Goal: Transaction & Acquisition: Purchase product/service

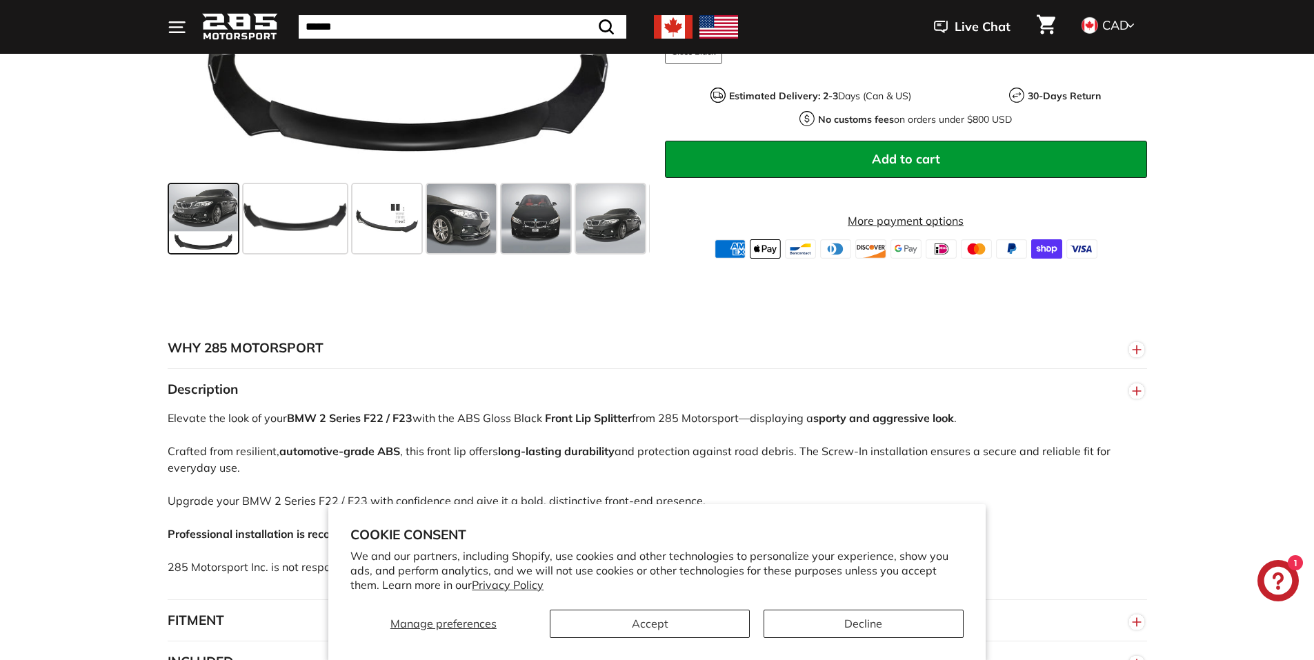
scroll to position [552, 0]
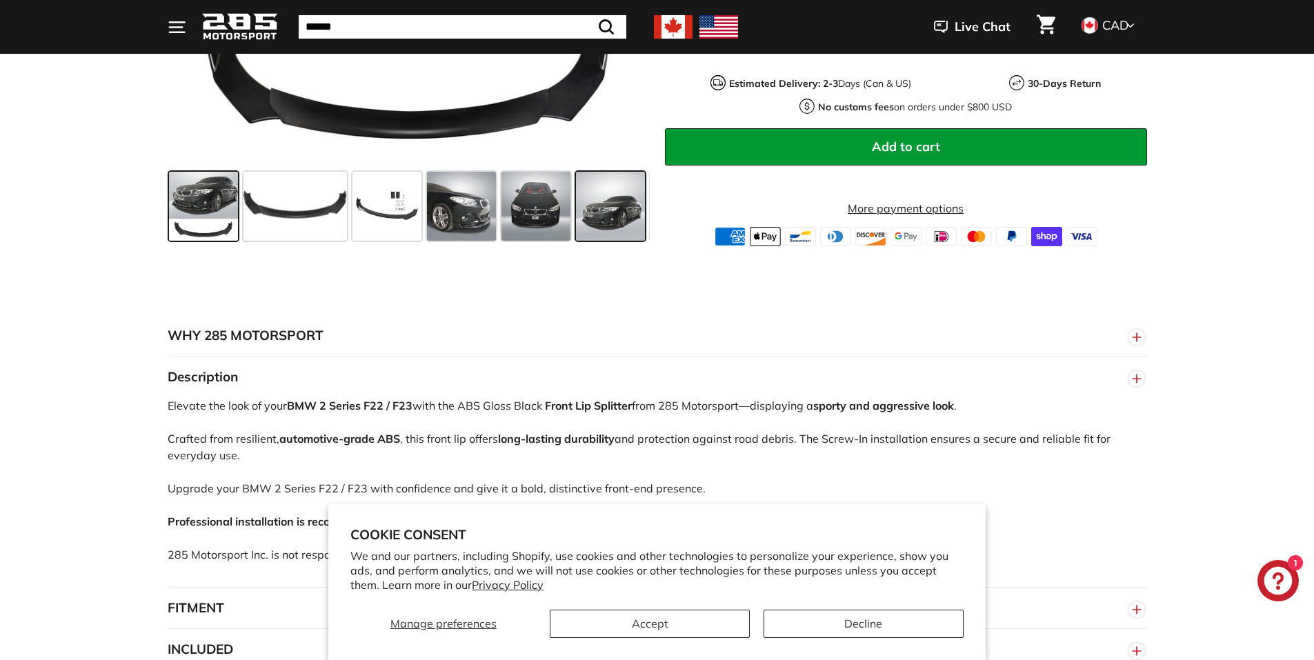
click at [635, 220] on span at bounding box center [610, 206] width 69 height 69
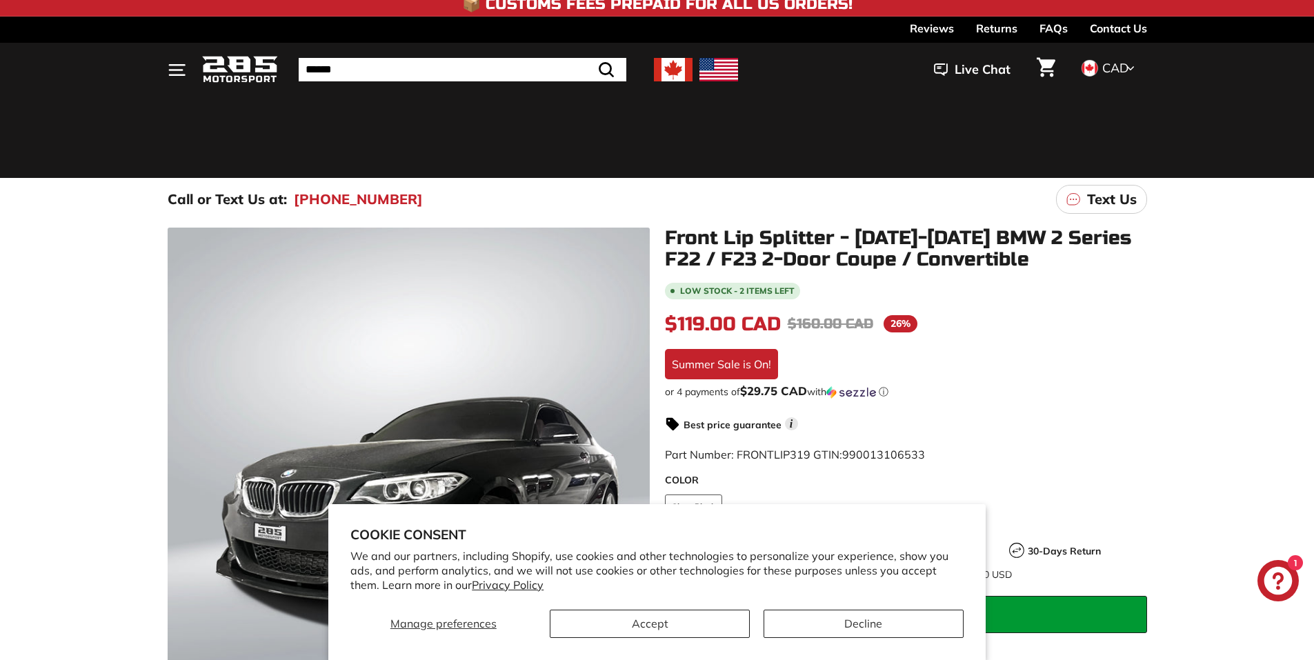
scroll to position [0, 0]
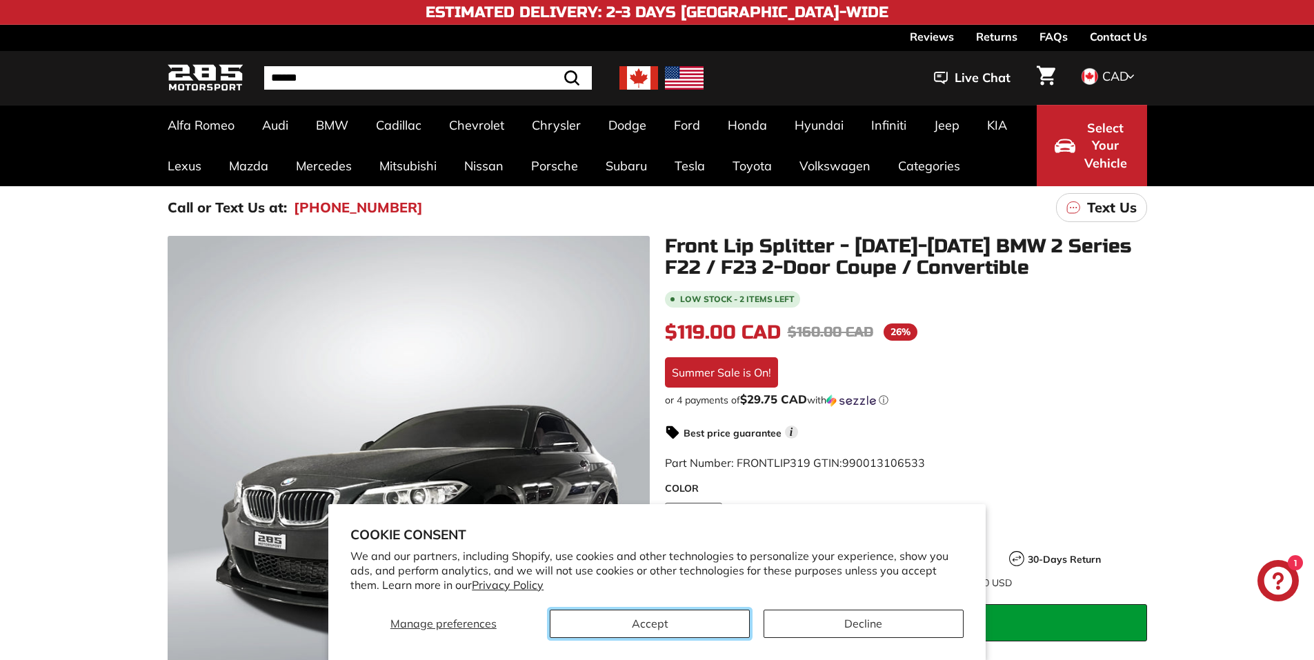
click at [660, 624] on button "Accept" at bounding box center [650, 624] width 200 height 28
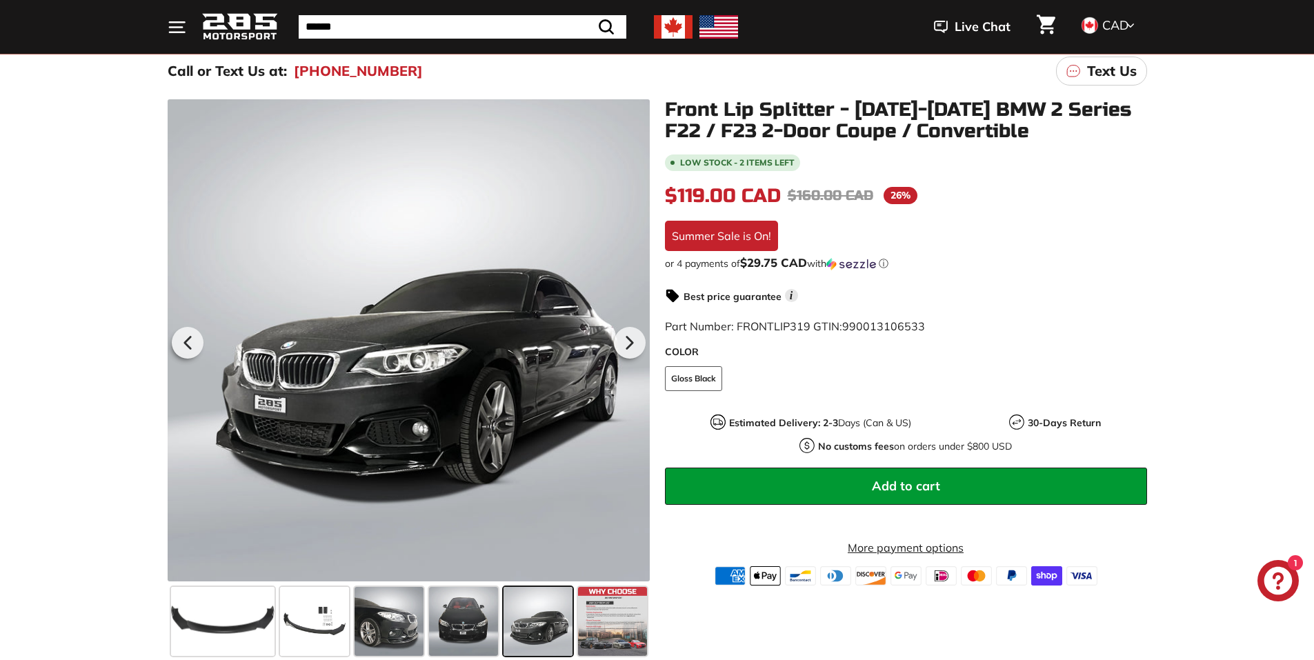
scroll to position [207, 0]
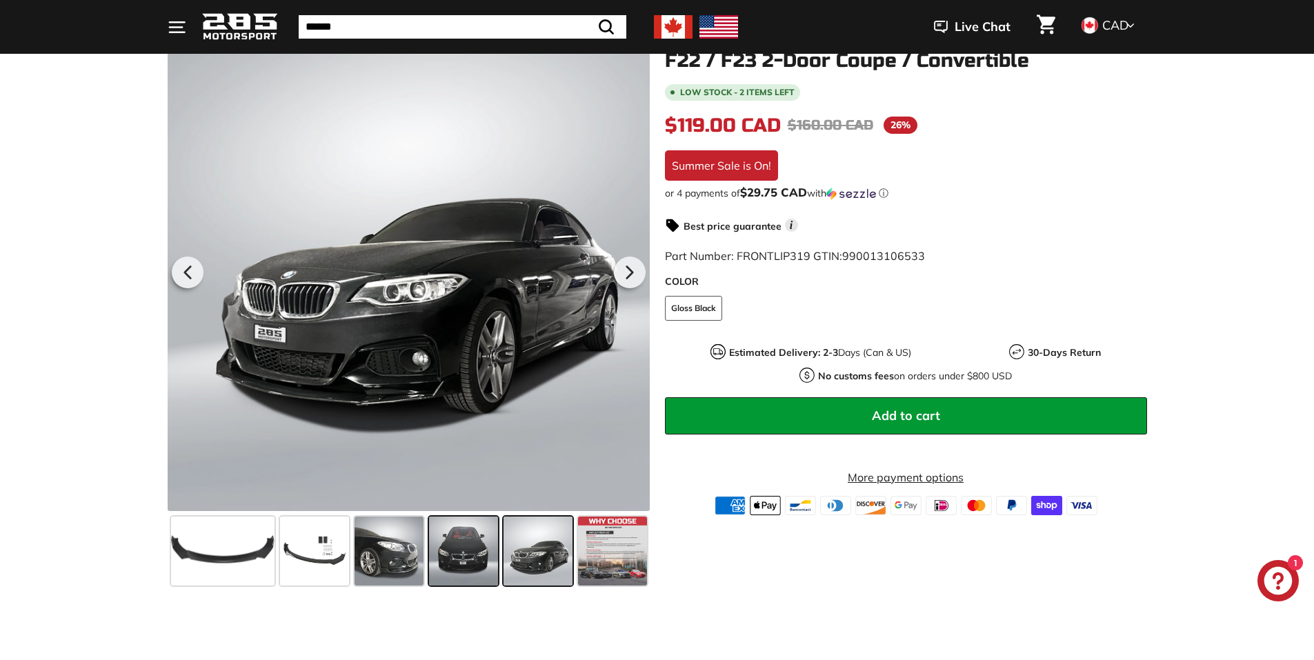
click at [463, 551] on span at bounding box center [463, 551] width 69 height 69
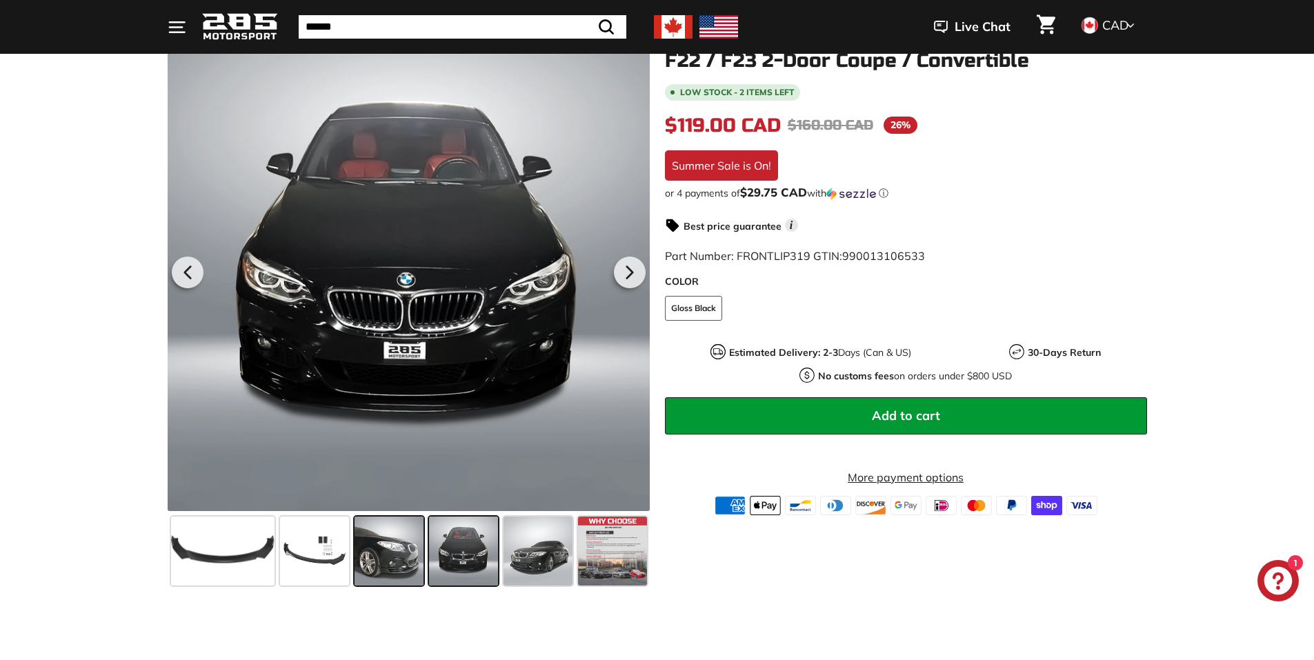
click at [397, 563] on span at bounding box center [389, 551] width 69 height 69
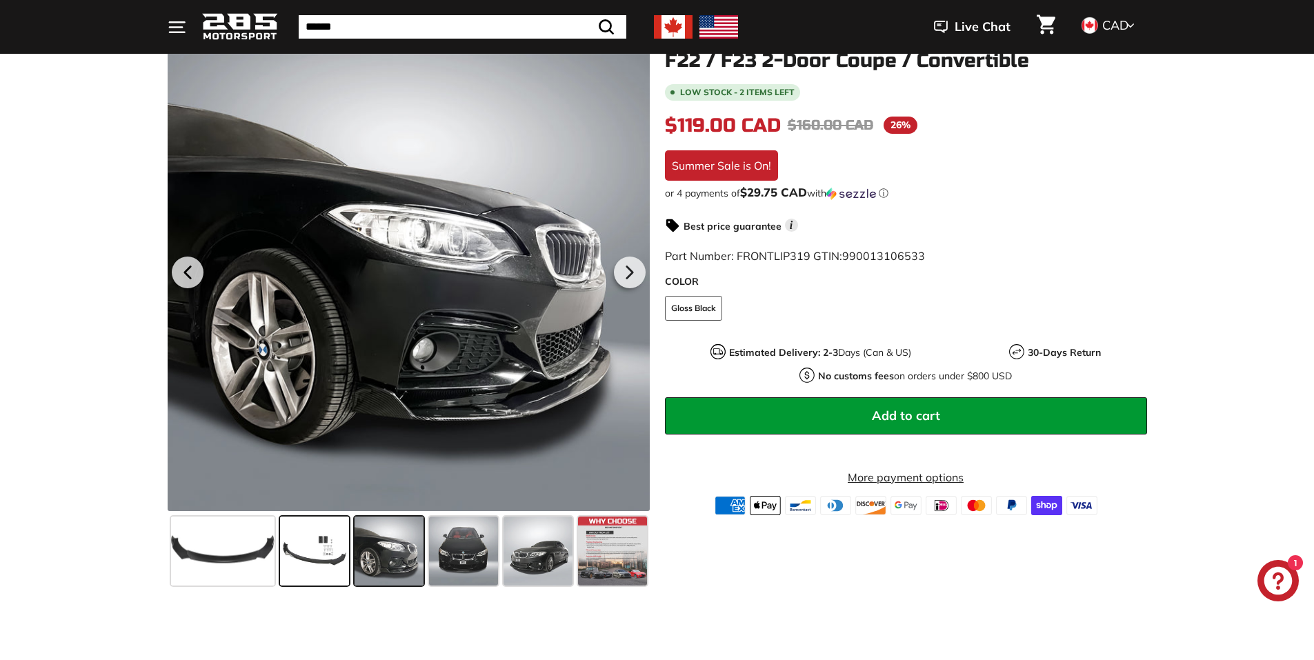
click at [297, 551] on span at bounding box center [314, 551] width 69 height 69
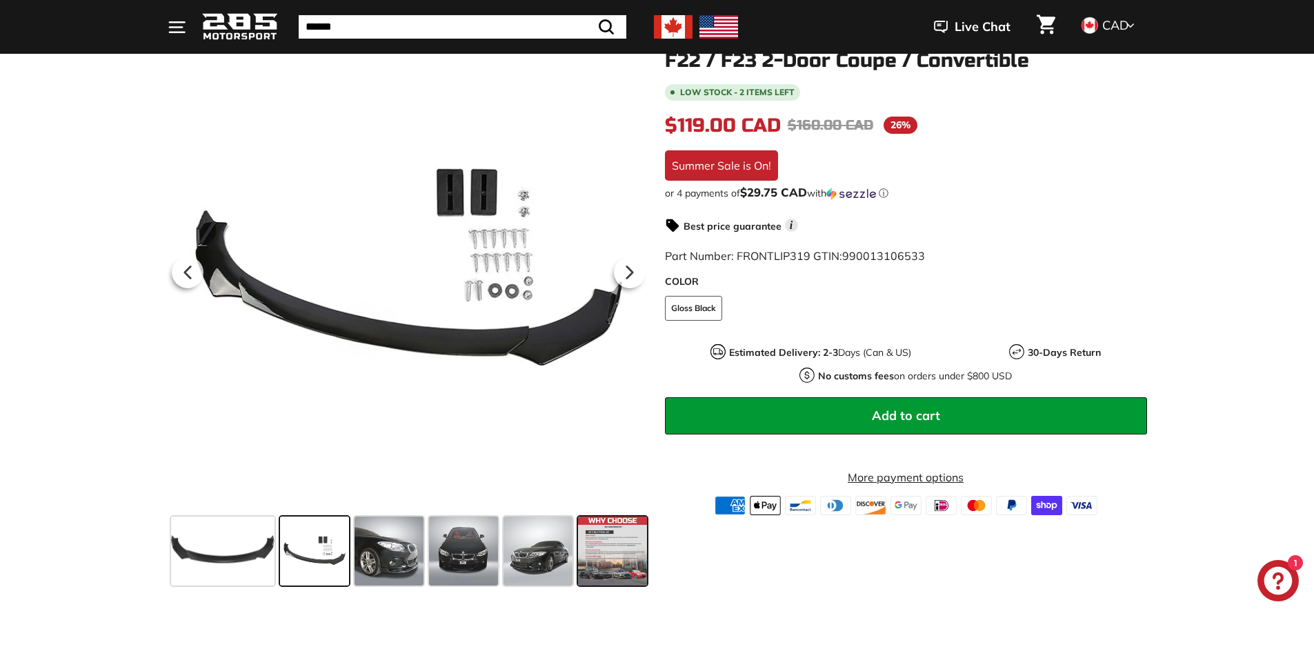
click at [602, 541] on span at bounding box center [612, 551] width 69 height 69
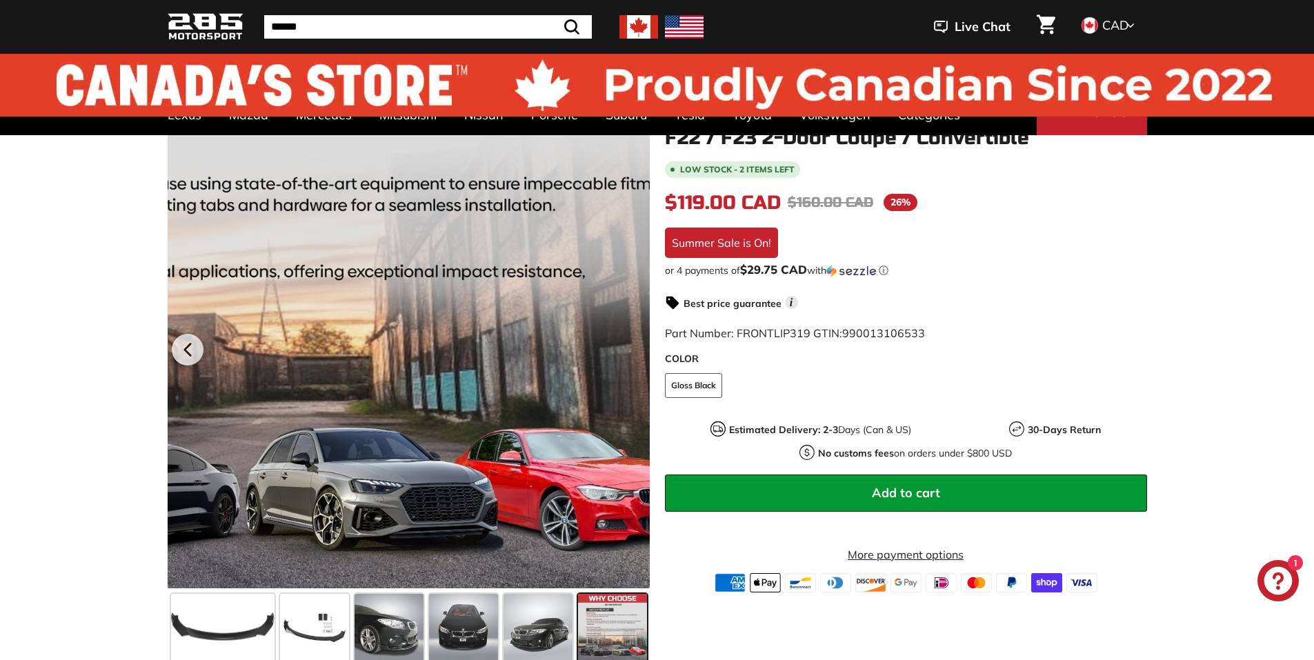
scroll to position [0, 0]
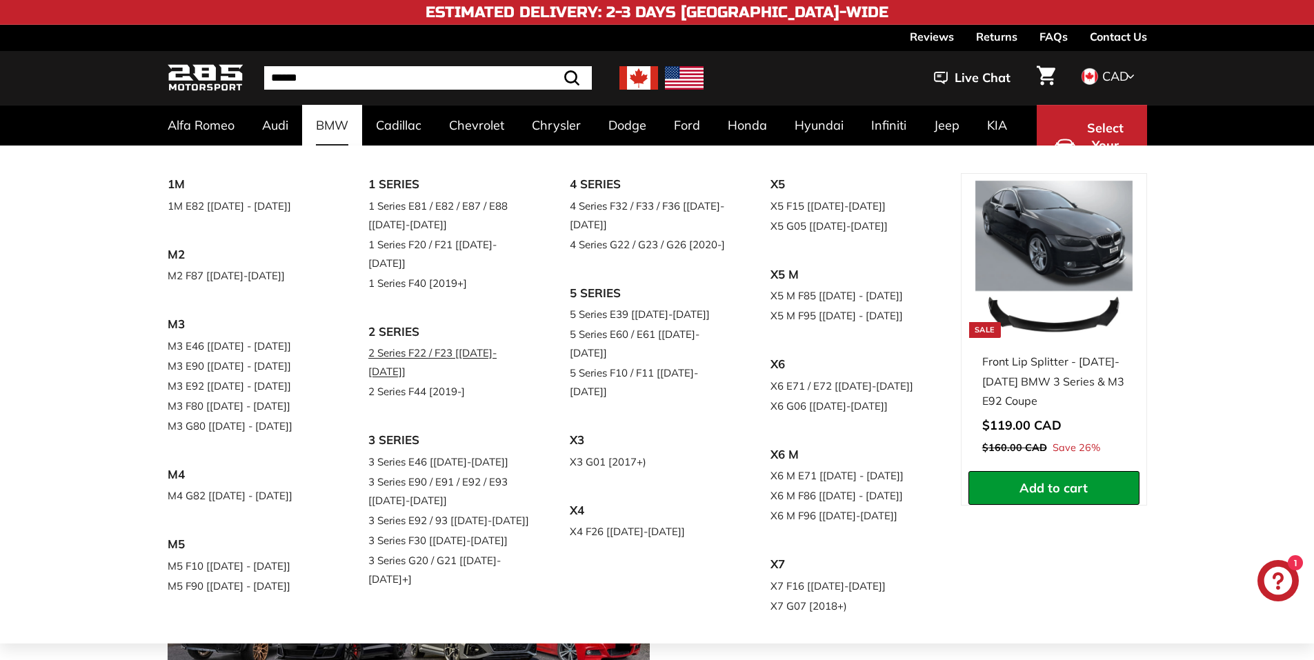
click at [404, 343] on link "2 Series F22 / F23 [[DATE]-[DATE]]" at bounding box center [449, 362] width 163 height 39
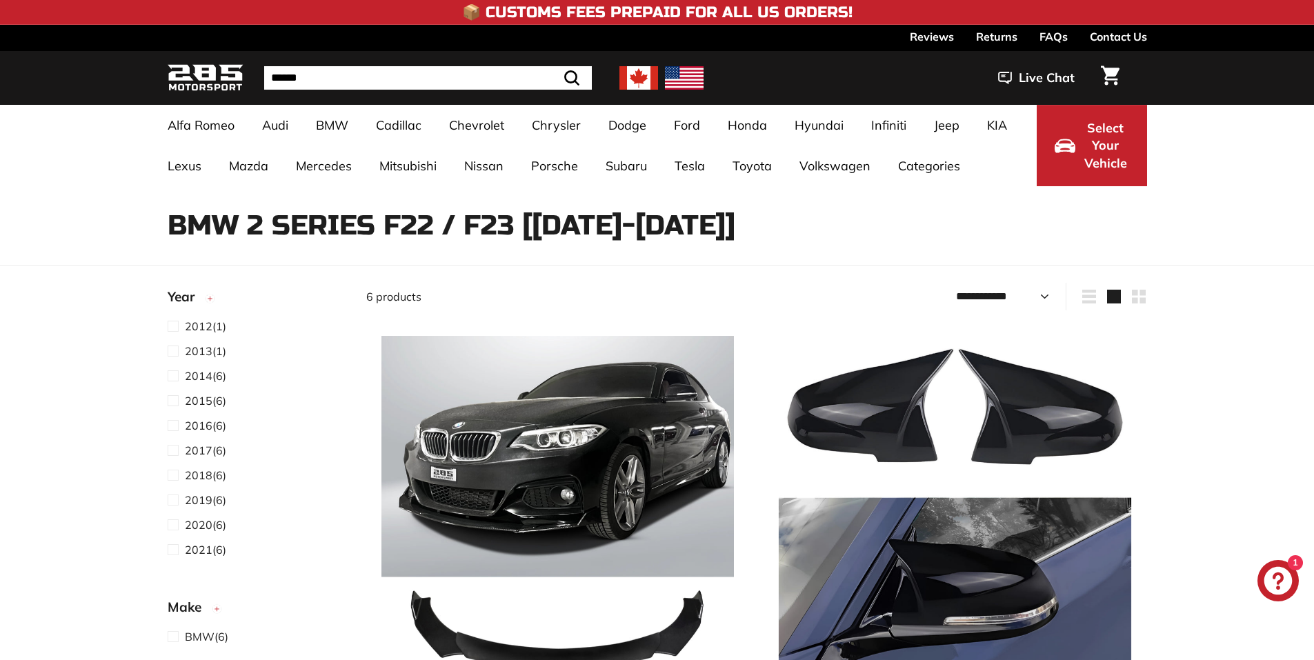
select select "**********"
click at [200, 521] on span "2020" at bounding box center [199, 525] width 28 height 14
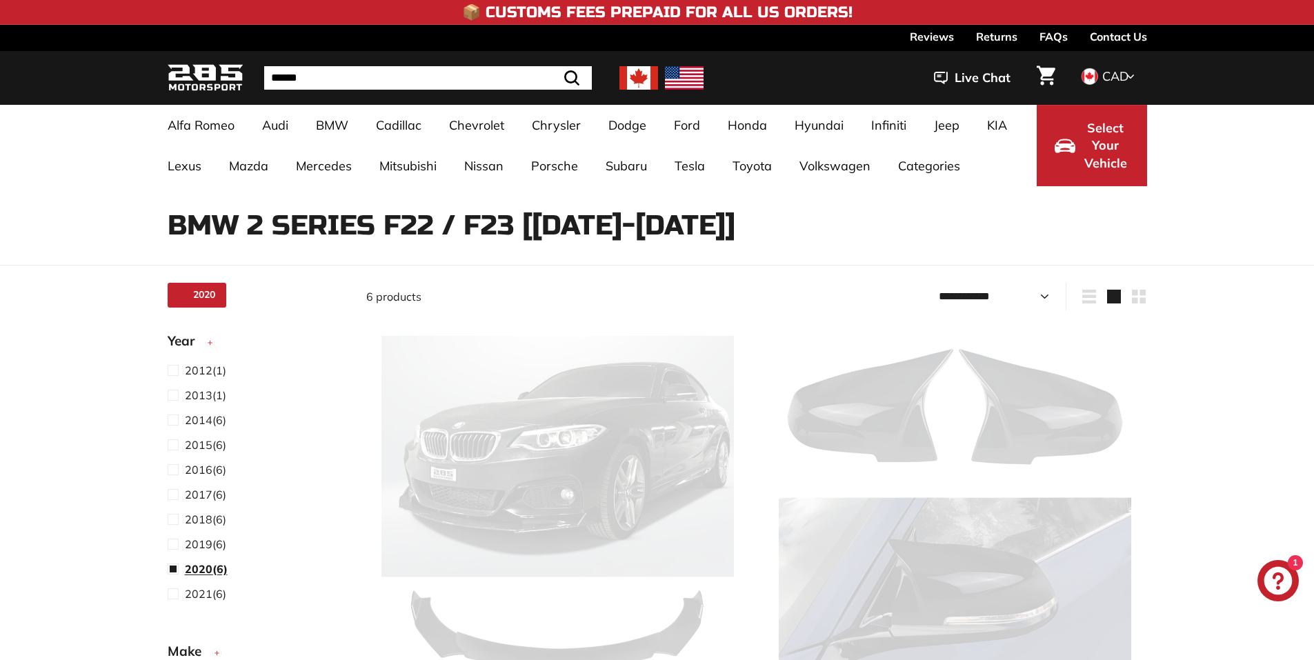
scroll to position [36, 0]
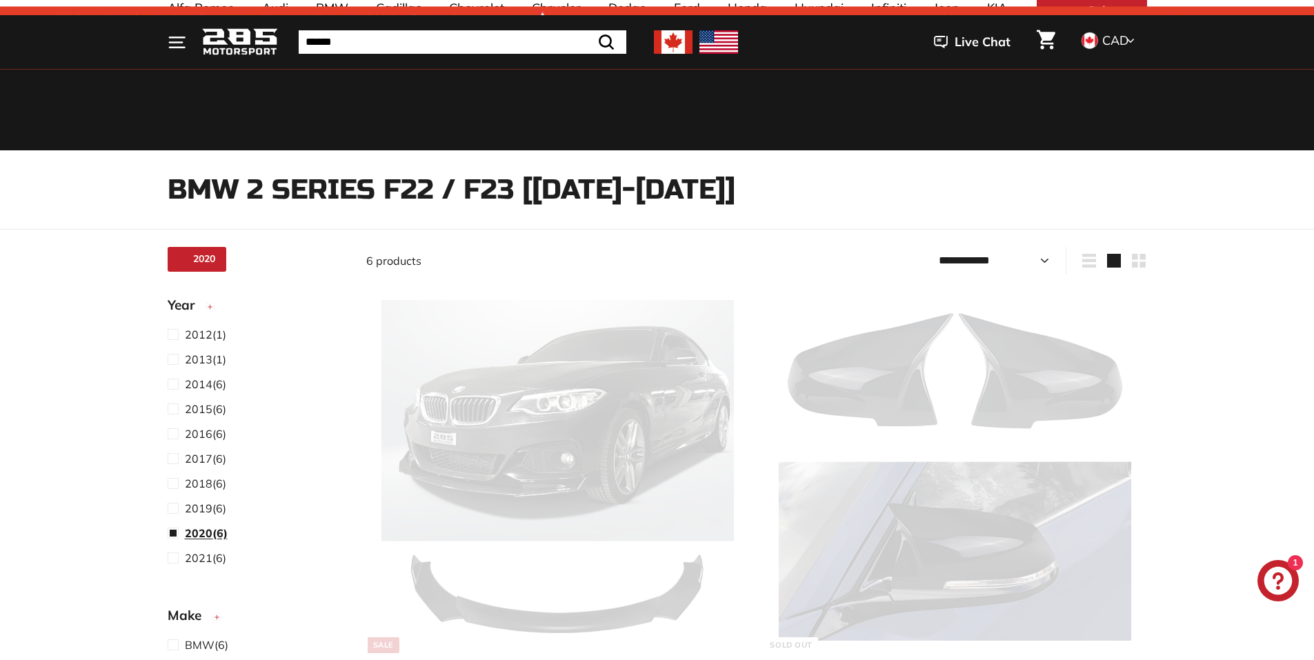
select select "**********"
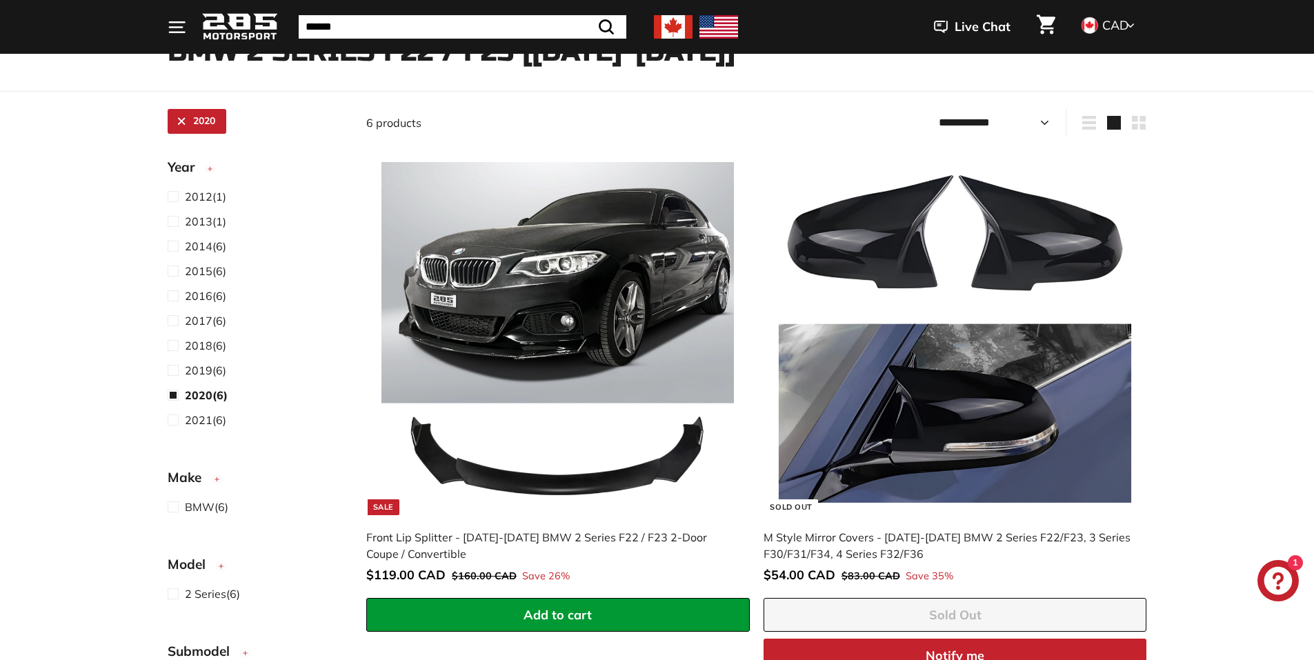
scroll to position [0, 0]
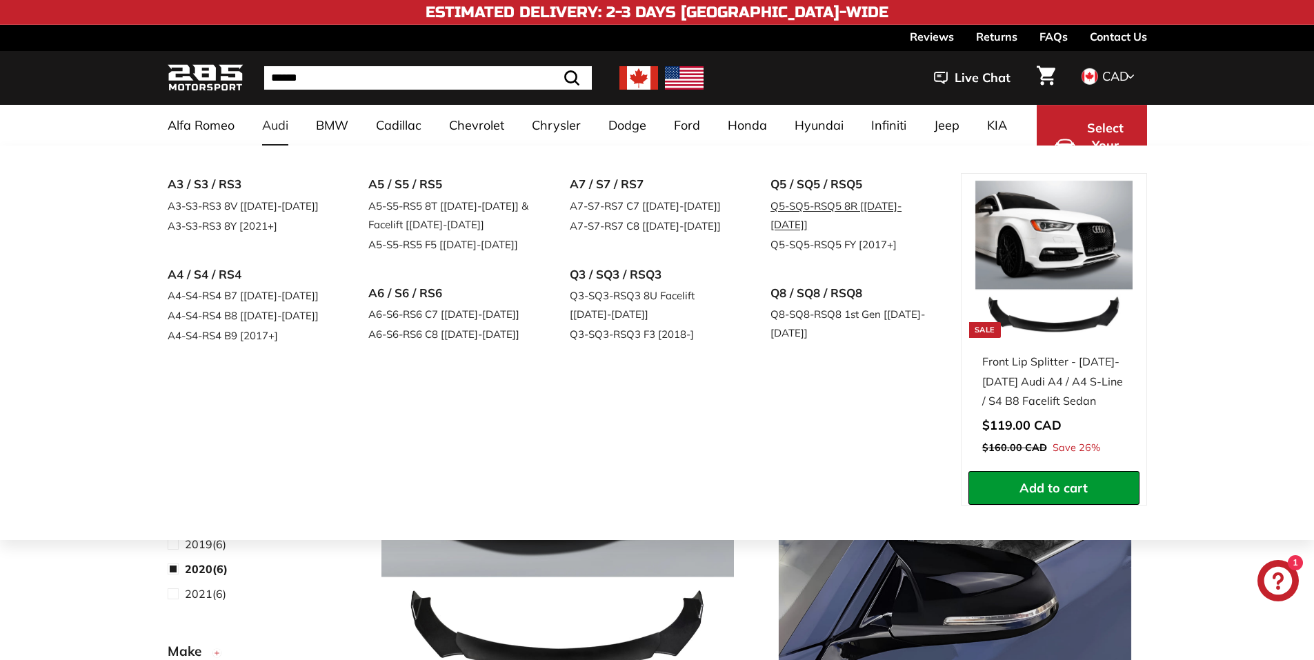
click at [865, 206] on link "Q5-SQ5-RSQ5 8R [[DATE]-[DATE]]" at bounding box center [852, 215] width 163 height 39
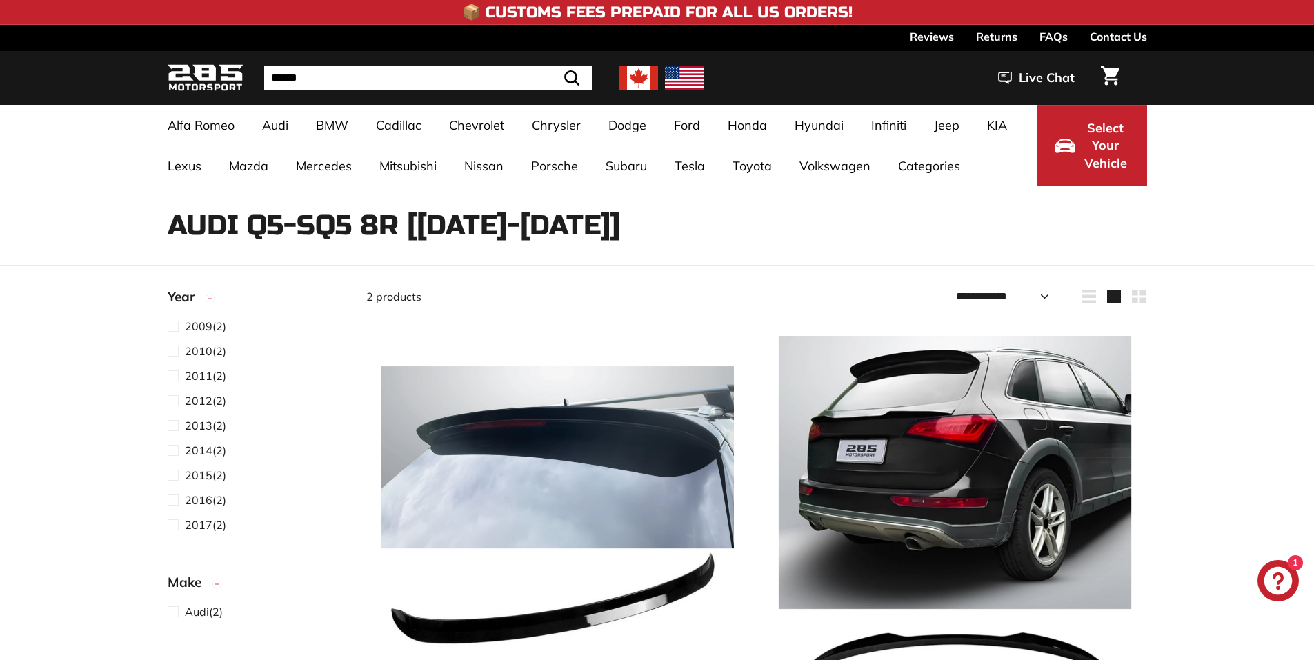
select select "**********"
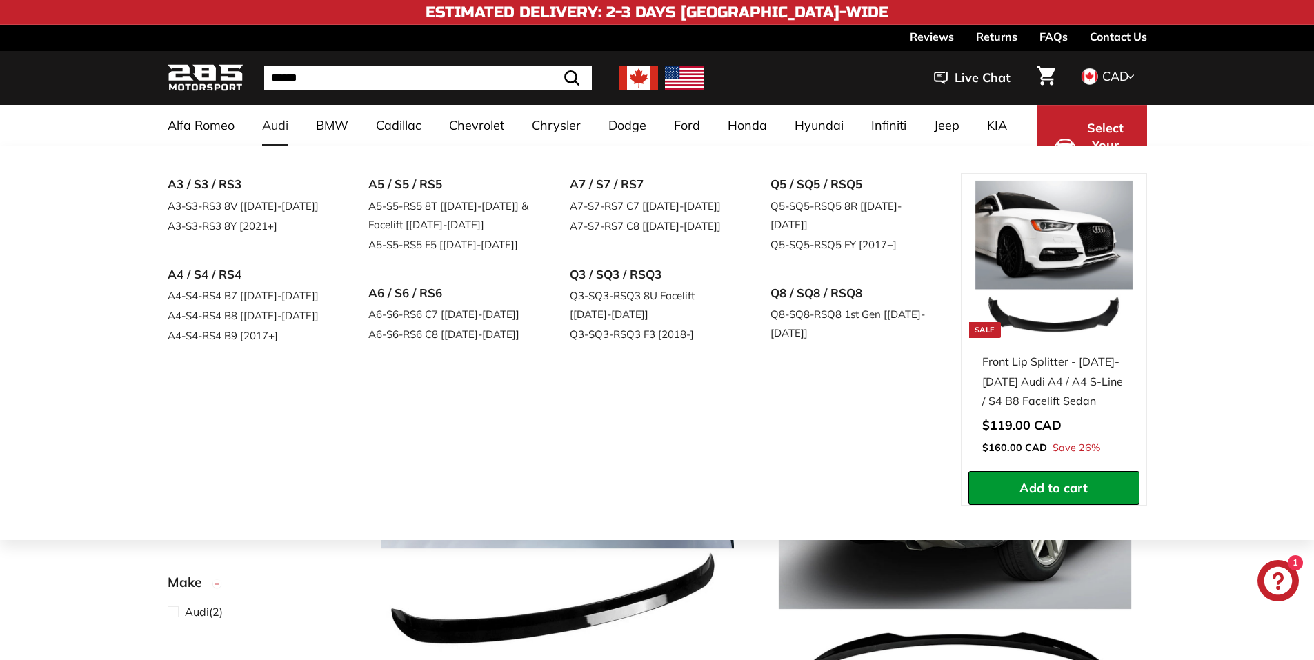
click at [825, 235] on link "Q5-SQ5-RSQ5 FY [2017+]" at bounding box center [852, 245] width 163 height 20
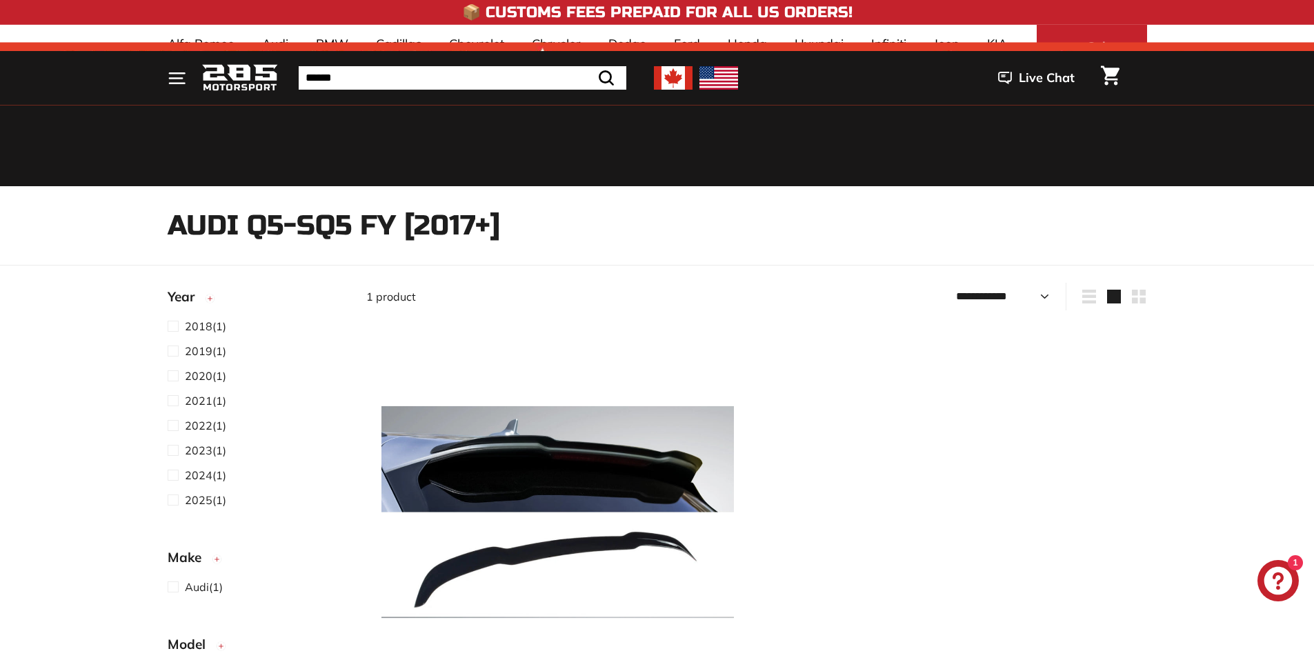
select select "**********"
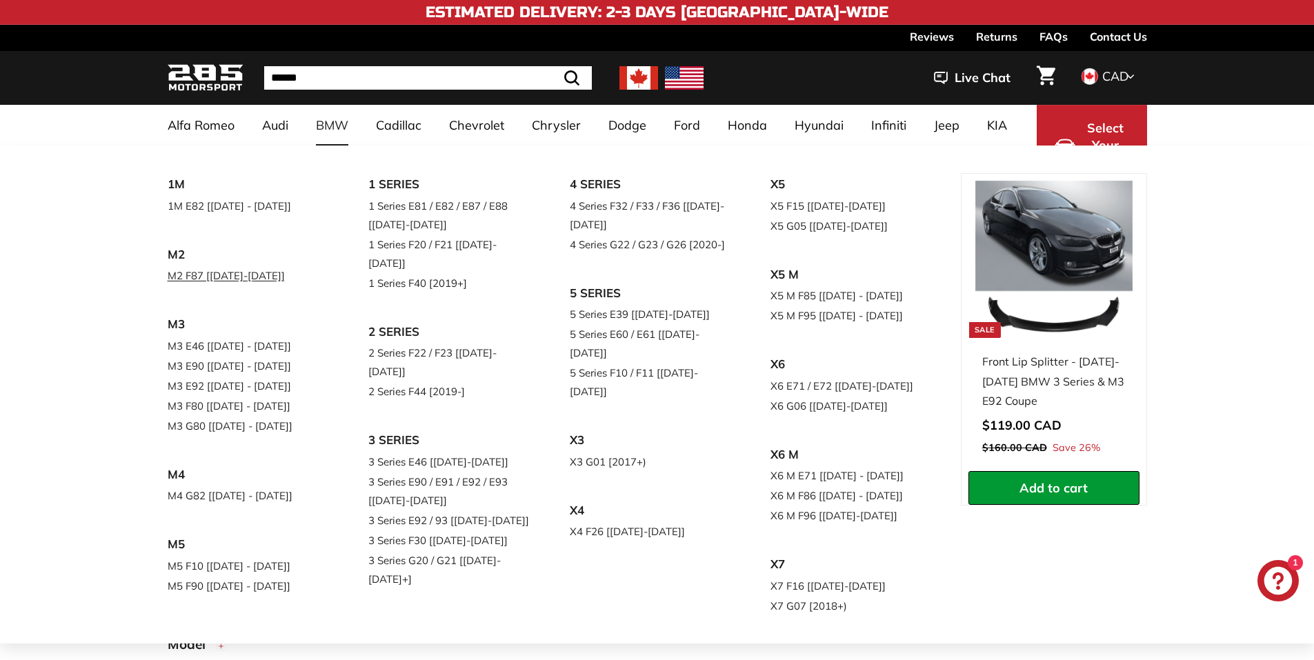
click at [219, 275] on link "M2 F87 [[DATE]-[DATE]]" at bounding box center [249, 276] width 163 height 20
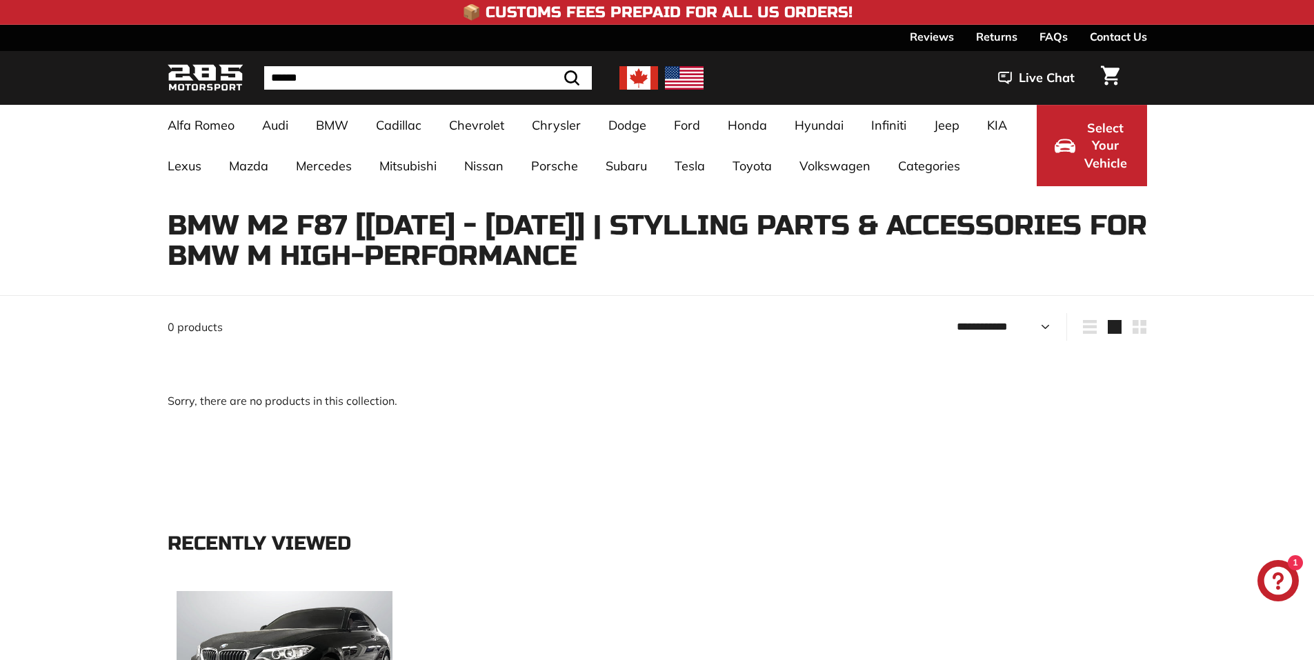
select select "**********"
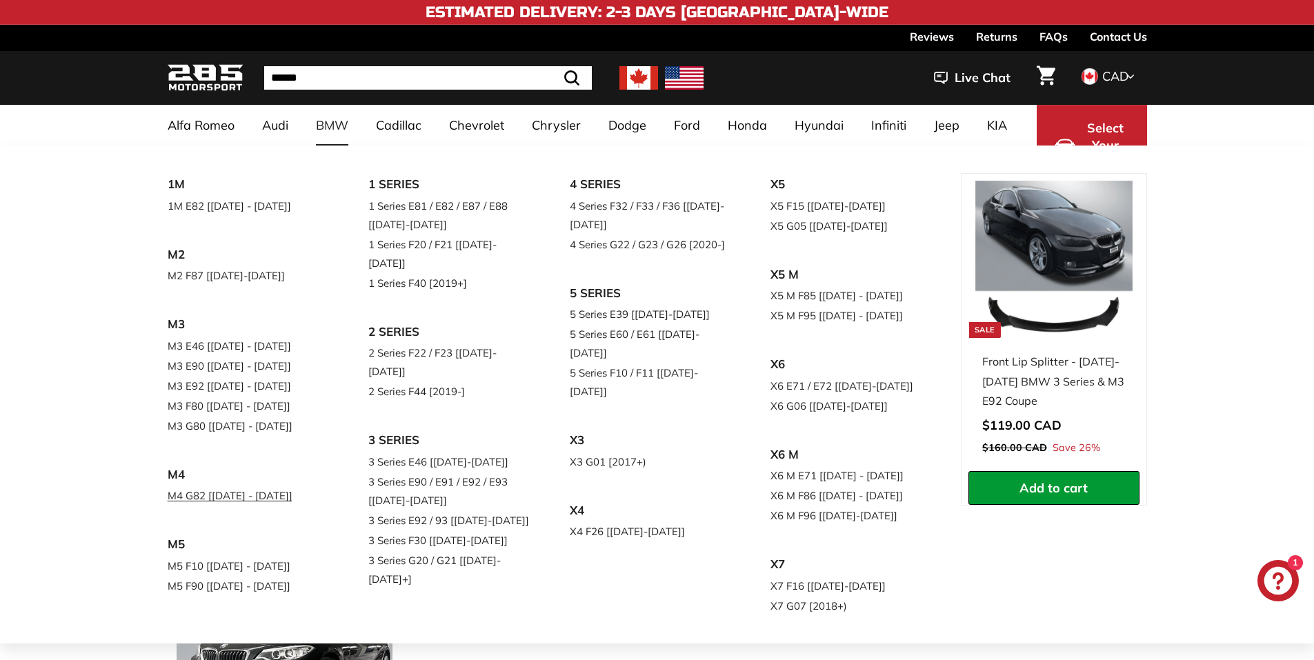
click at [188, 500] on link "M4 G82 [[DATE] - [DATE]]" at bounding box center [249, 496] width 163 height 20
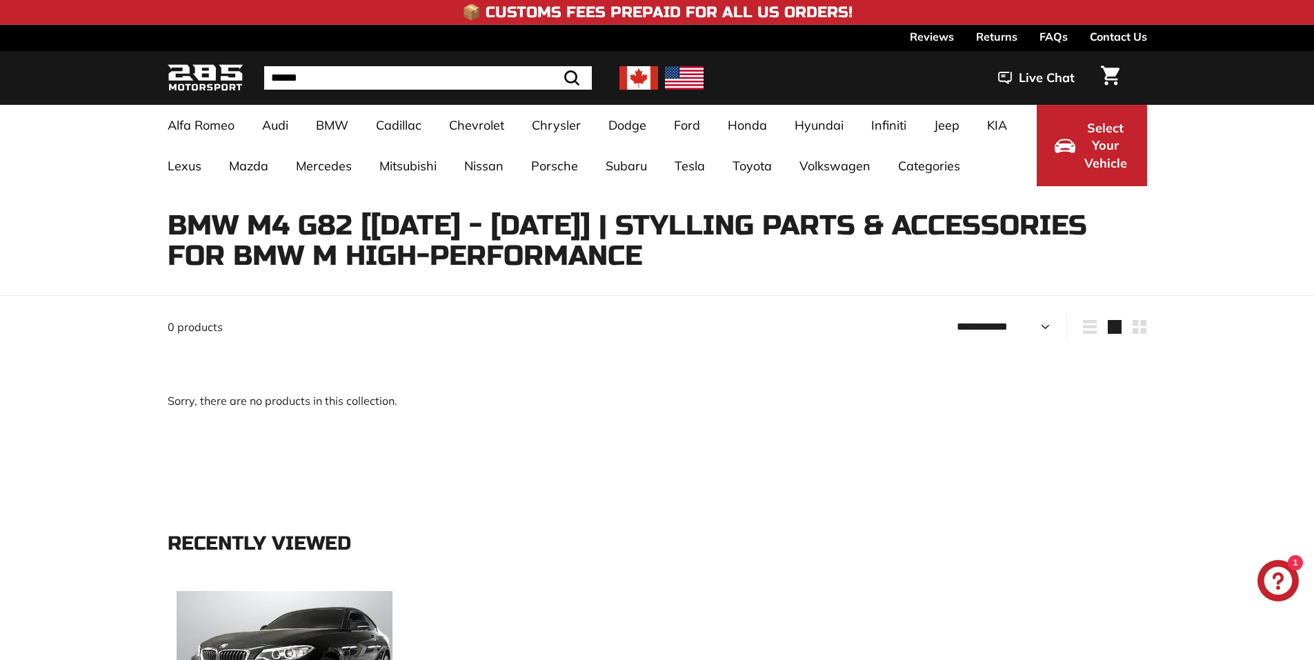
select select "**********"
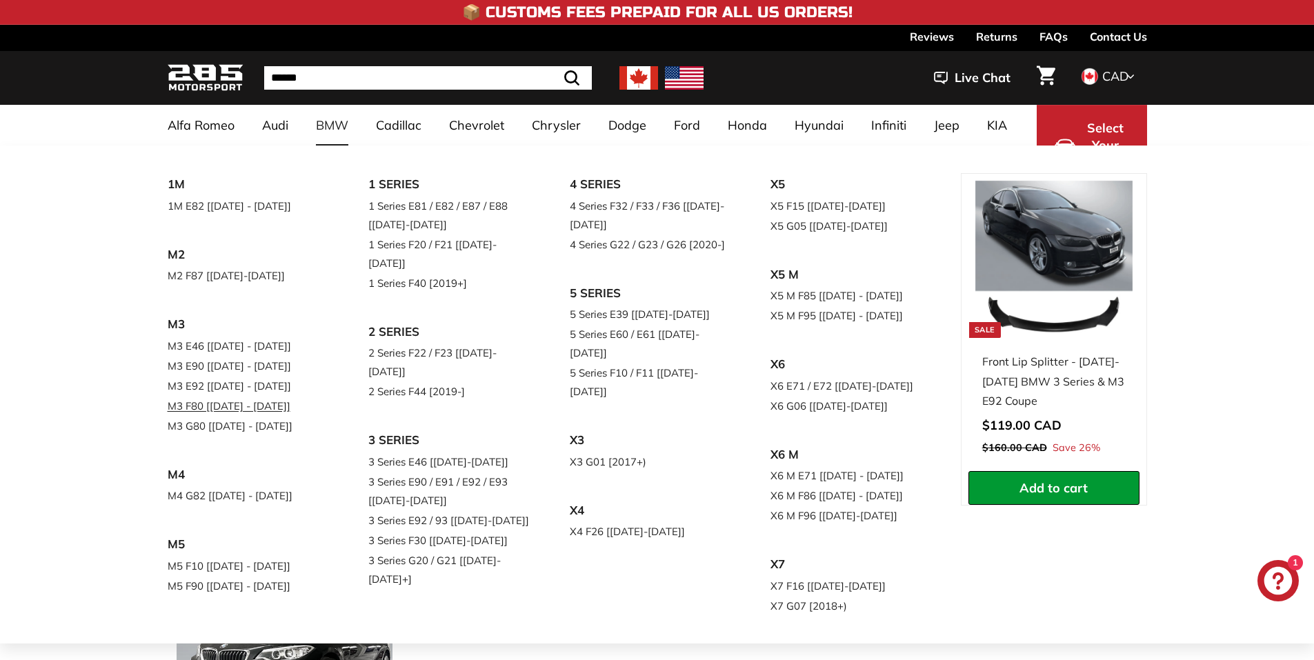
click at [178, 403] on link "M3 F80 [[DATE] - [DATE]]" at bounding box center [249, 406] width 163 height 20
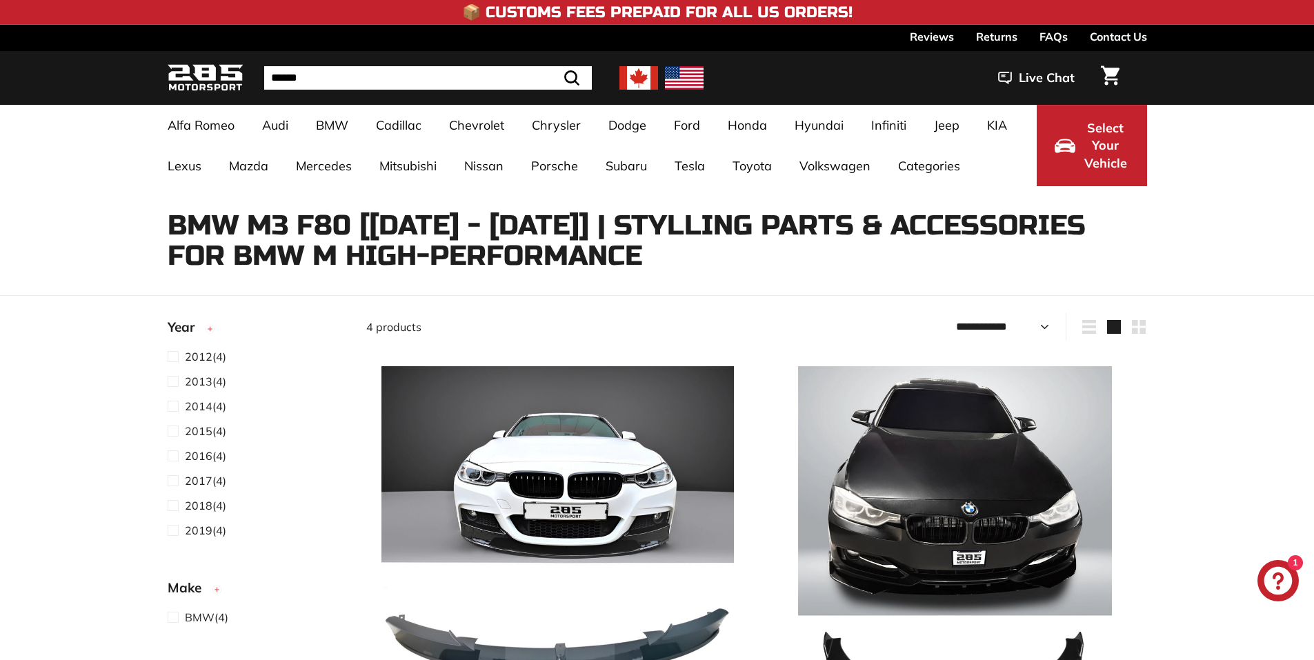
select select "**********"
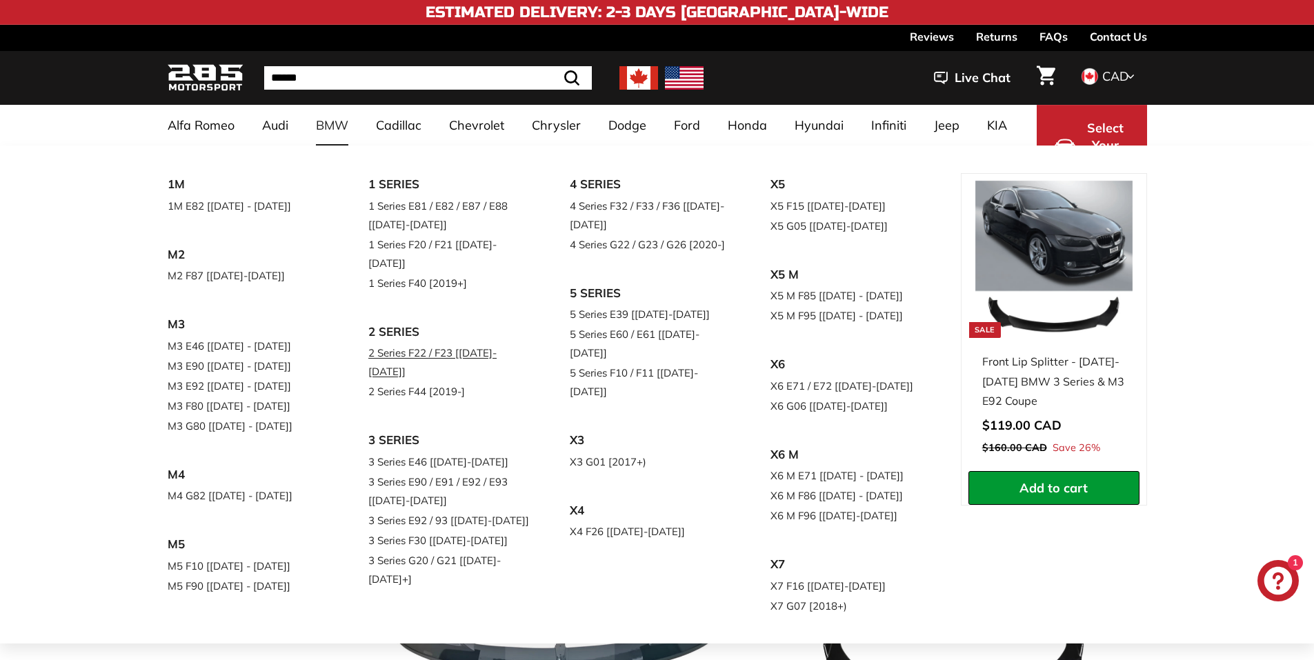
click at [432, 343] on link "2 Series F22 / F23 [[DATE]-[DATE]]" at bounding box center [449, 362] width 163 height 39
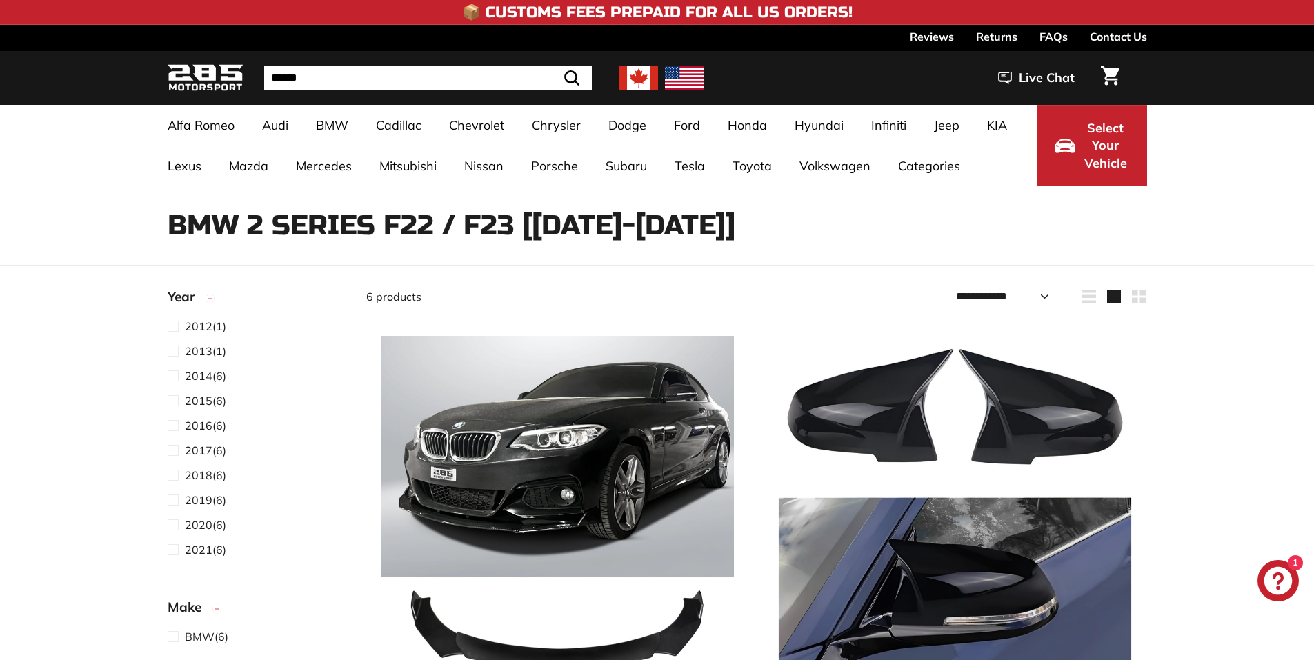
select select "**********"
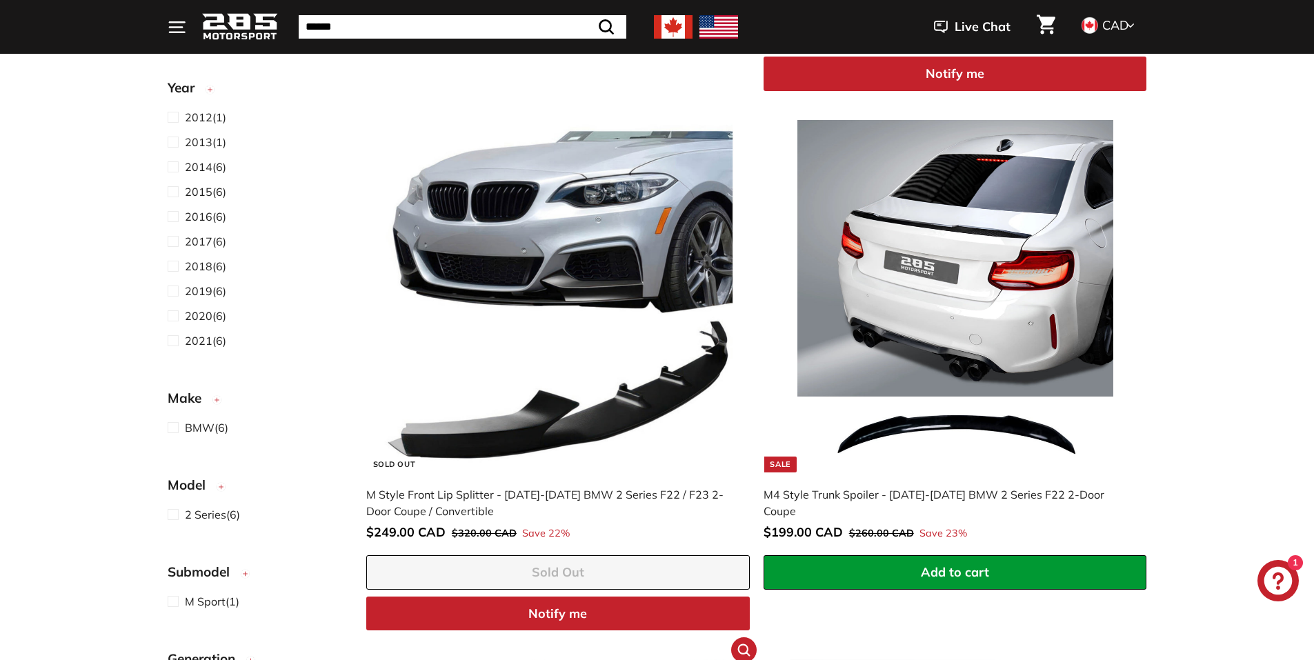
scroll to position [759, 0]
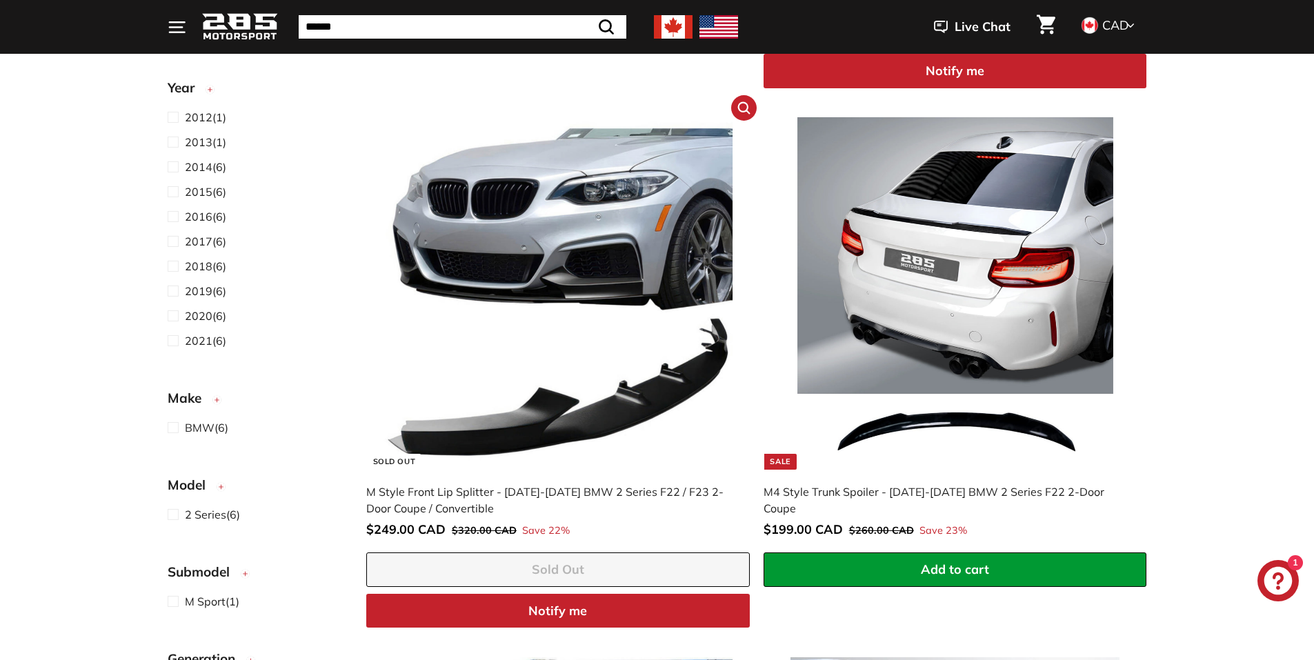
click at [591, 309] on img at bounding box center [558, 293] width 353 height 353
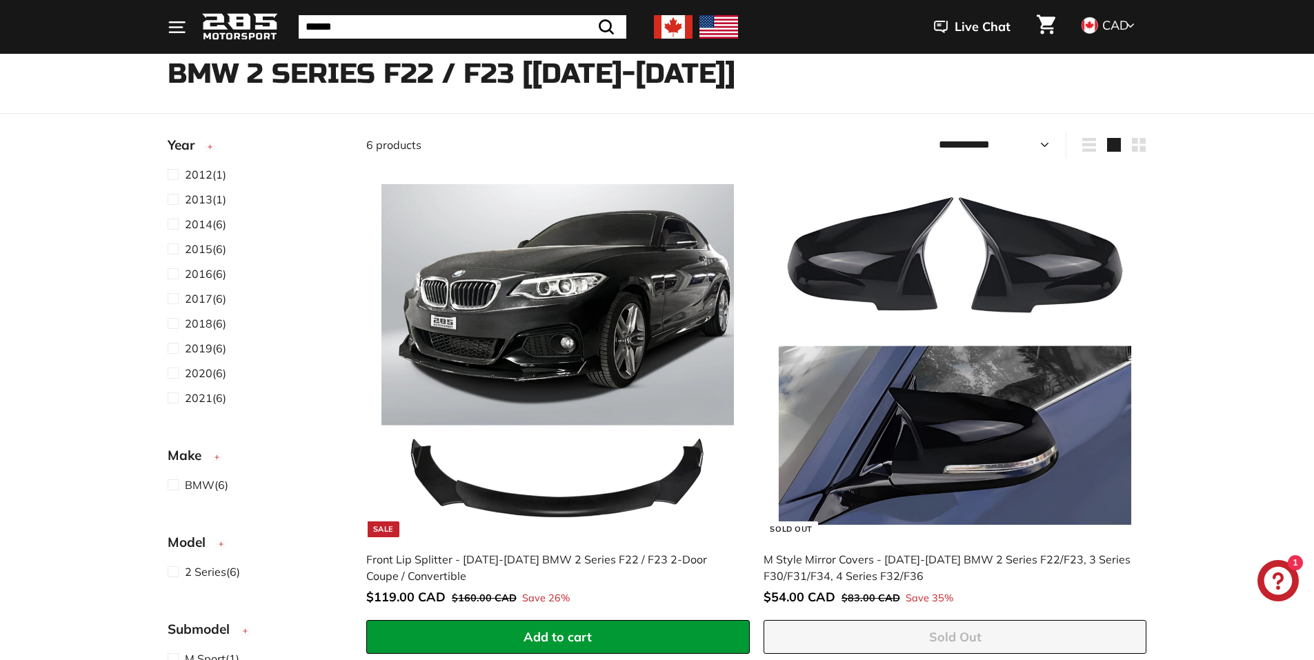
scroll to position [138, 0]
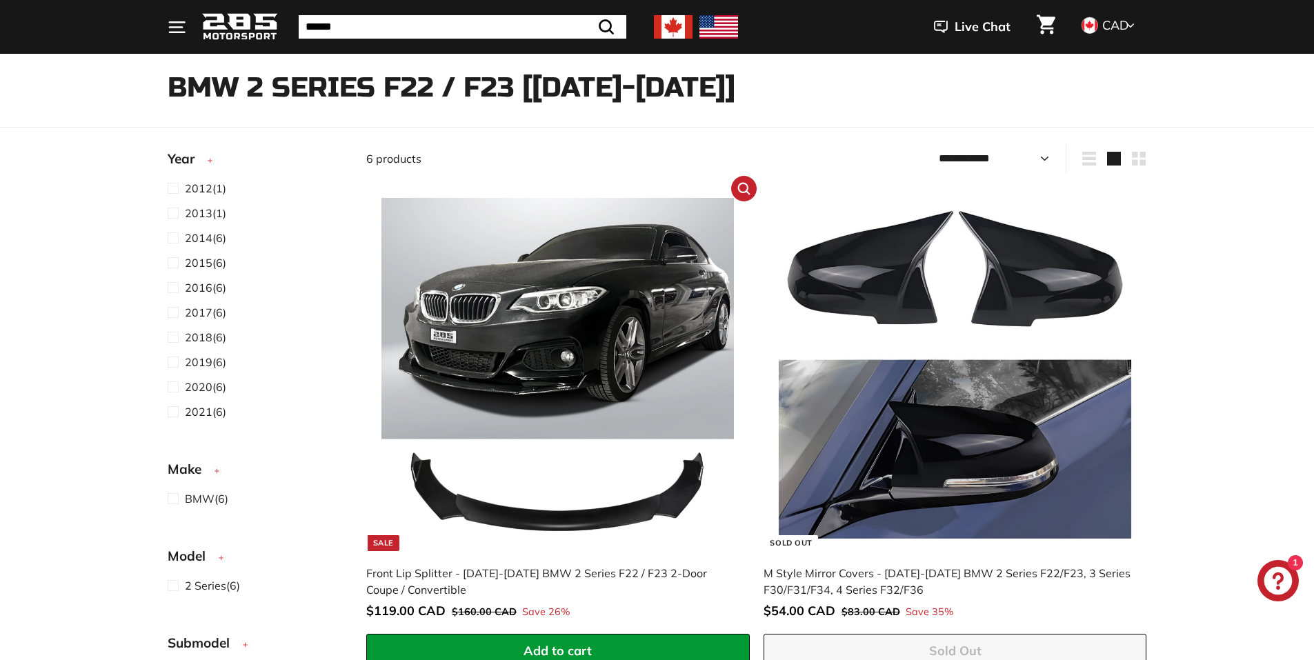
click at [528, 355] on img at bounding box center [558, 374] width 353 height 353
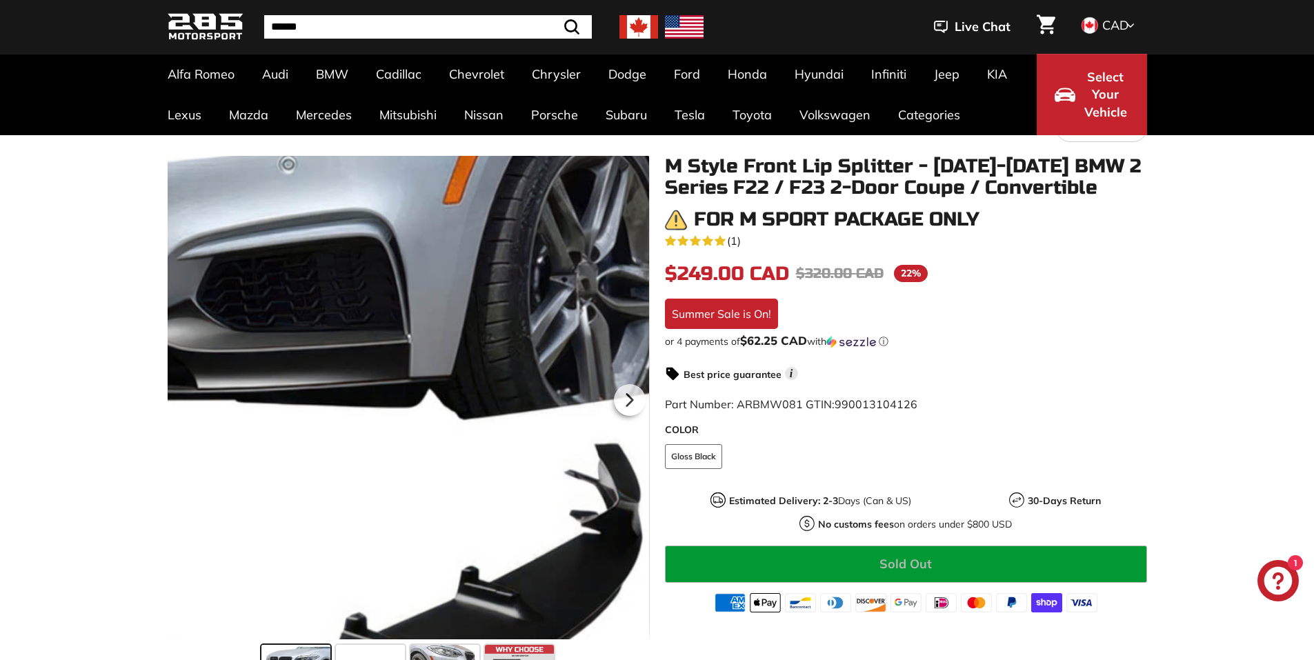
scroll to position [138, 0]
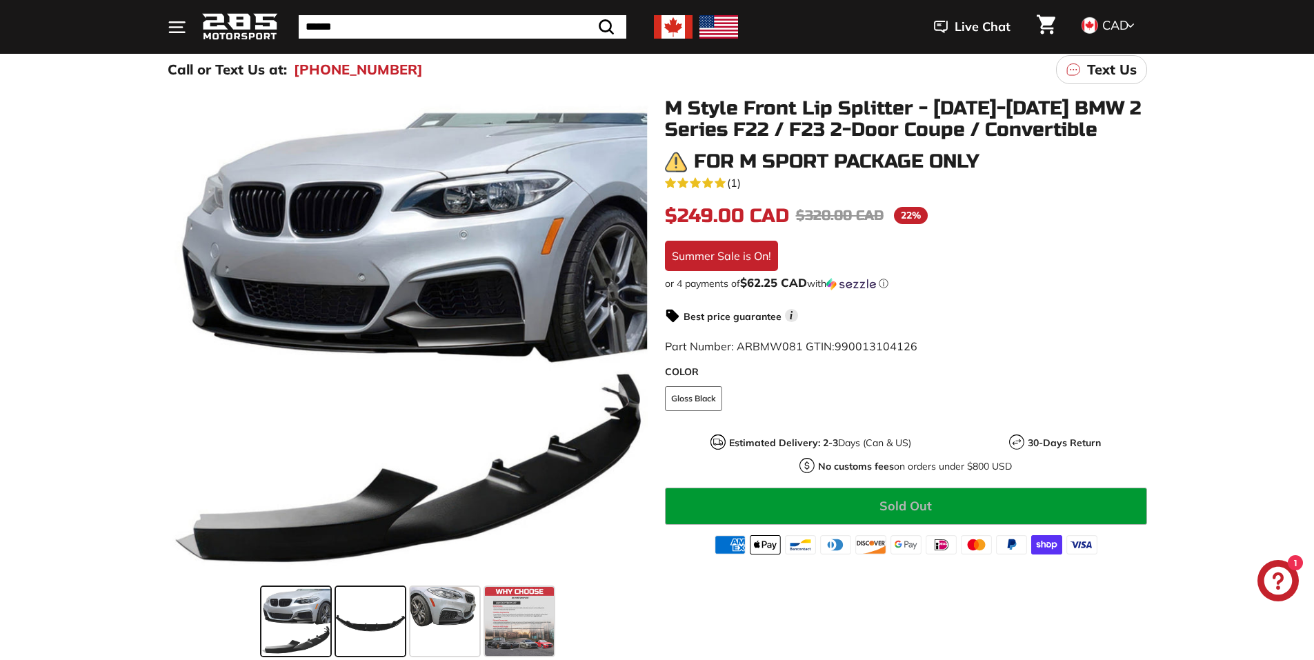
click at [388, 638] on span at bounding box center [370, 621] width 69 height 69
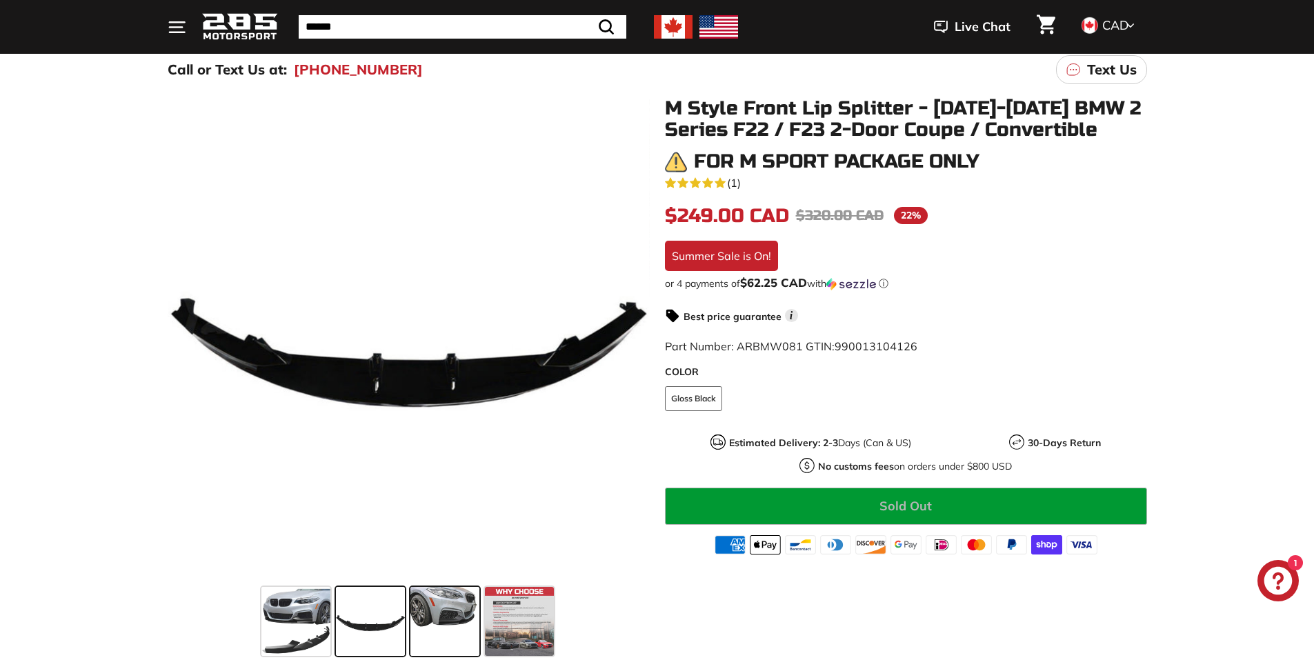
click at [429, 632] on span at bounding box center [445, 621] width 69 height 69
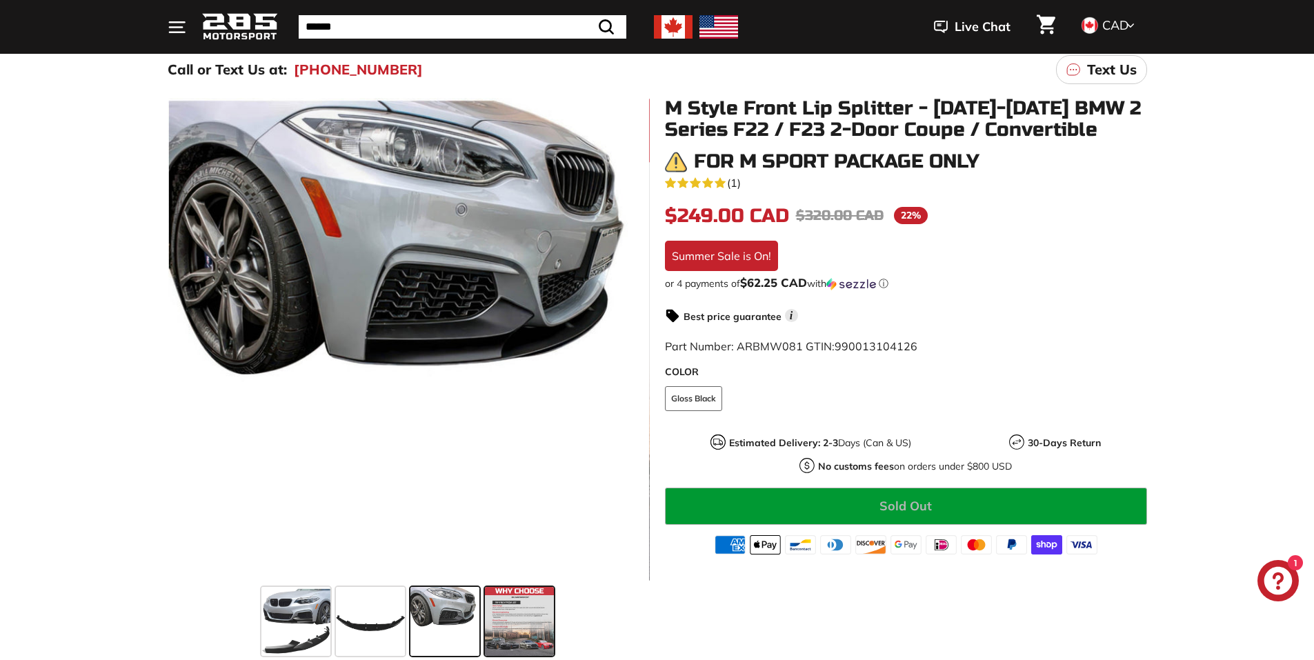
click at [534, 595] on span at bounding box center [519, 621] width 69 height 69
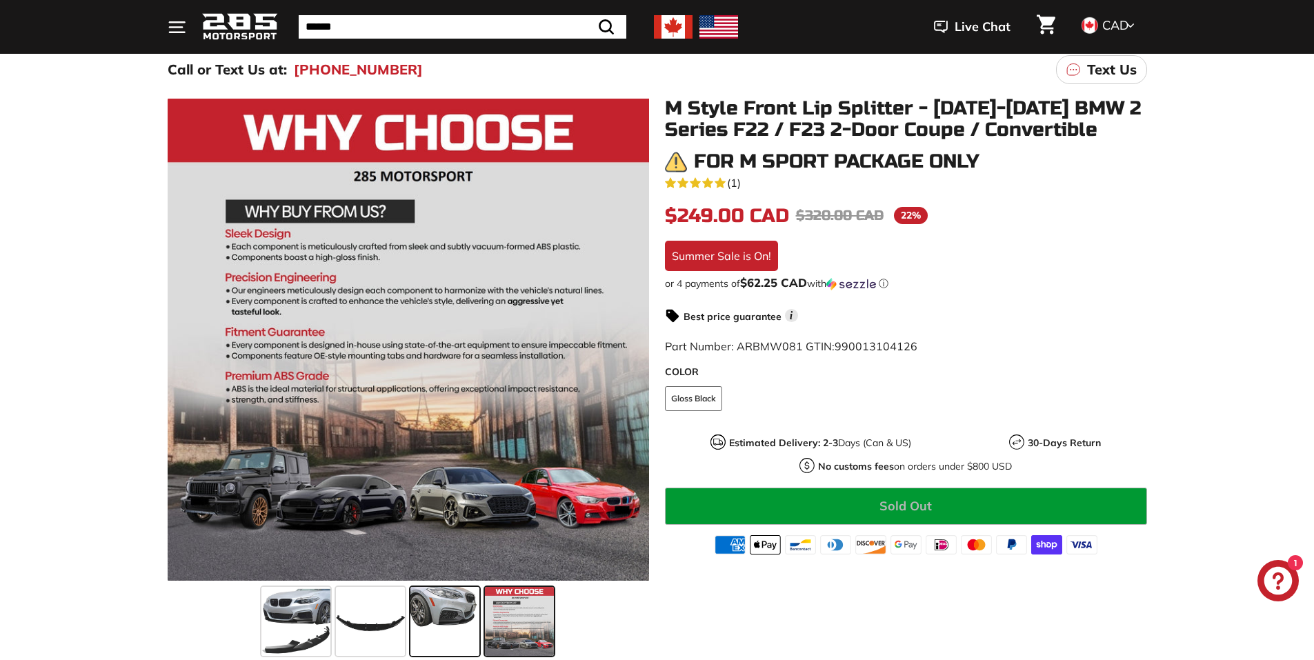
click at [453, 613] on span at bounding box center [445, 621] width 69 height 69
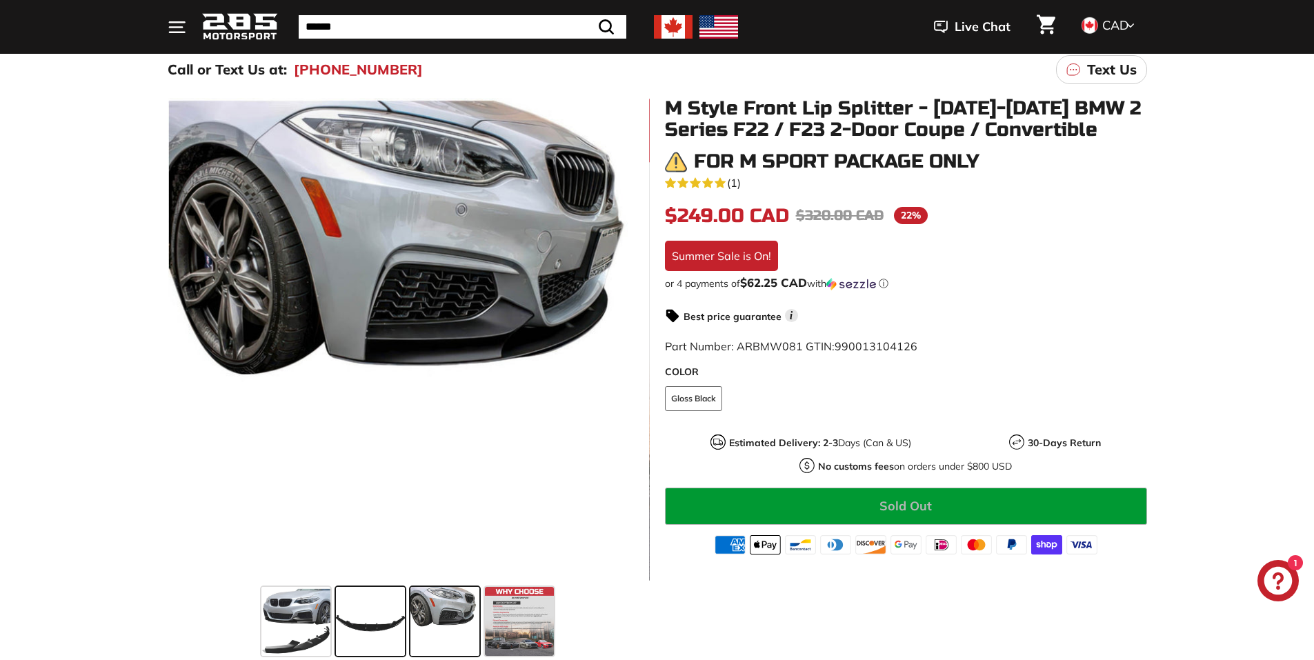
click at [361, 625] on span at bounding box center [370, 621] width 69 height 69
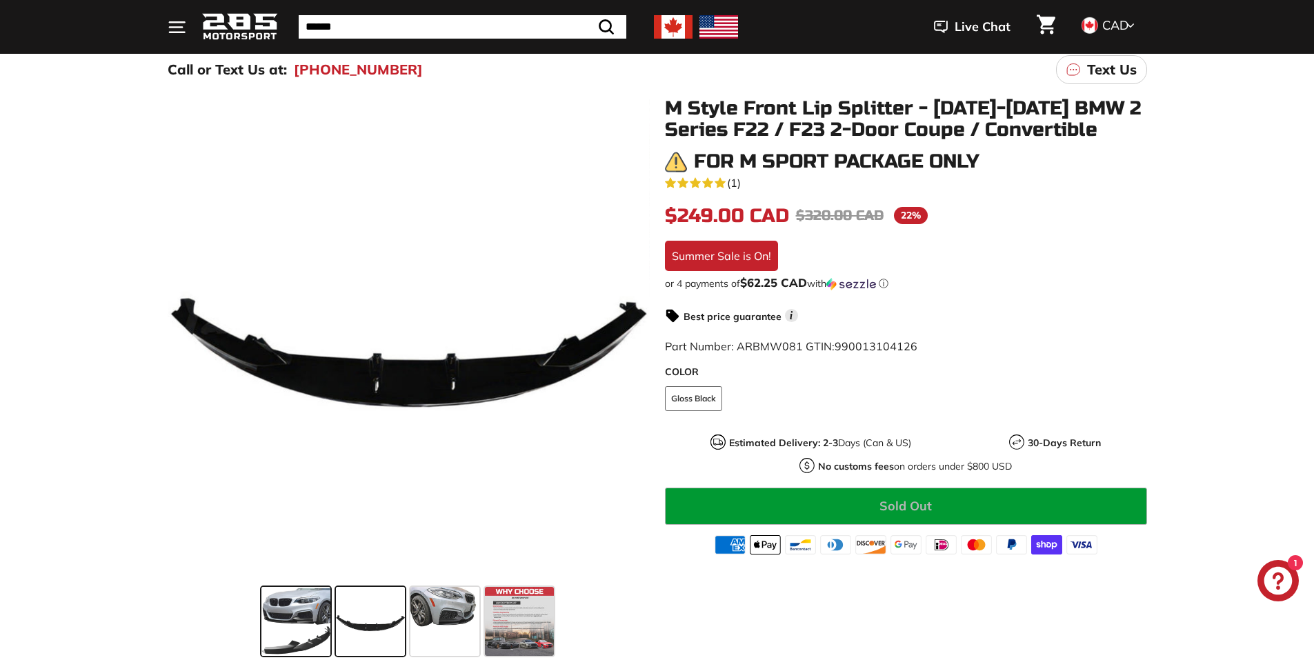
click at [321, 613] on span at bounding box center [296, 621] width 69 height 69
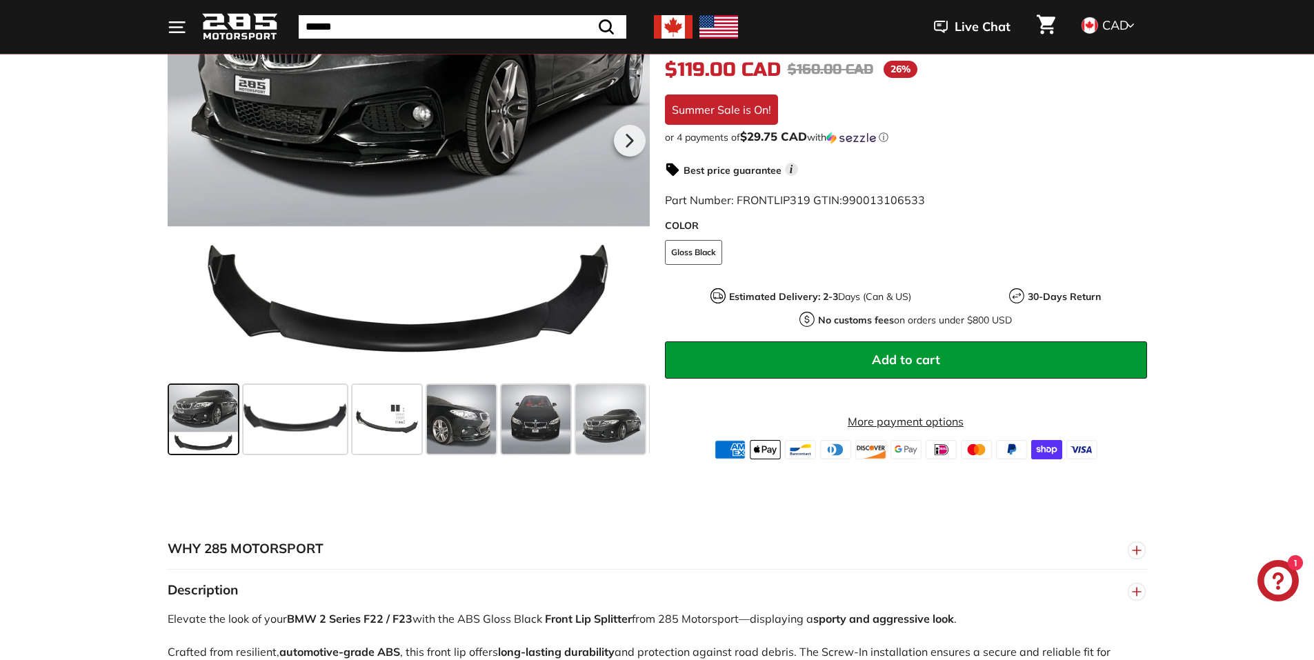
scroll to position [345, 0]
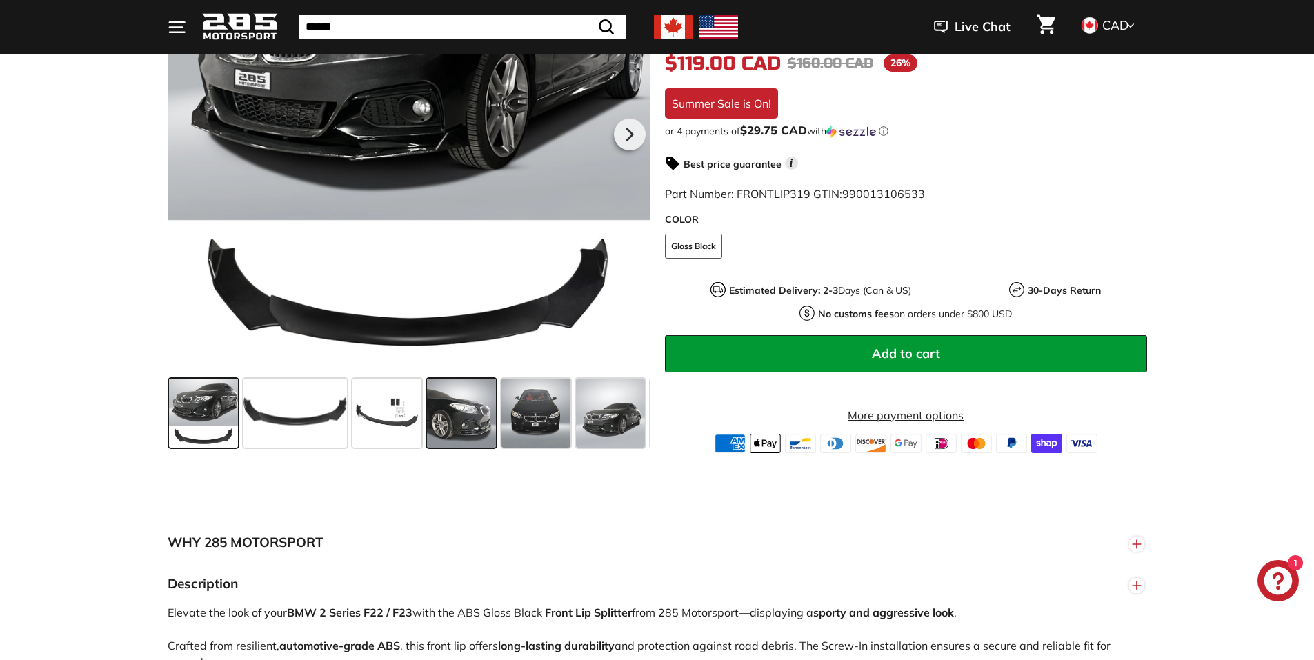
click at [445, 403] on span at bounding box center [461, 413] width 69 height 69
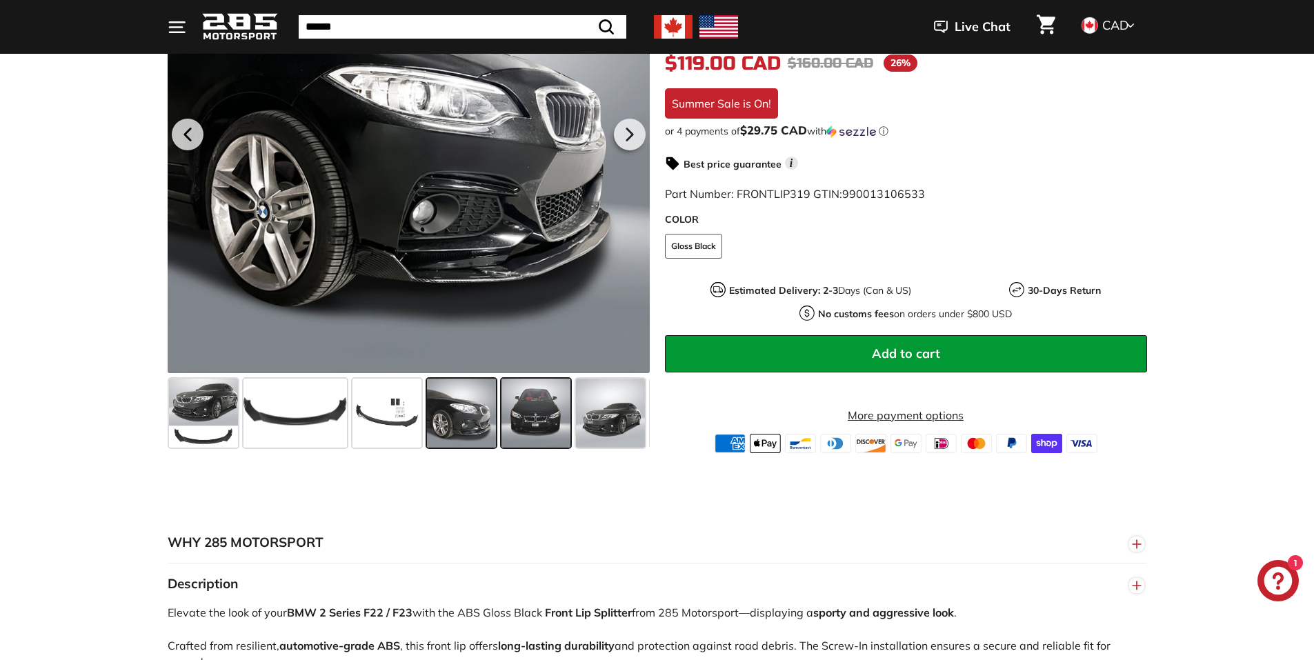
click at [533, 429] on span at bounding box center [536, 413] width 69 height 69
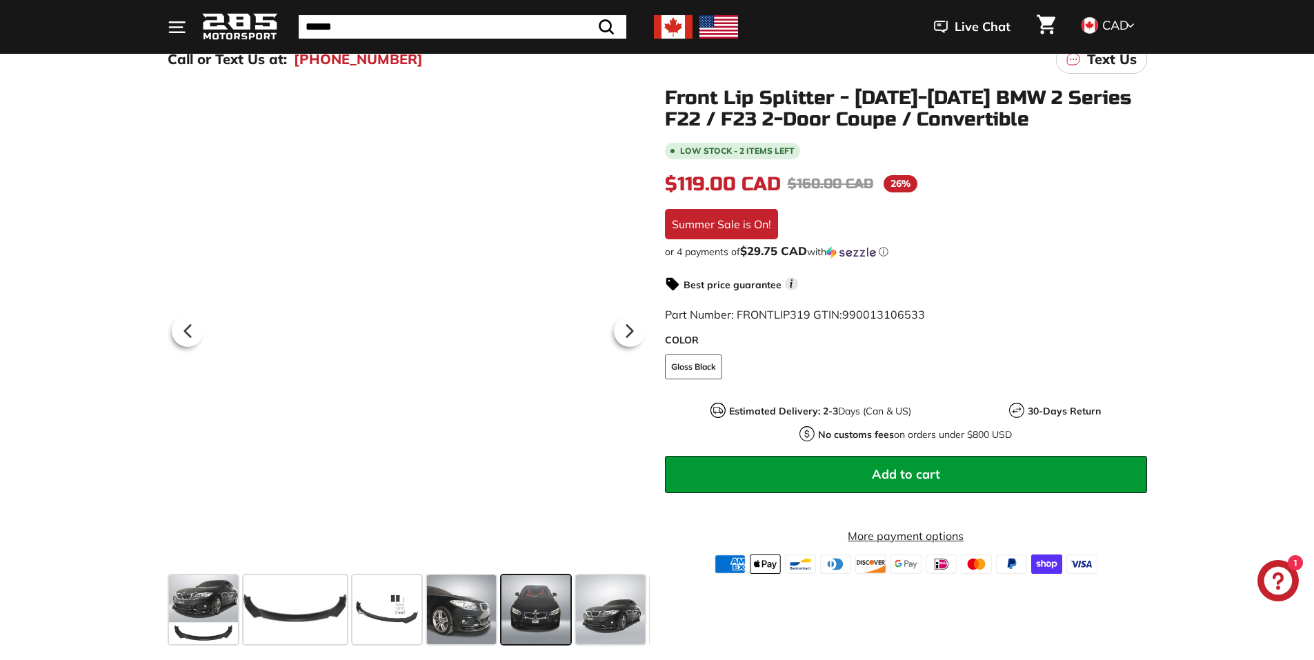
scroll to position [138, 0]
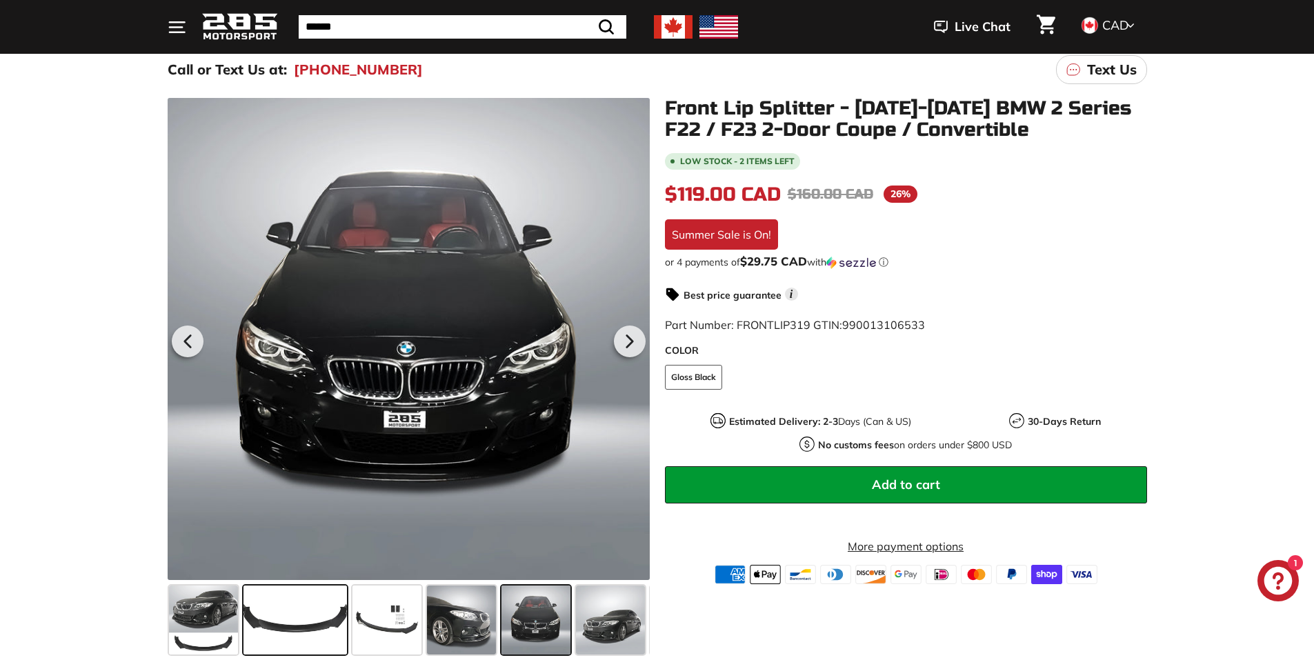
click at [332, 611] on span at bounding box center [296, 620] width 104 height 69
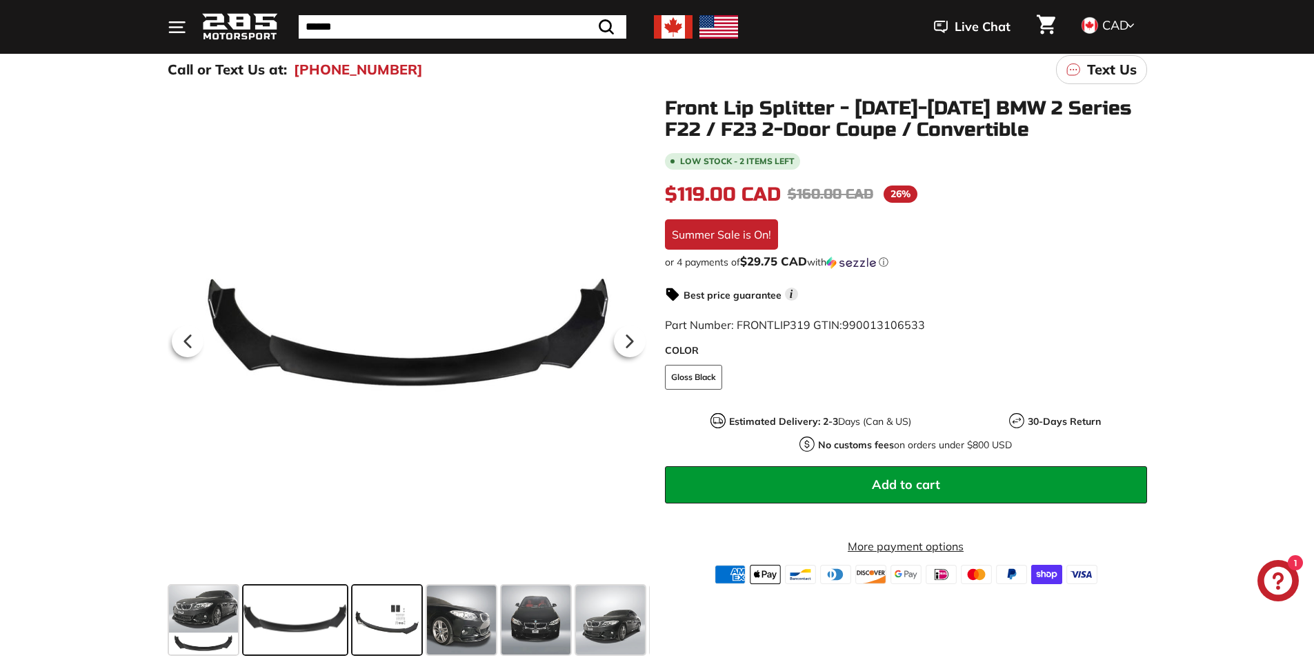
click at [381, 607] on span at bounding box center [387, 620] width 69 height 69
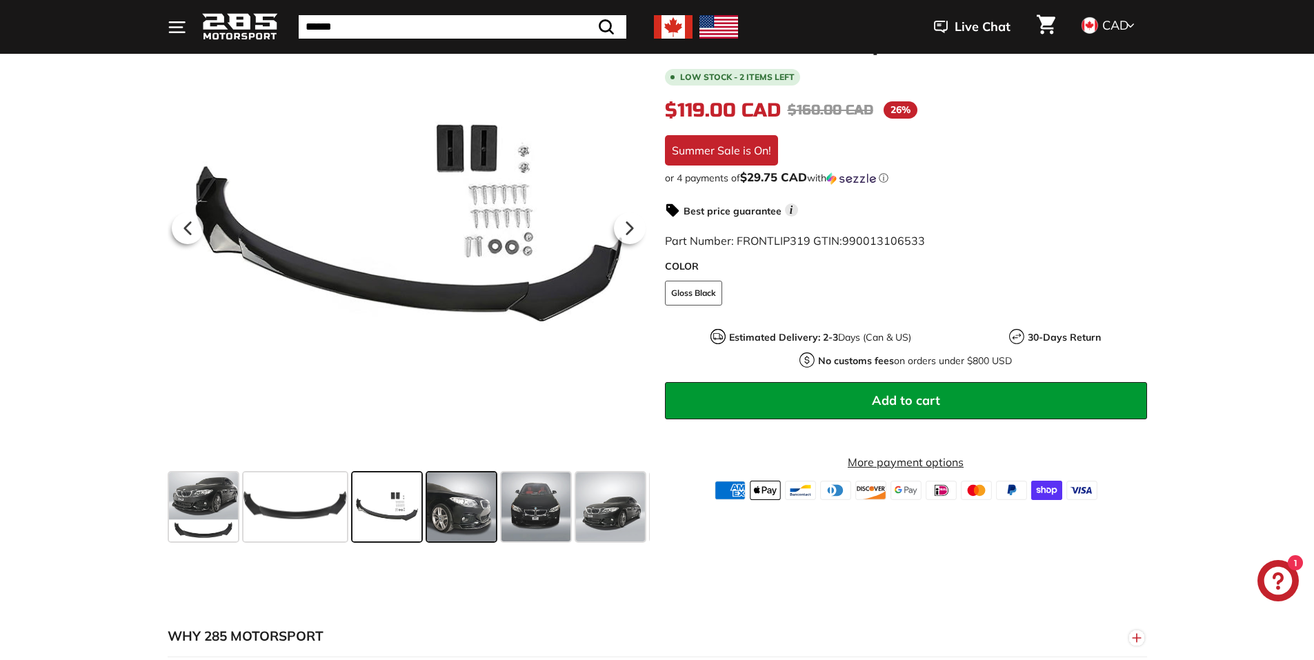
scroll to position [276, 0]
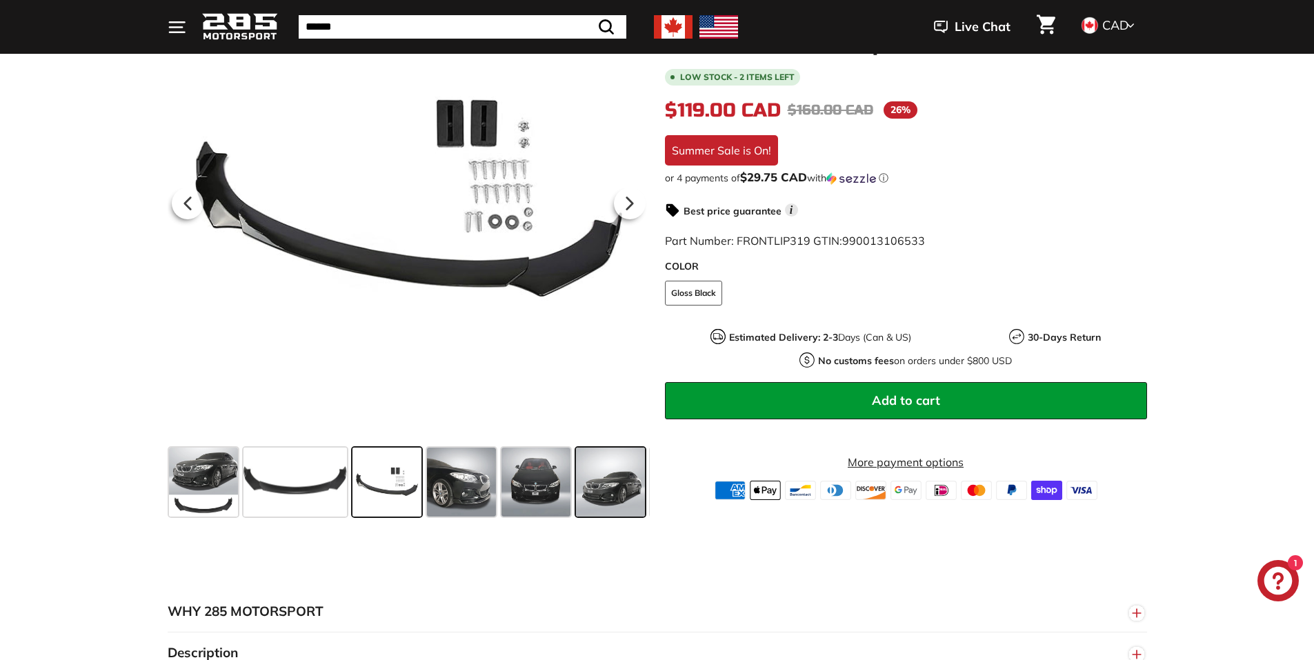
click at [629, 494] on span at bounding box center [610, 482] width 69 height 69
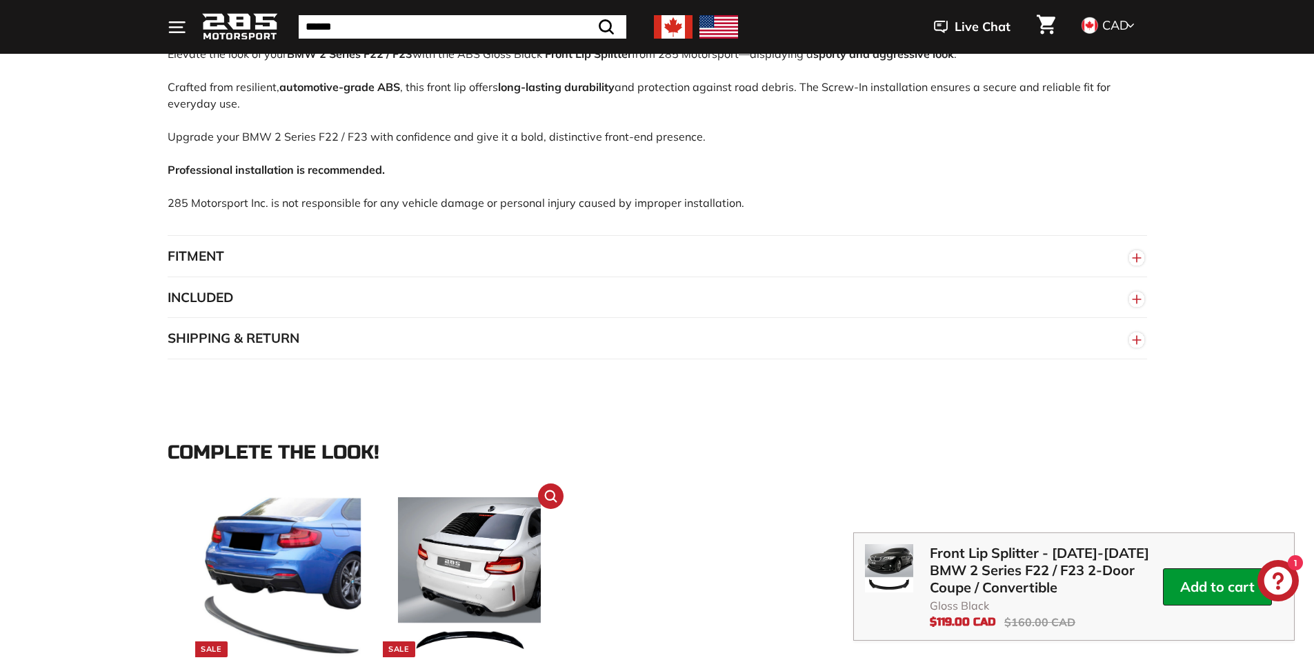
scroll to position [897, 0]
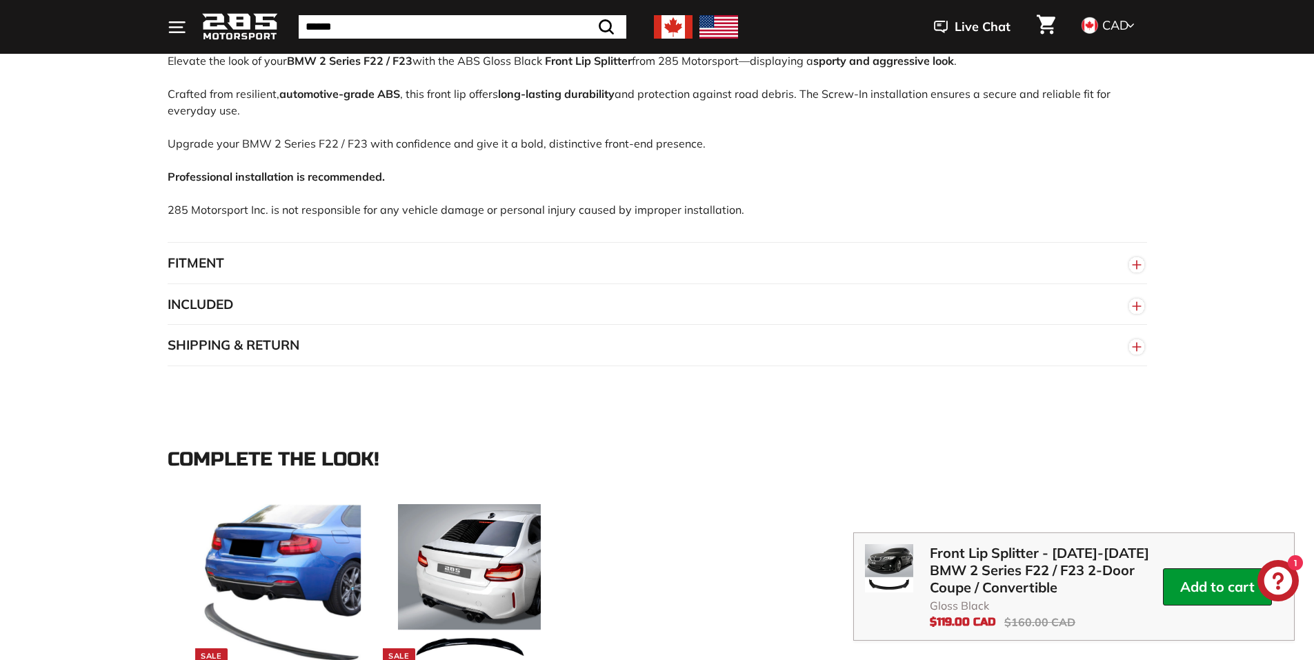
click at [365, 274] on button "FITMENT" at bounding box center [658, 263] width 980 height 41
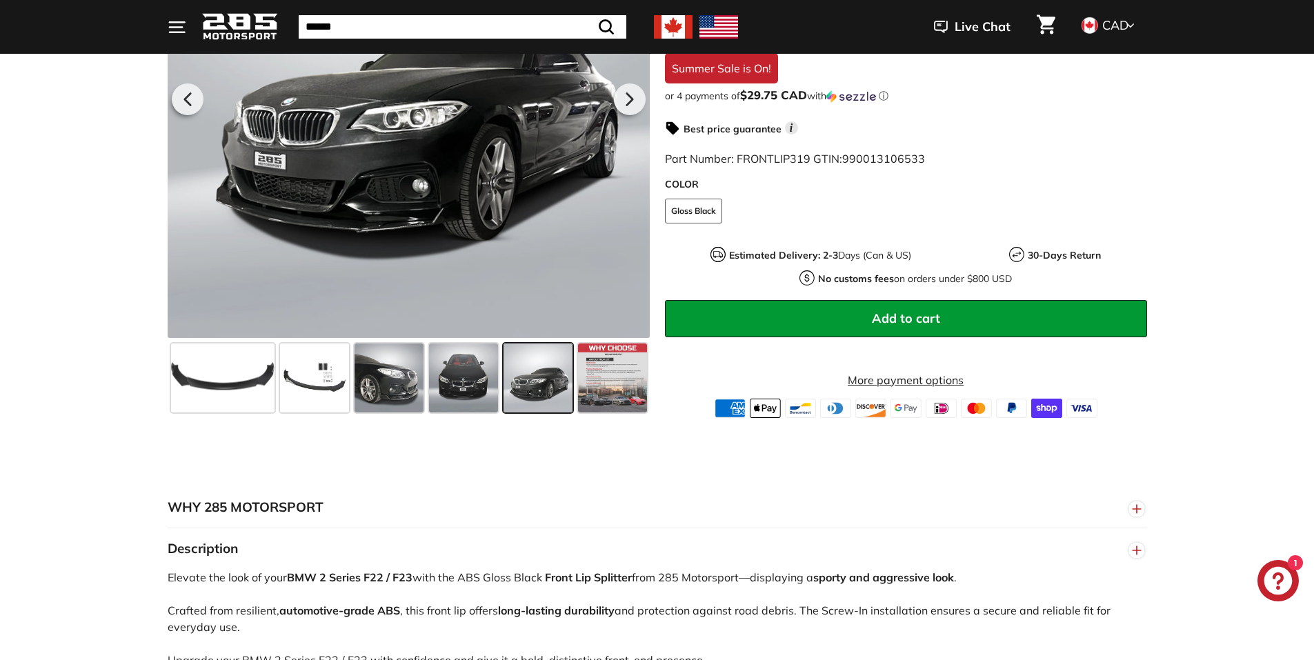
scroll to position [0, 0]
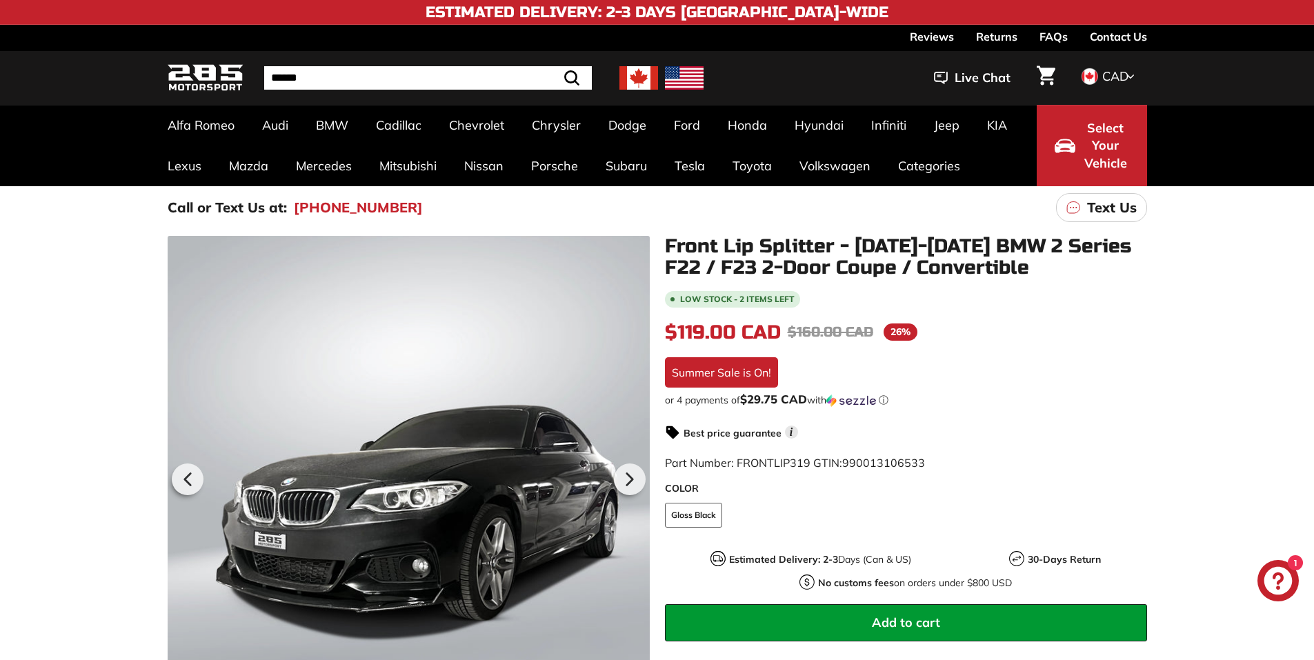
click at [195, 79] on img at bounding box center [206, 78] width 76 height 32
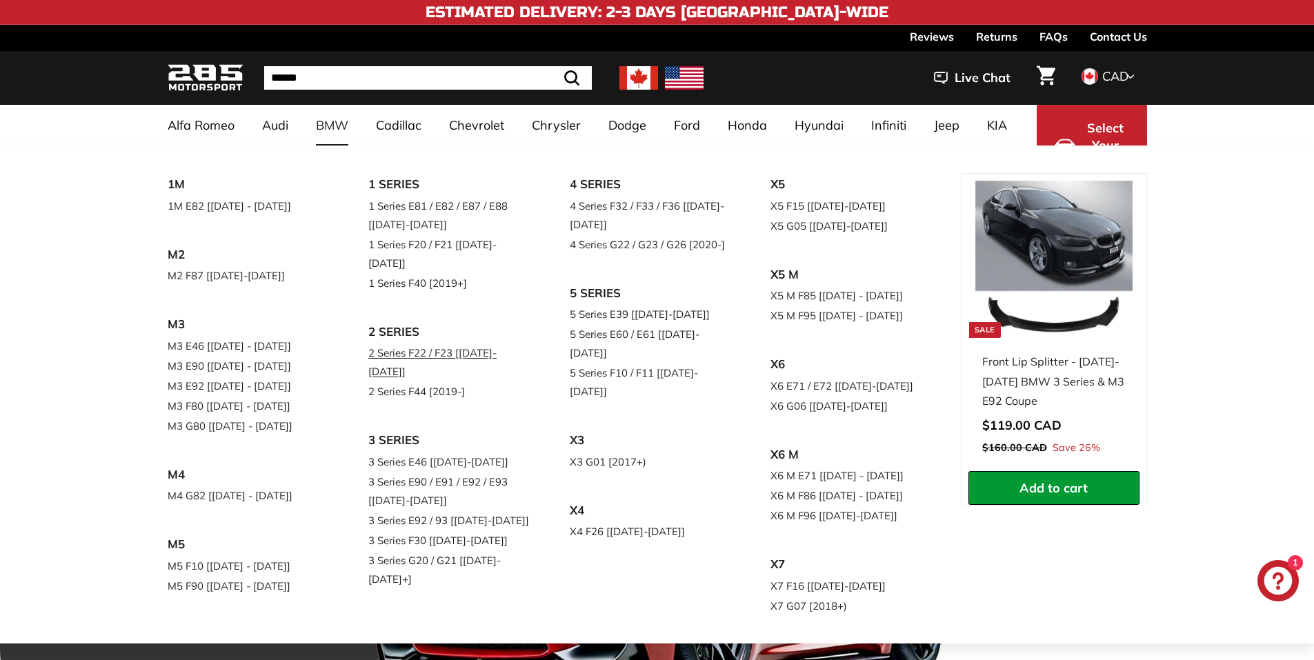
click at [400, 343] on link "2 Series F22 / F23 [[DATE]-[DATE]]" at bounding box center [449, 362] width 163 height 39
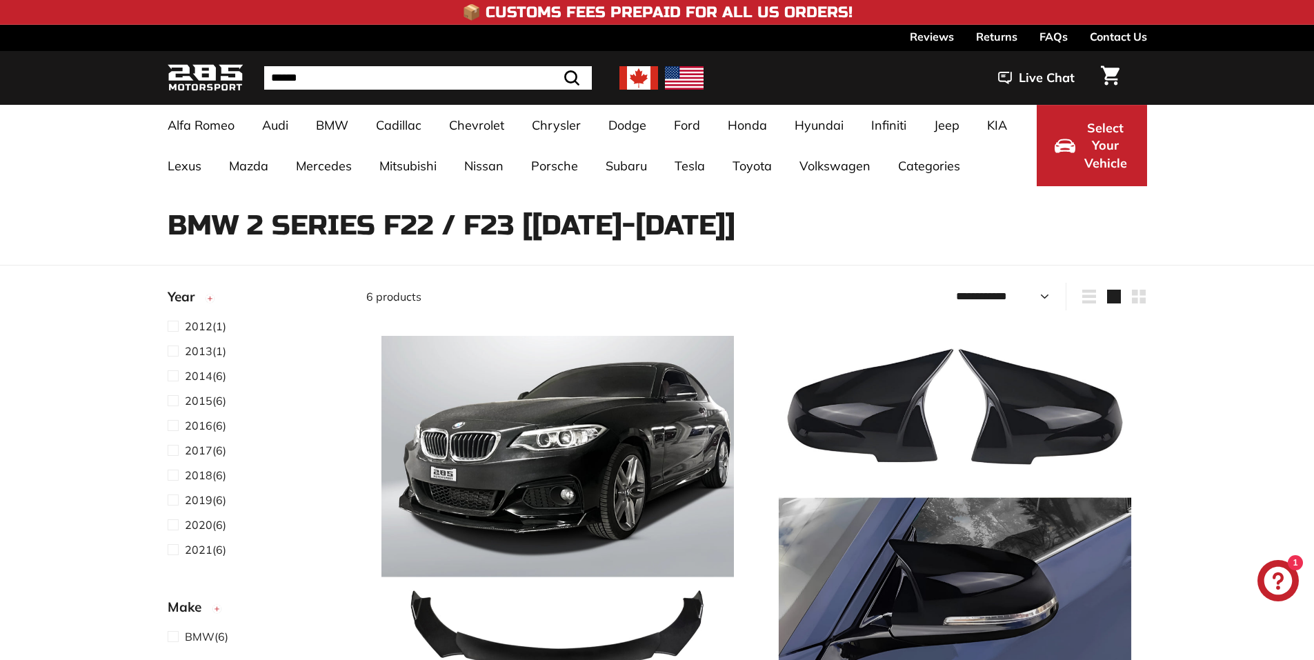
select select "**********"
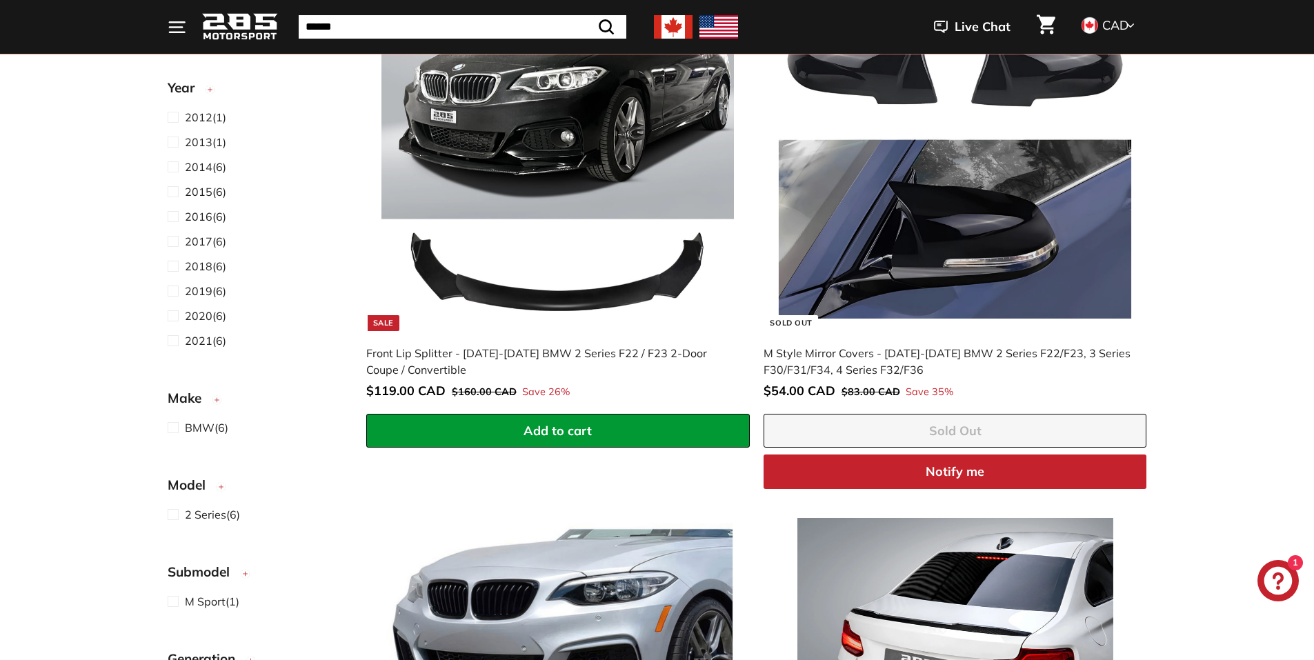
scroll to position [414, 0]
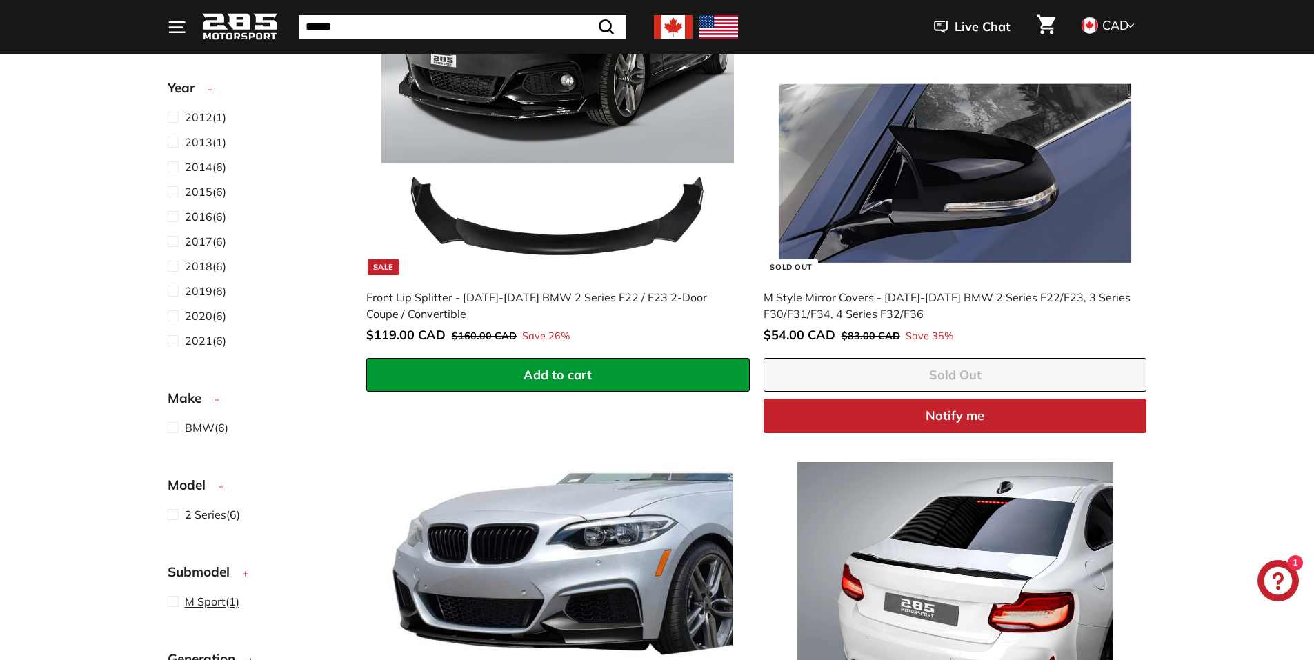
click at [215, 600] on span "M Sport" at bounding box center [205, 602] width 41 height 14
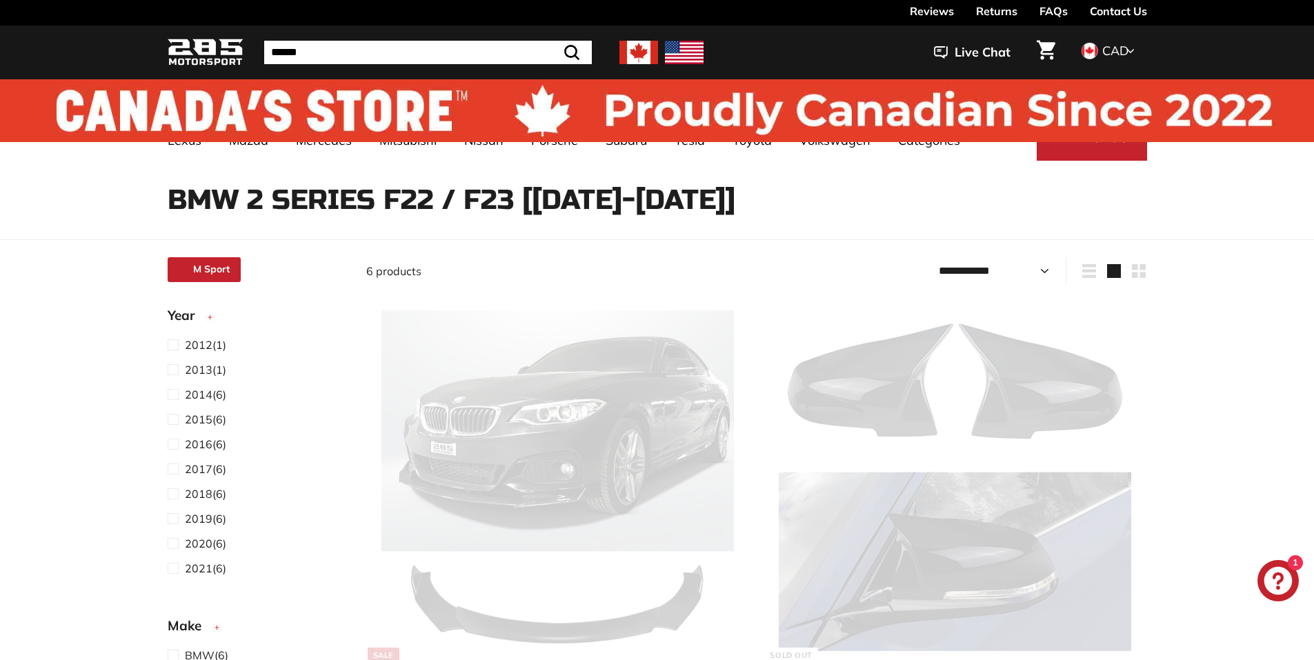
select select "**********"
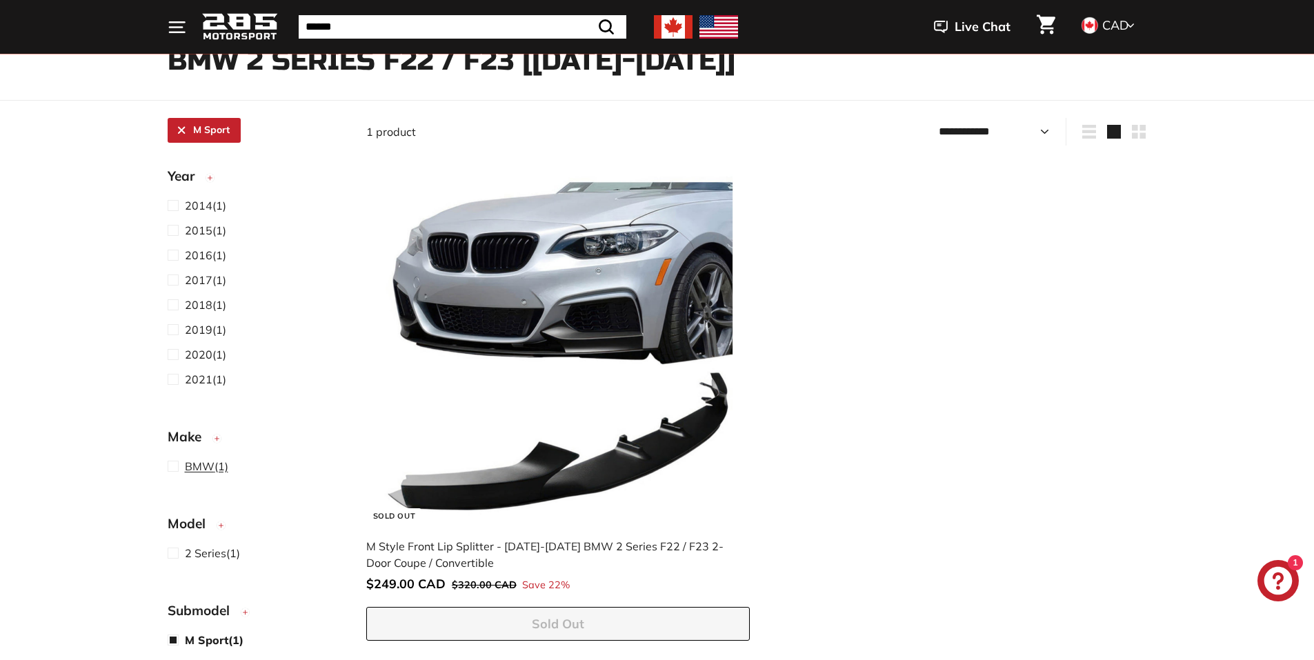
scroll to position [164, 0]
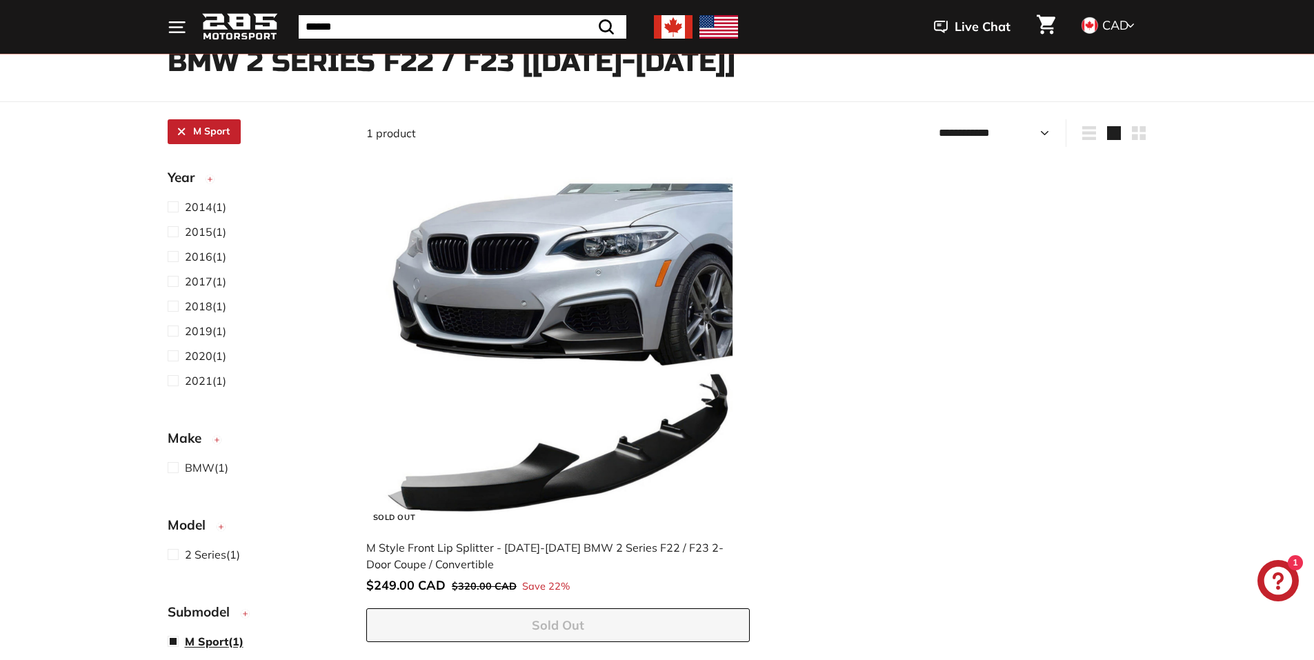
click at [190, 635] on span "M Sport" at bounding box center [206, 642] width 43 height 14
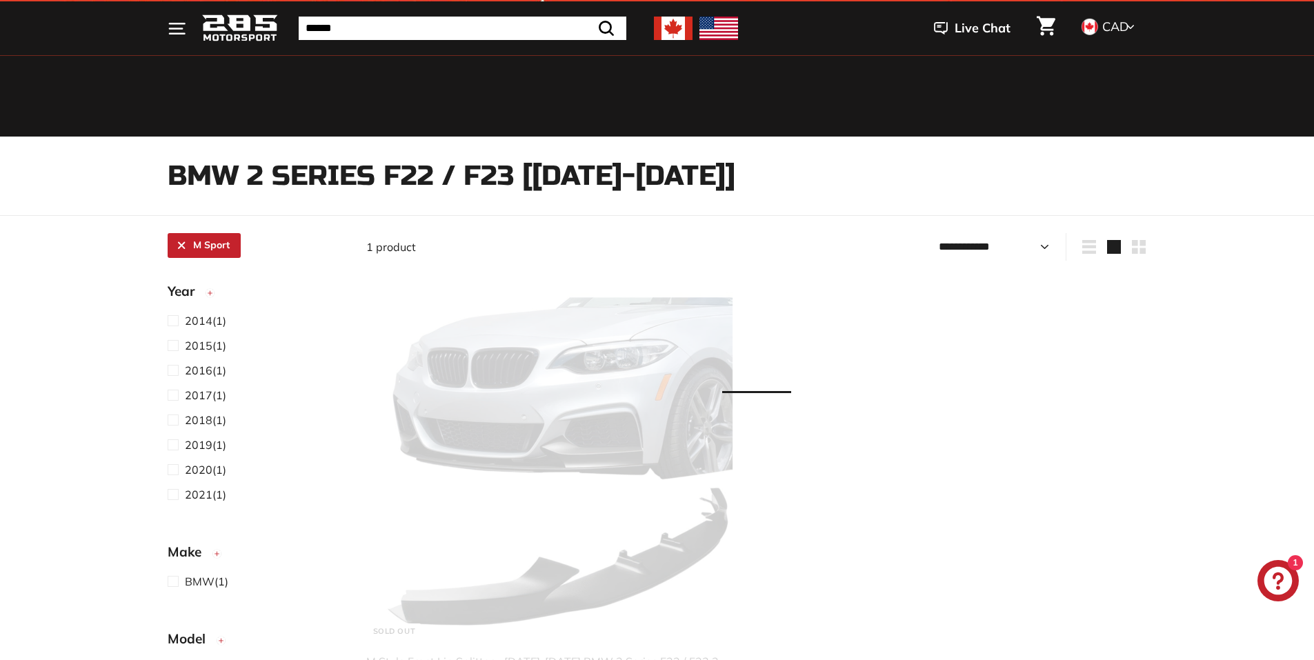
scroll to position [36, 0]
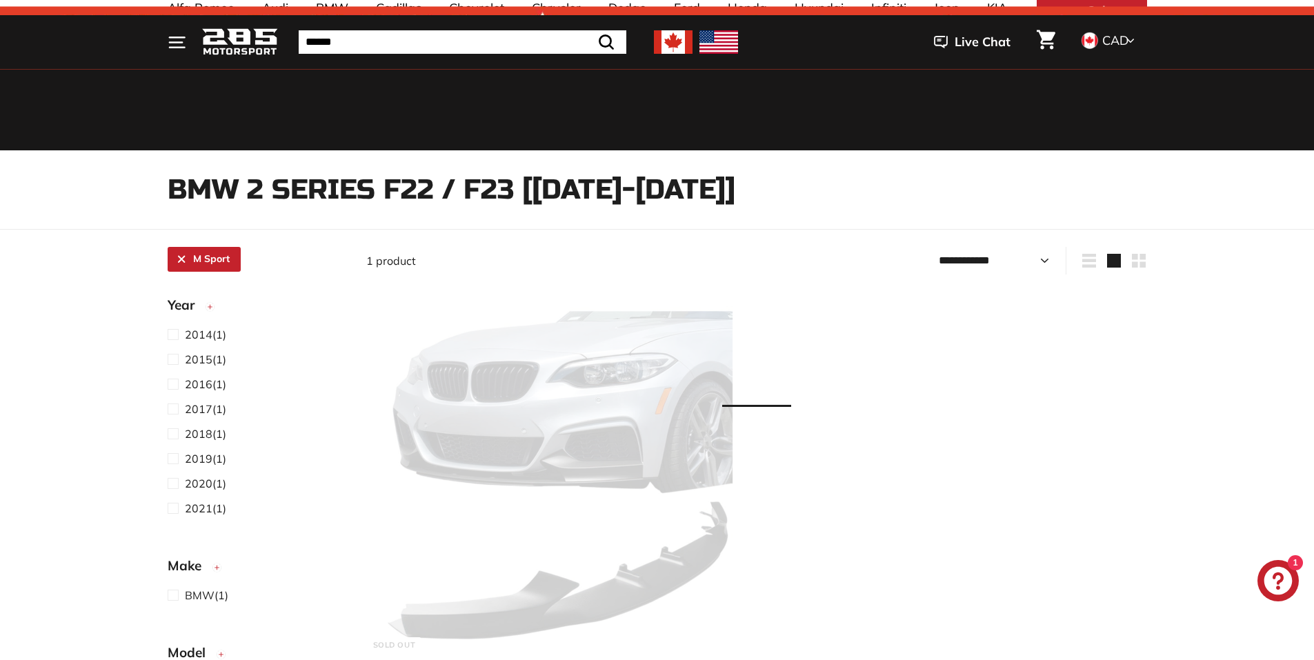
select select "**********"
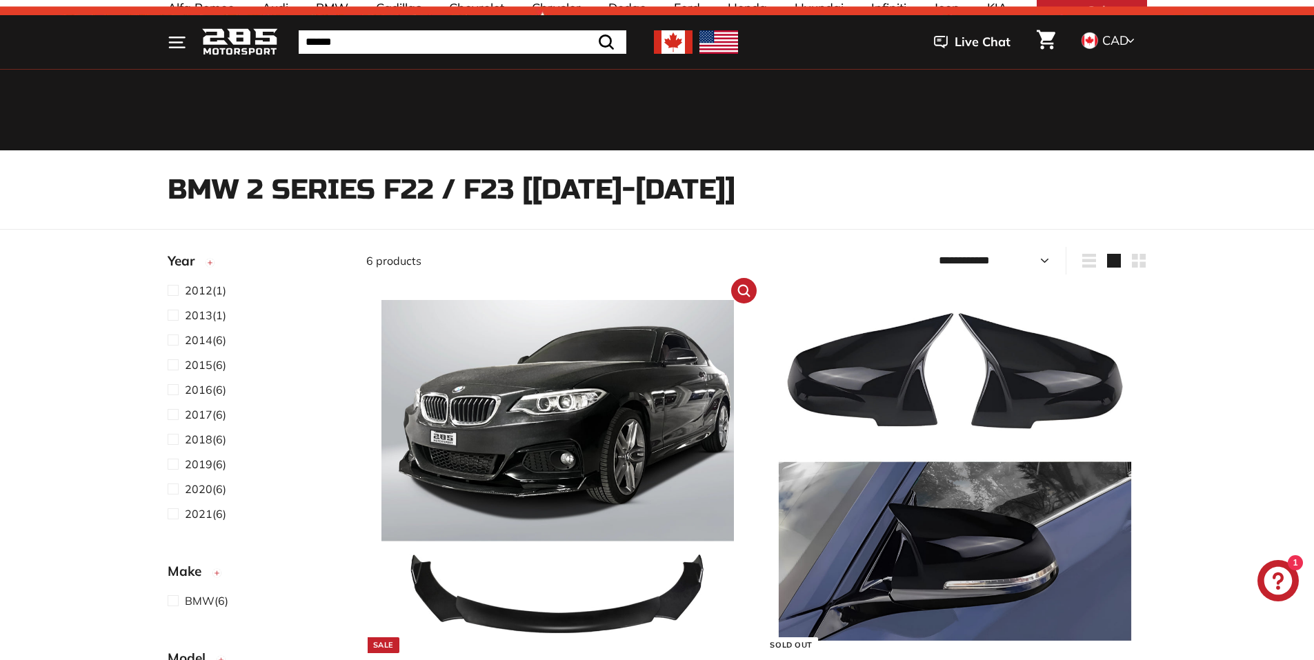
click at [543, 616] on img at bounding box center [558, 476] width 353 height 353
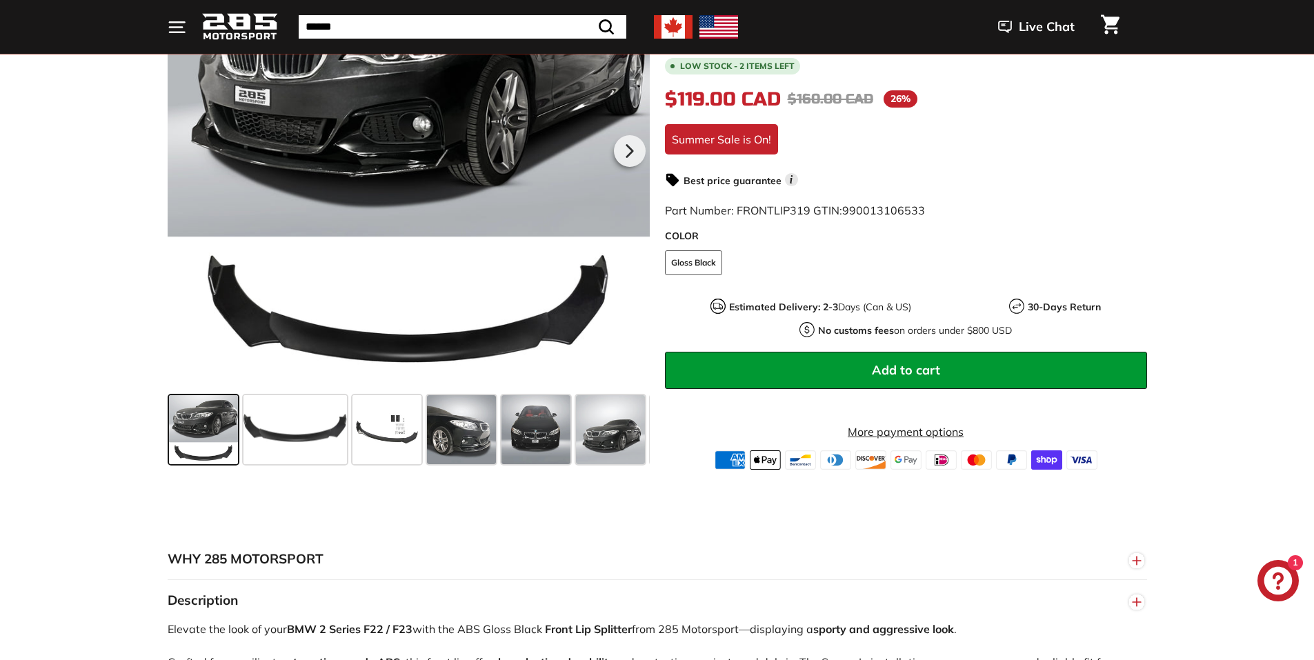
scroll to position [345, 0]
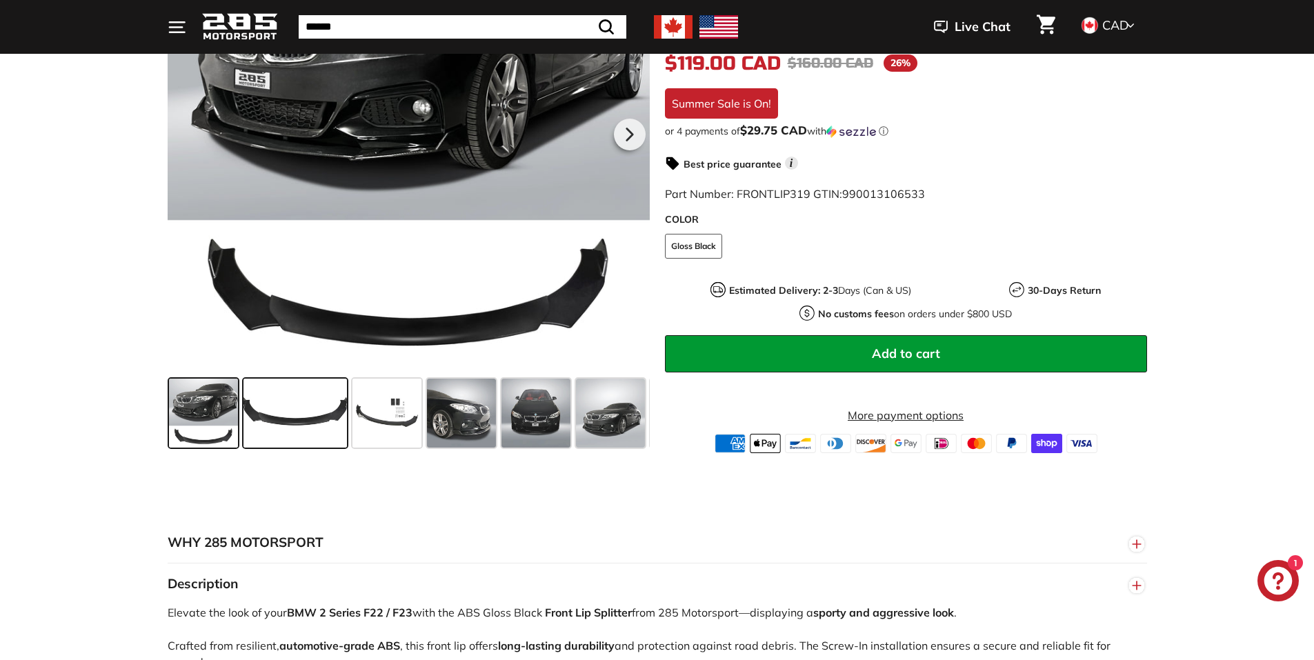
click at [323, 414] on span at bounding box center [296, 413] width 104 height 69
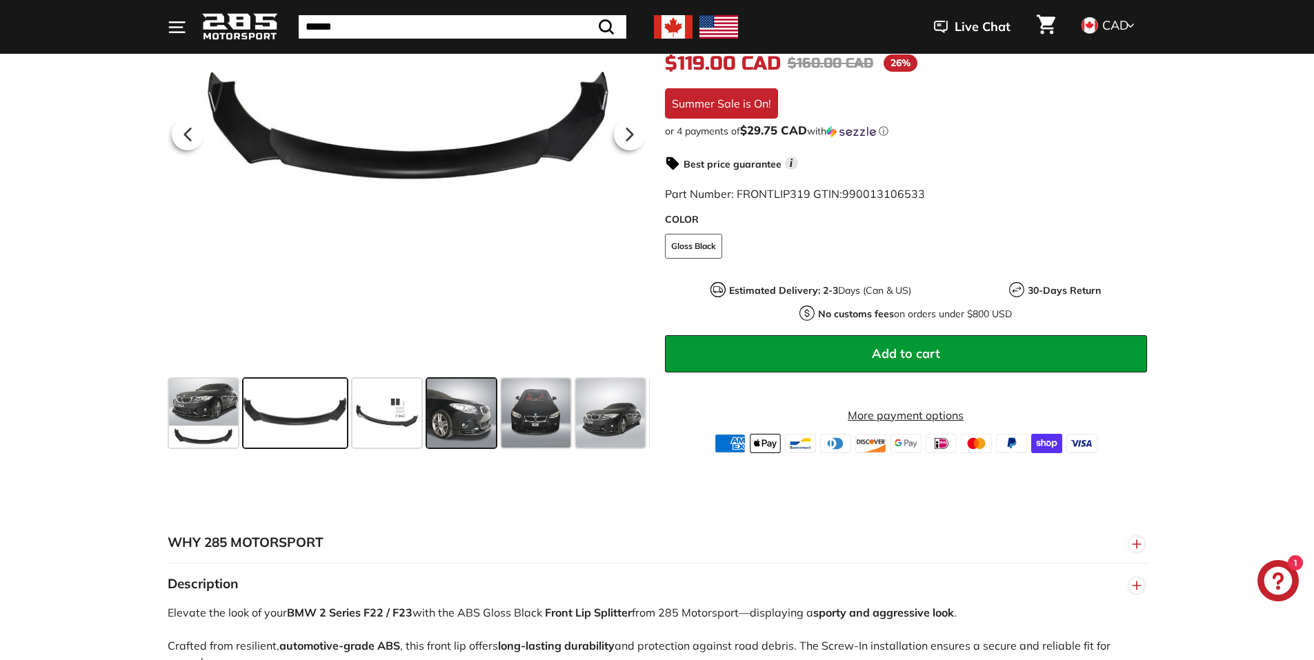
click at [482, 436] on span at bounding box center [461, 413] width 69 height 69
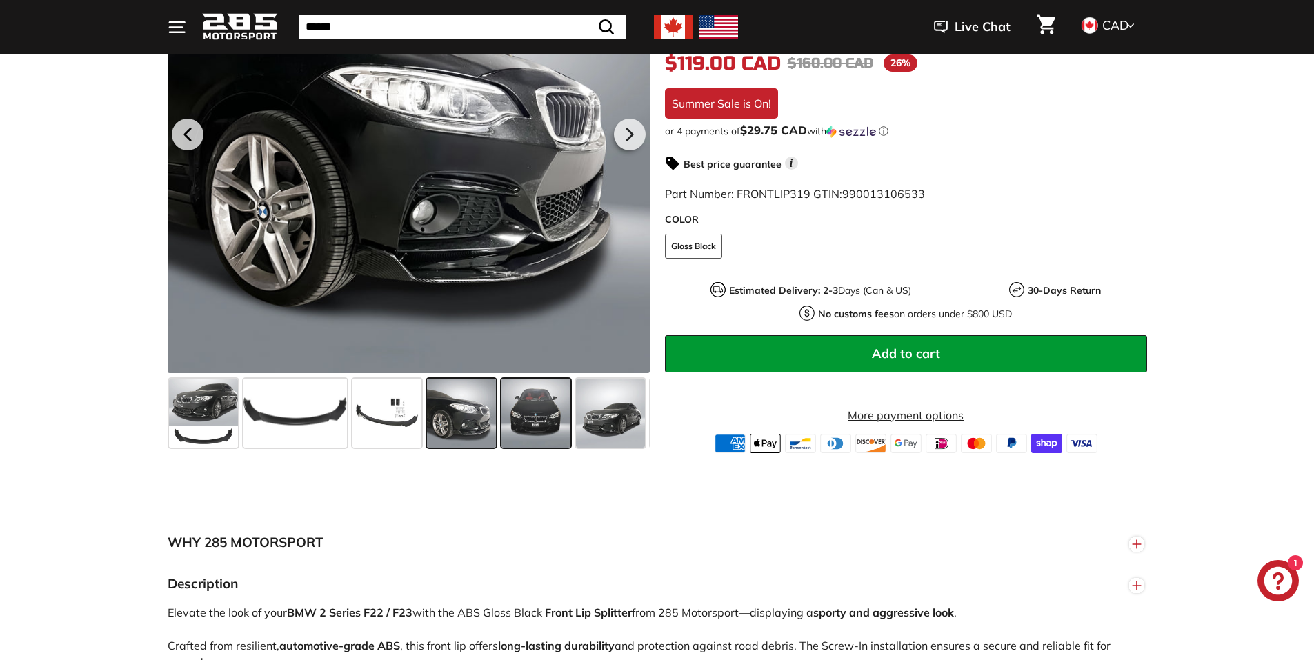
click at [538, 425] on span at bounding box center [536, 413] width 69 height 69
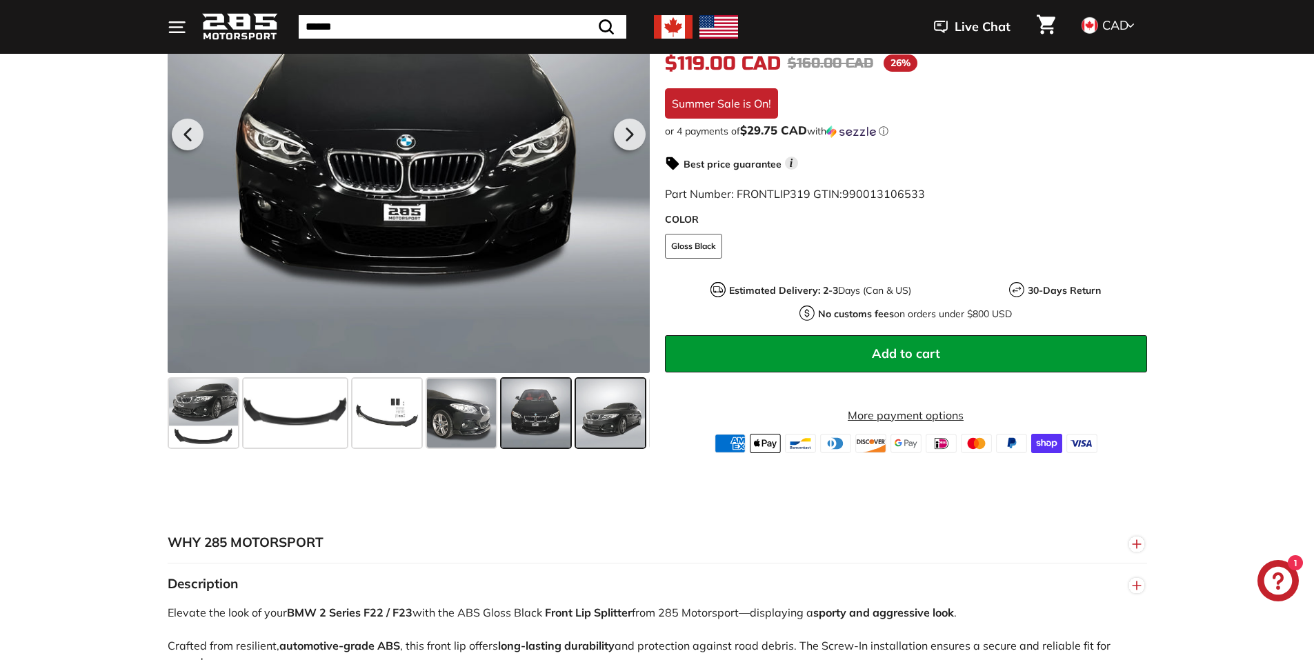
click at [599, 431] on span at bounding box center [610, 413] width 69 height 69
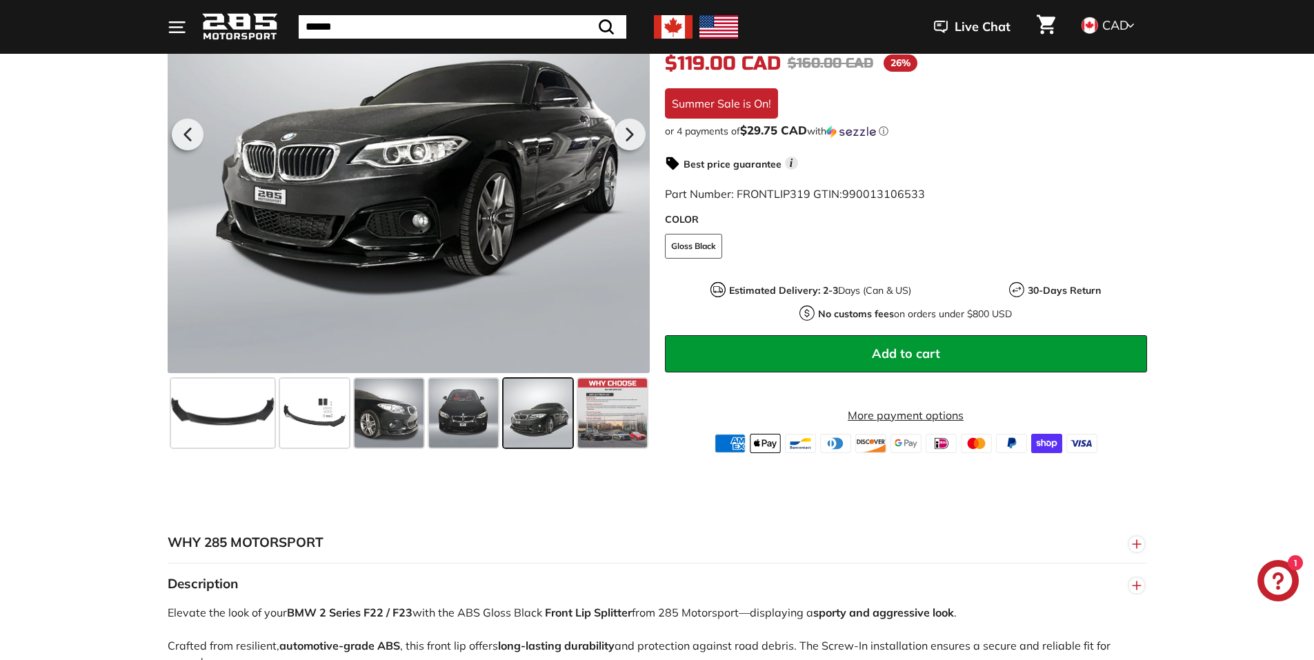
scroll to position [0, 0]
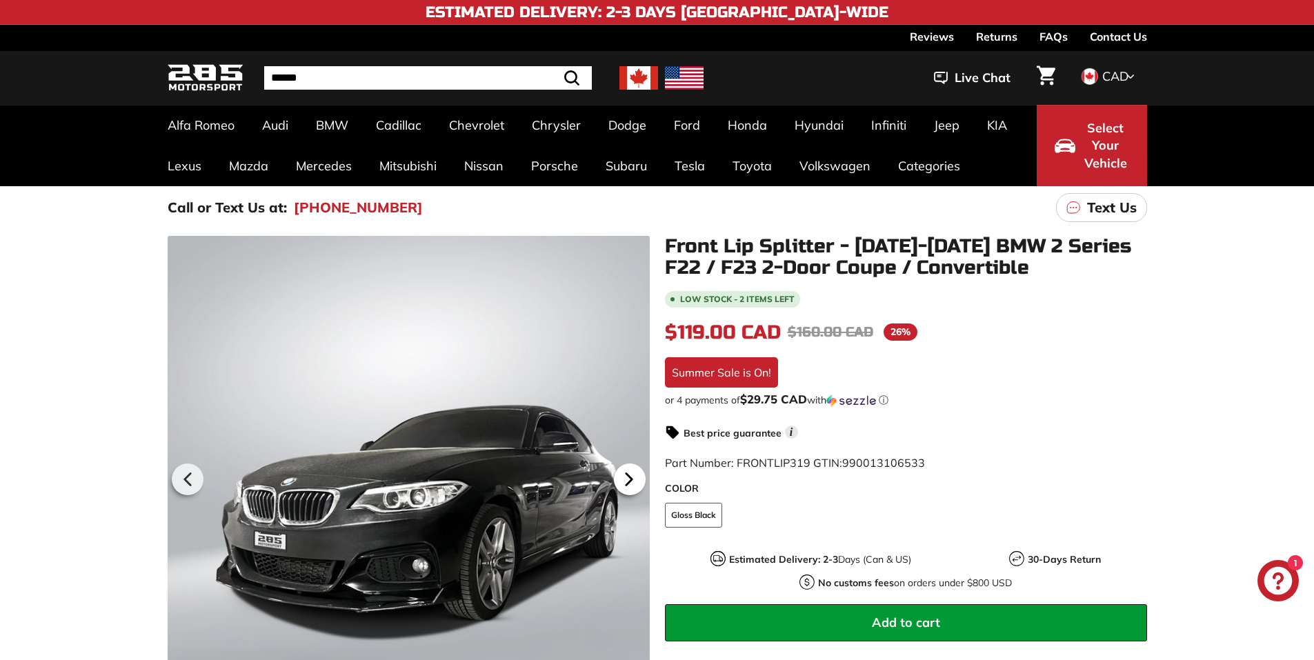
click at [632, 475] on icon at bounding box center [629, 480] width 32 height 32
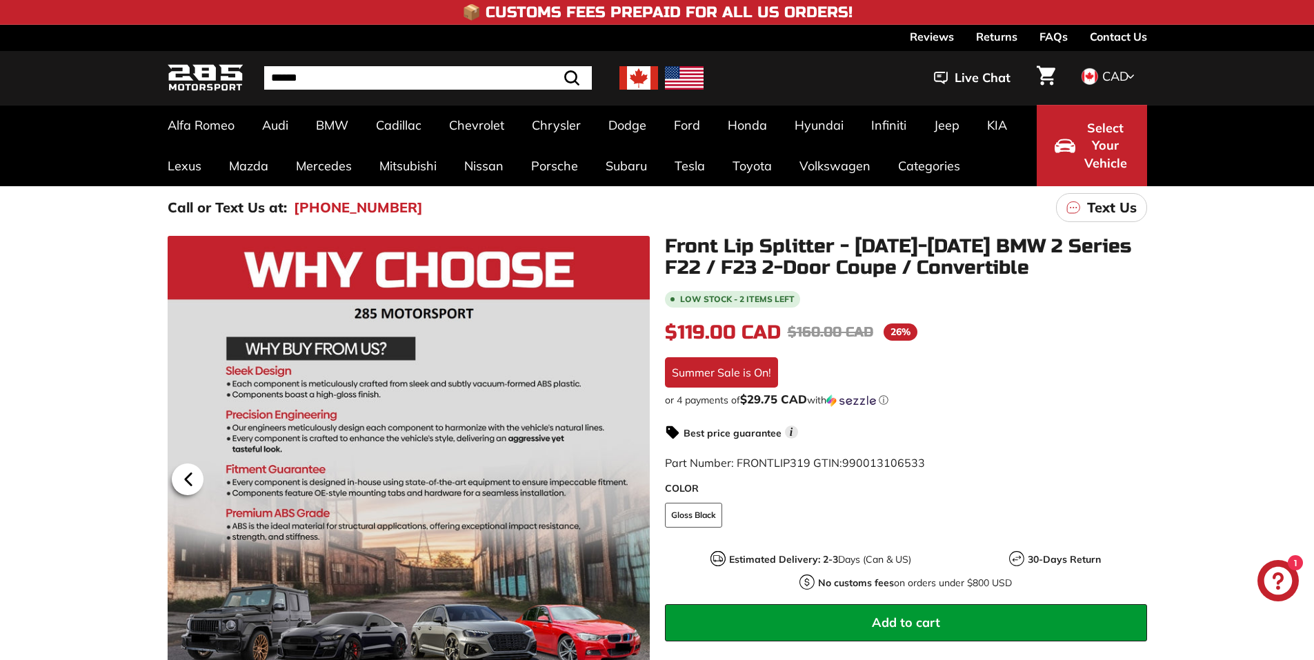
click at [185, 479] on icon at bounding box center [188, 479] width 6 height 12
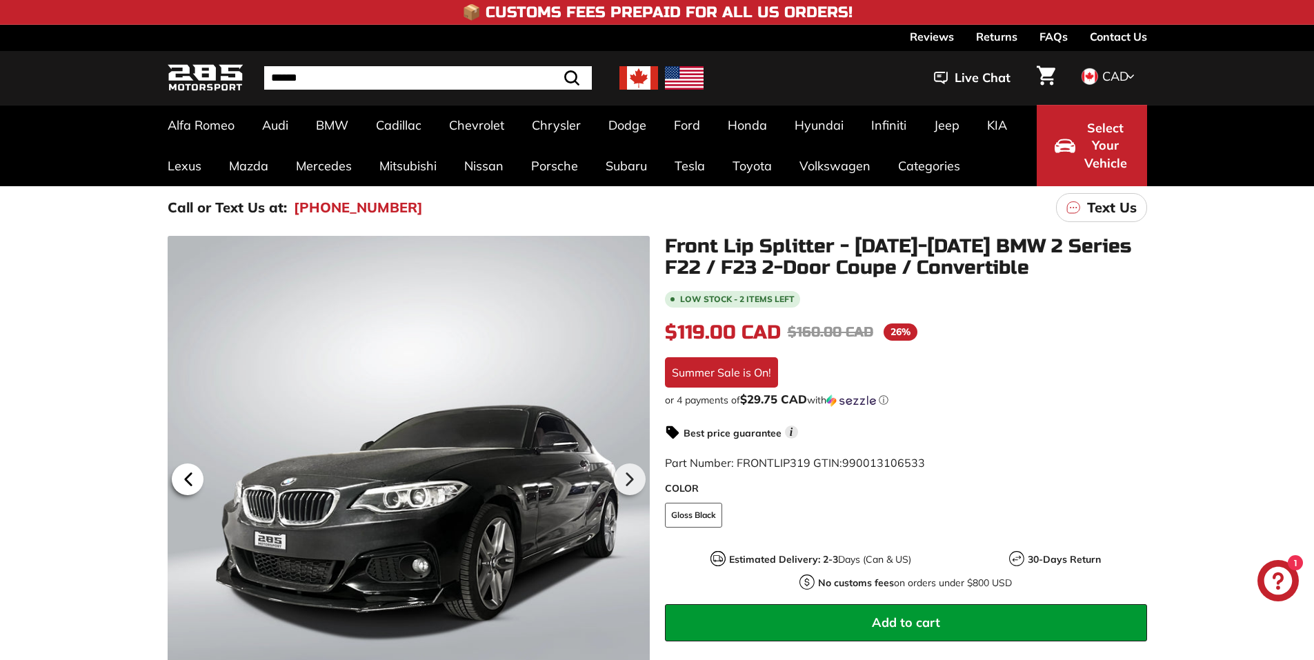
click at [185, 479] on icon at bounding box center [188, 479] width 6 height 12
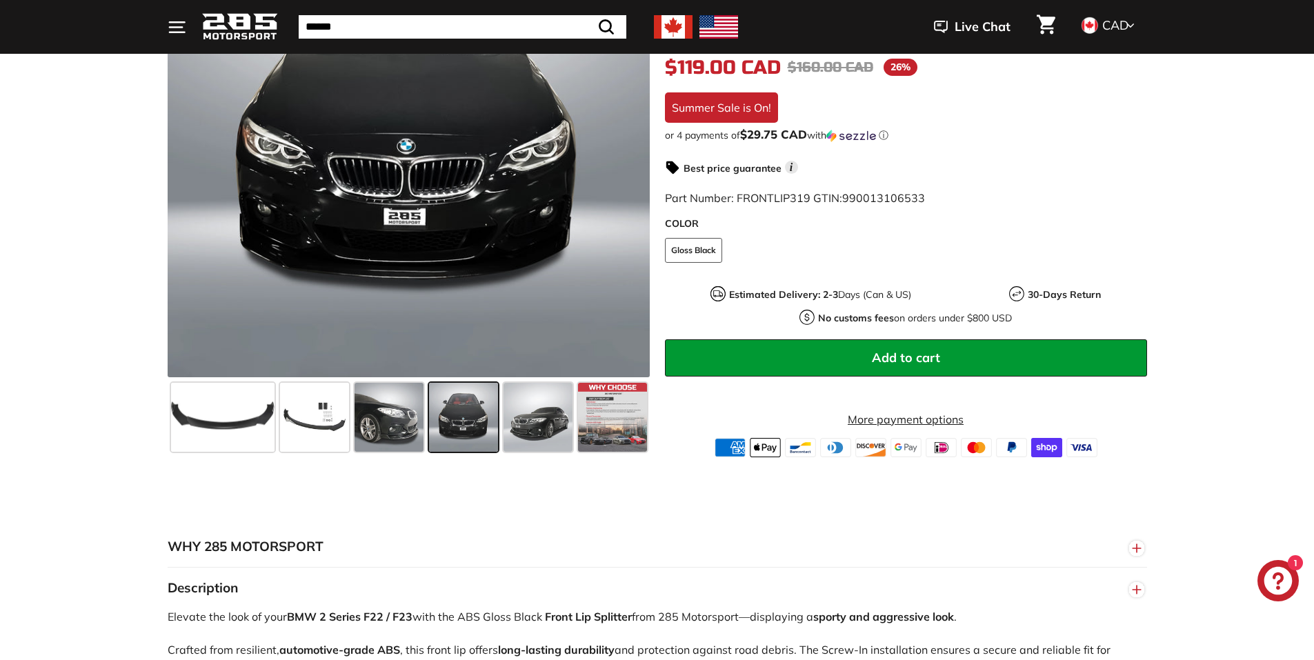
scroll to position [345, 0]
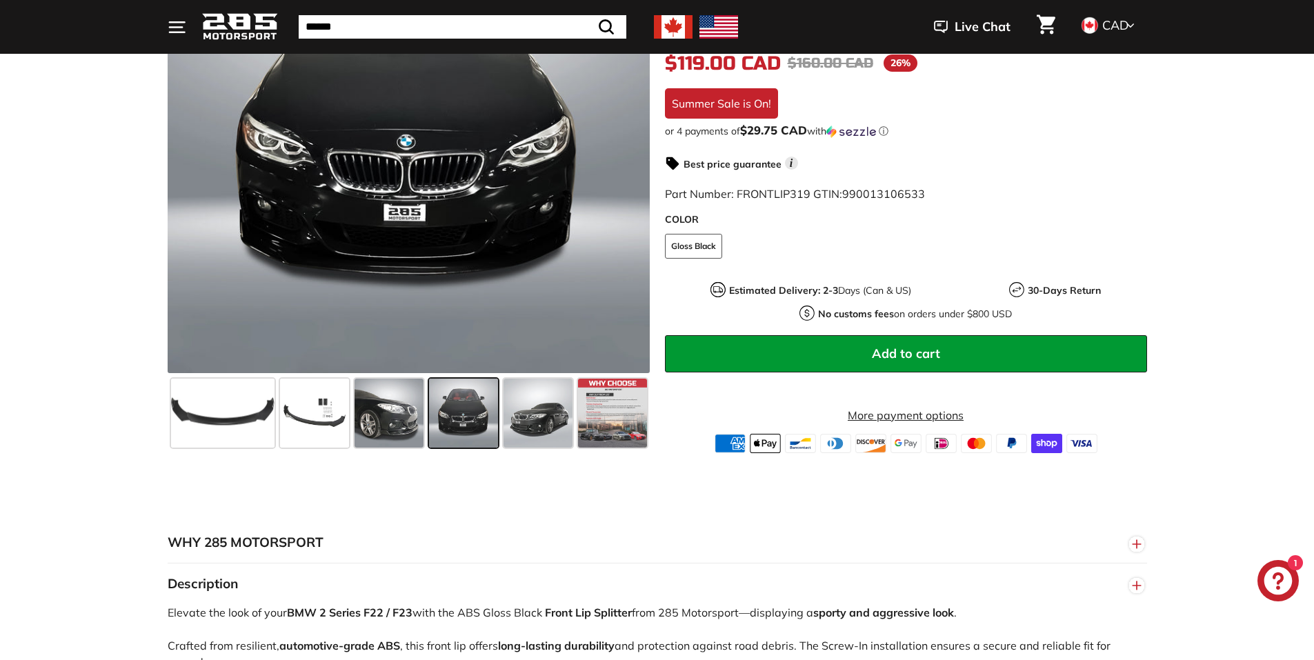
click at [449, 418] on span at bounding box center [463, 413] width 69 height 69
click at [403, 424] on span at bounding box center [389, 413] width 69 height 69
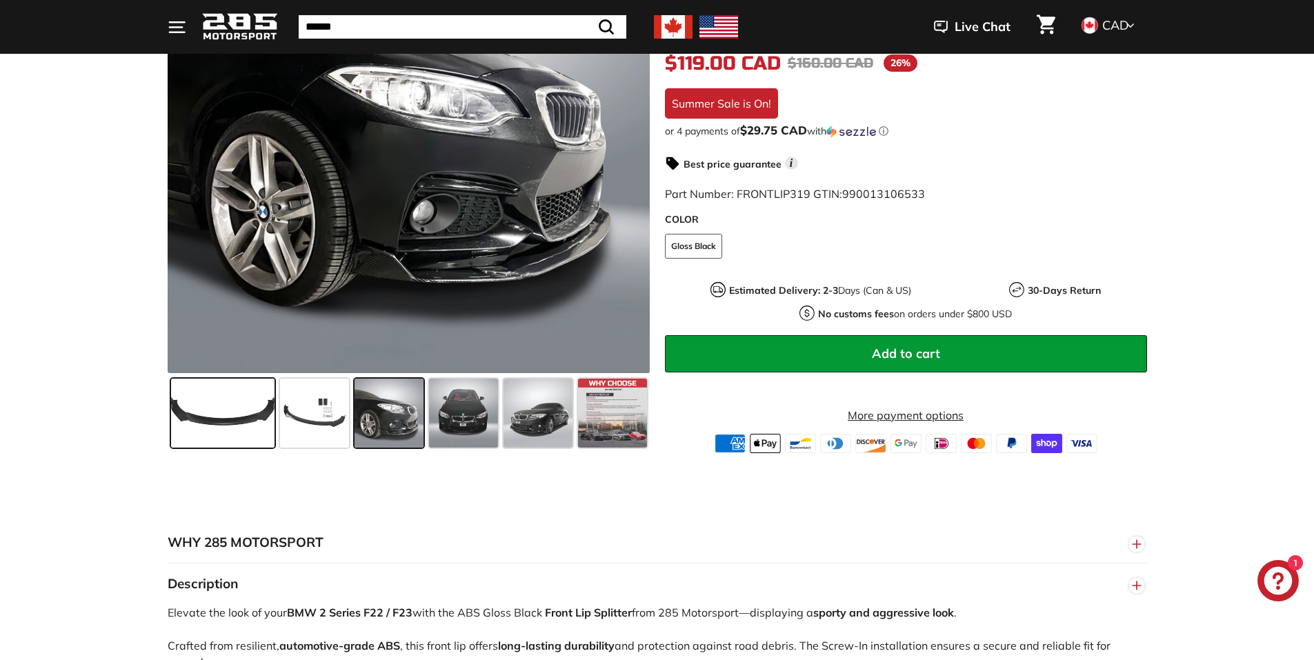
click at [251, 405] on span at bounding box center [223, 413] width 104 height 69
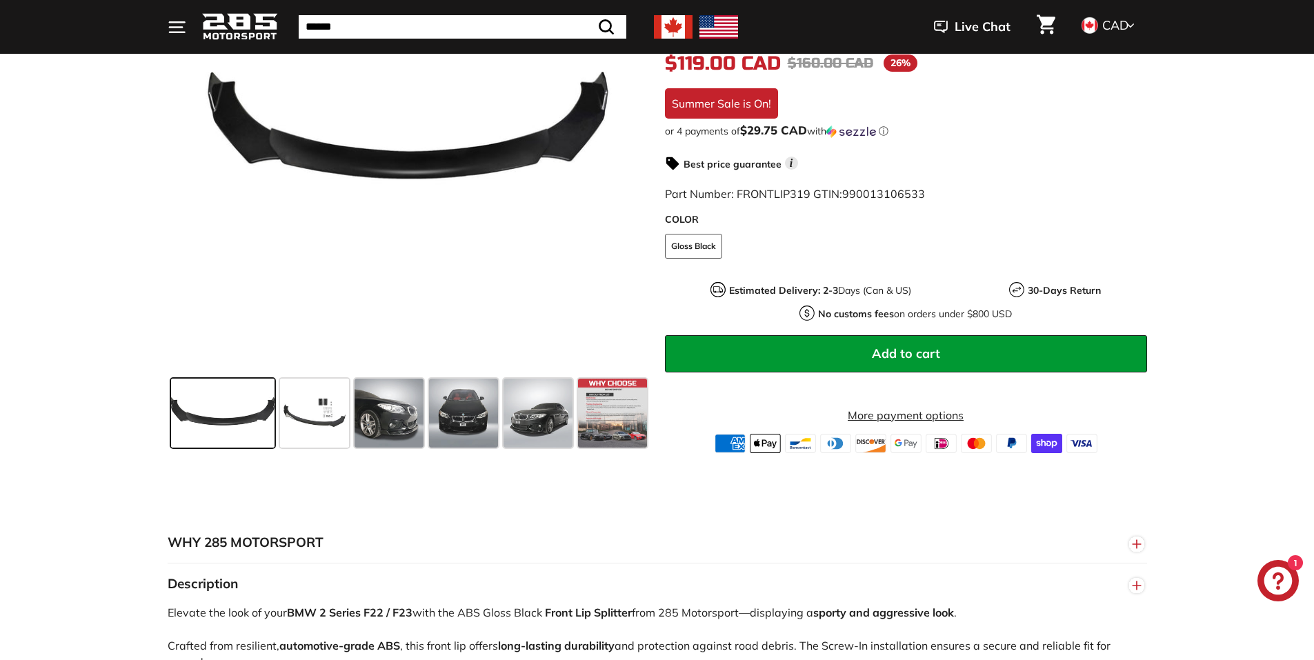
scroll to position [0, 0]
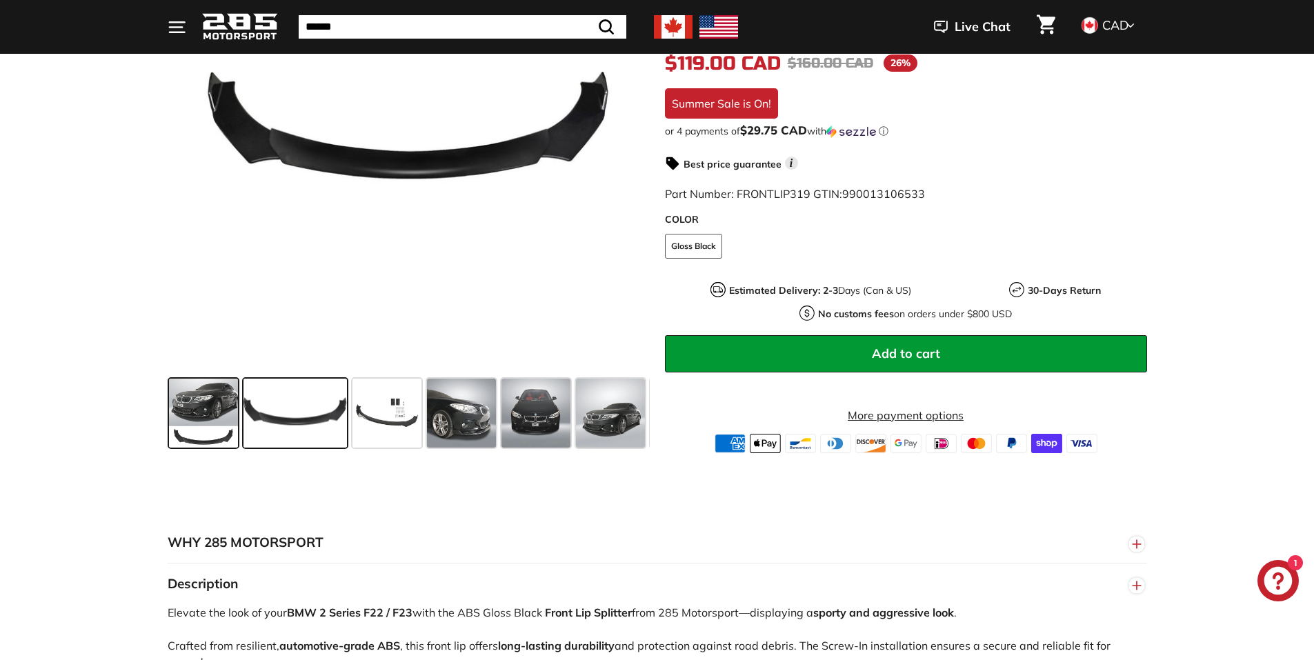
click at [215, 406] on span at bounding box center [203, 413] width 69 height 69
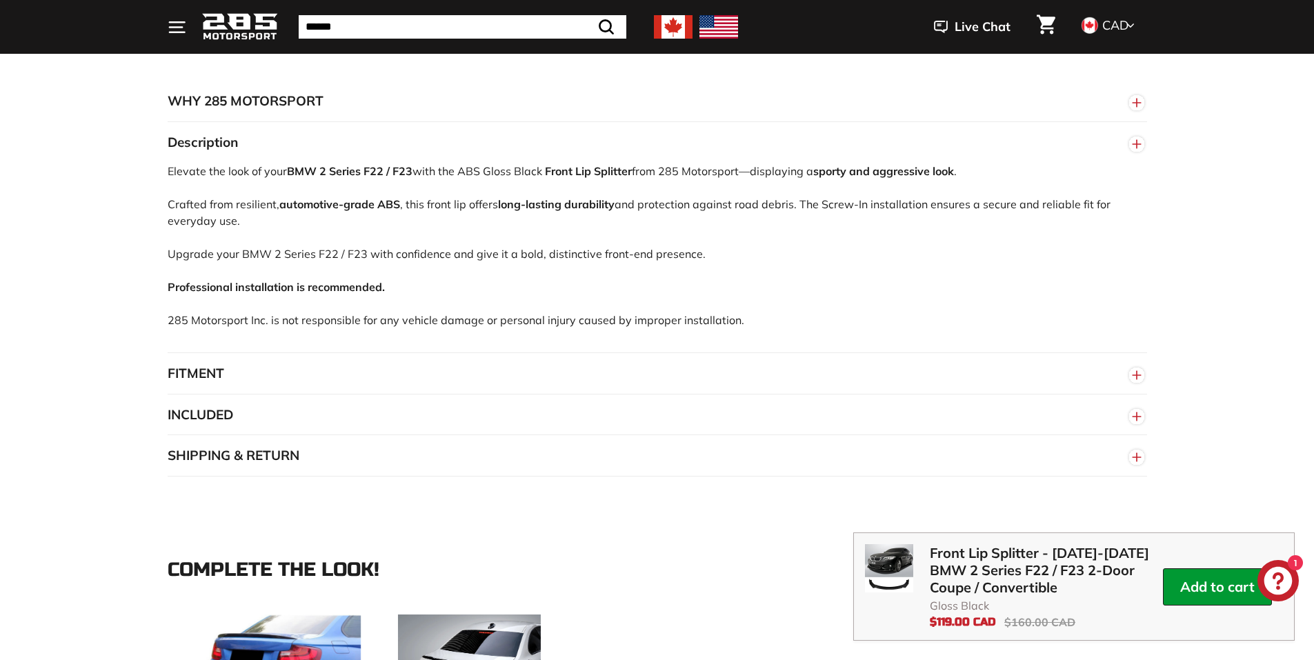
scroll to position [1035, 0]
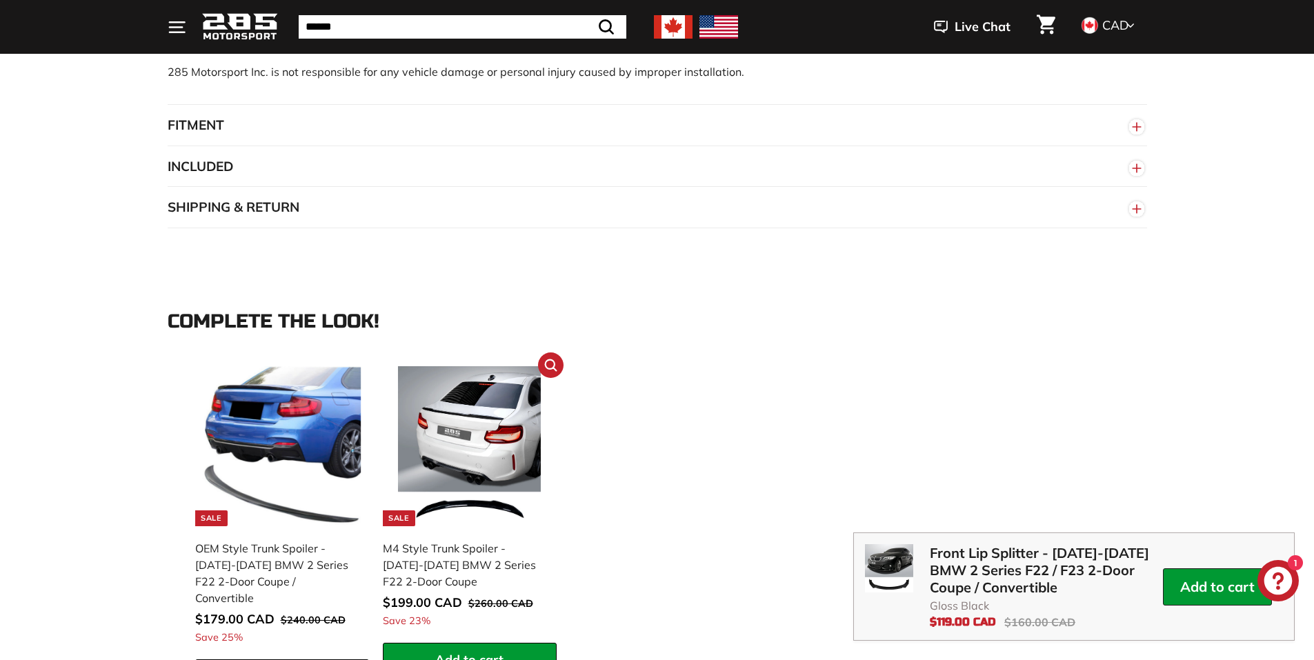
click at [486, 460] on img at bounding box center [470, 446] width 160 height 160
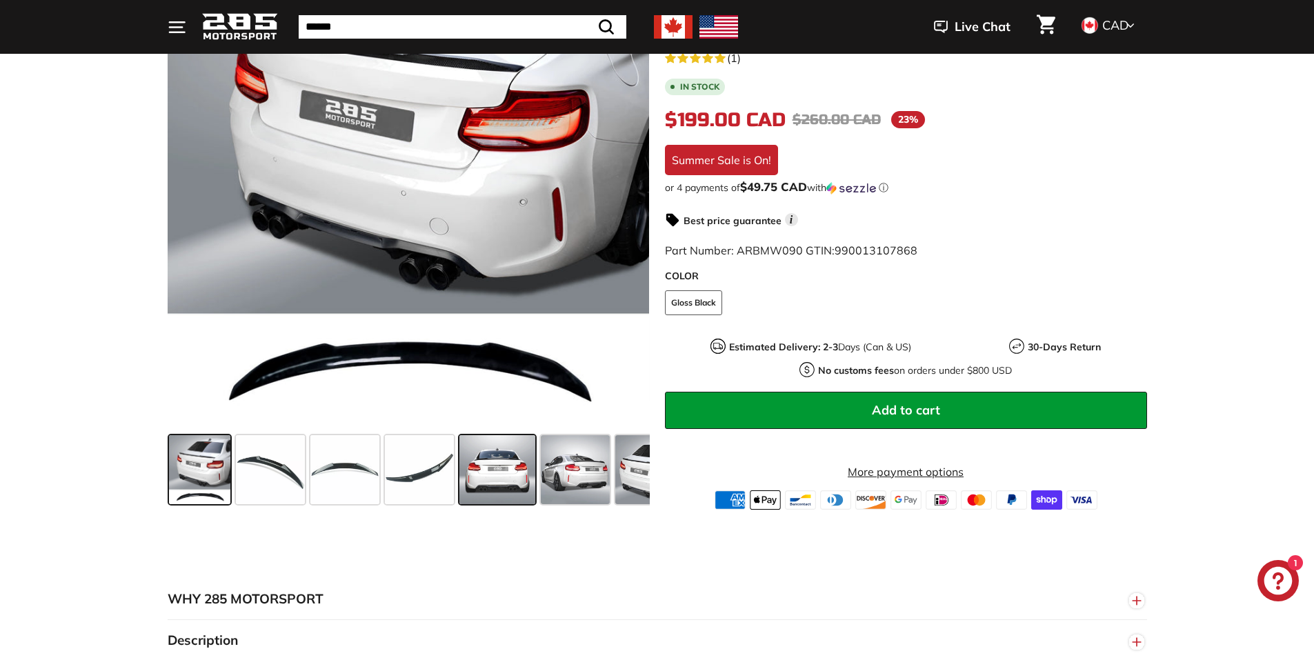
click at [504, 480] on span at bounding box center [498, 469] width 76 height 69
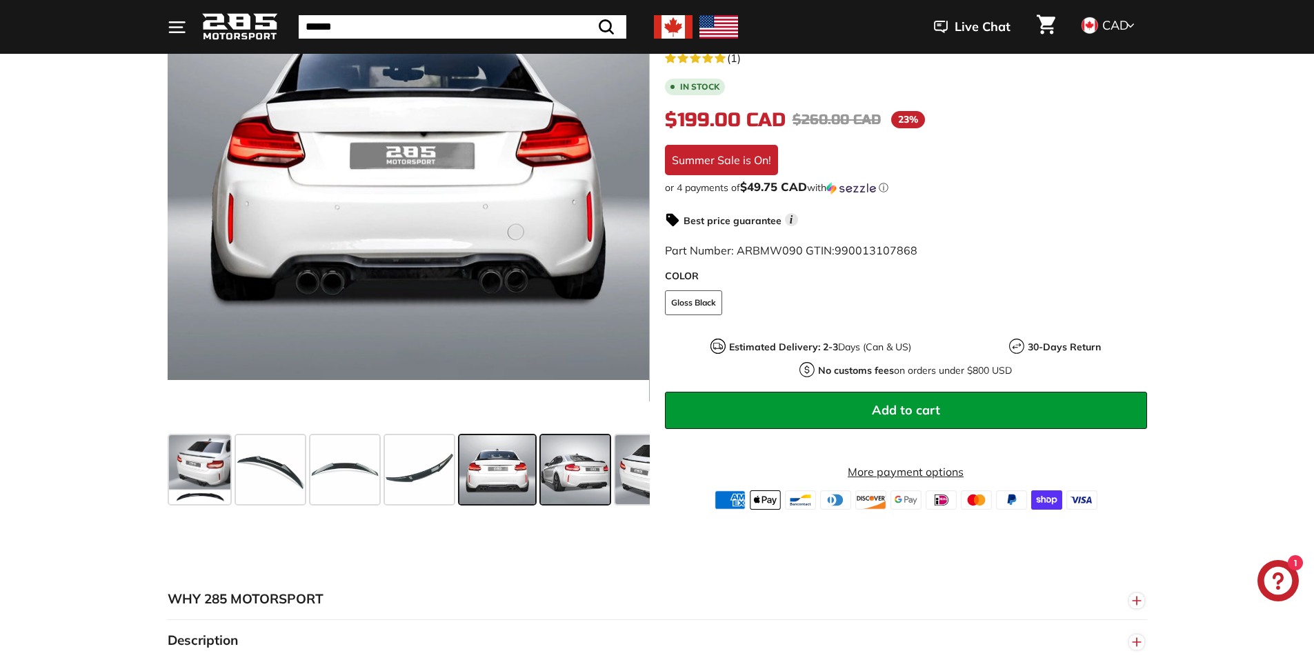
click at [586, 474] on span at bounding box center [575, 469] width 69 height 69
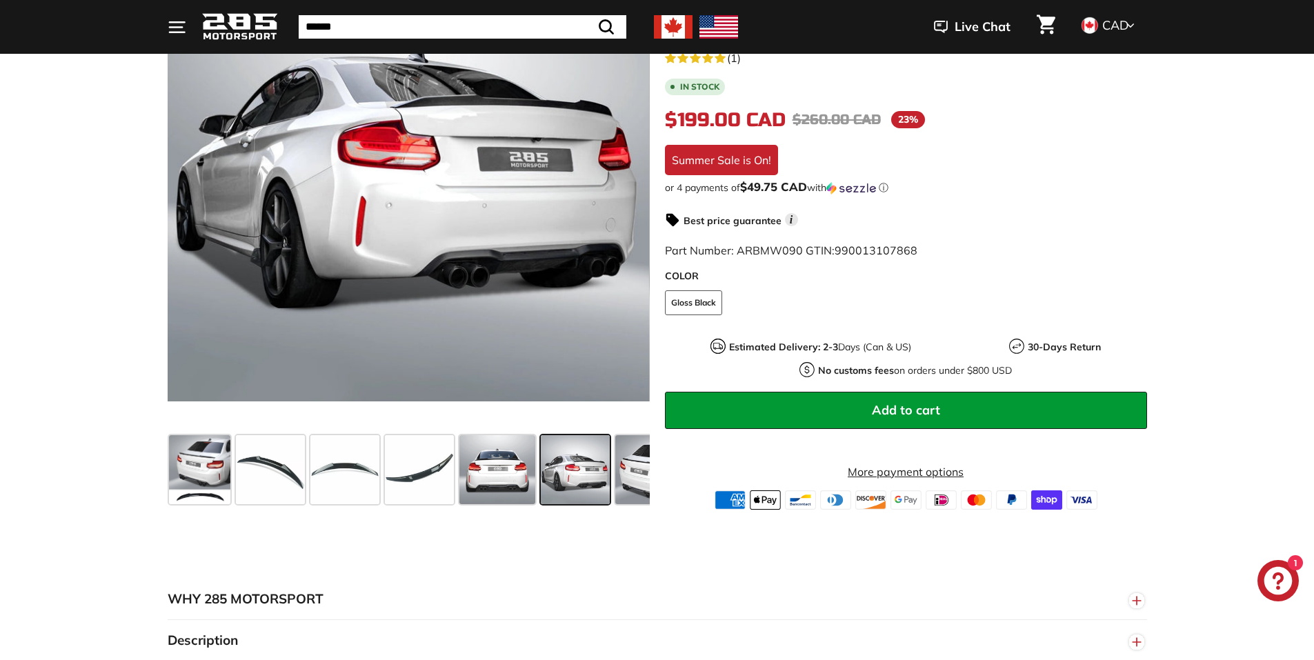
click at [654, 477] on div "M4 Style Trunk Spoiler - 2014-2021 BMW 2 Series F22 2-Door Coupe 5.0 rating (1 …" at bounding box center [898, 252] width 497 height 515
click at [640, 477] on span at bounding box center [649, 469] width 69 height 69
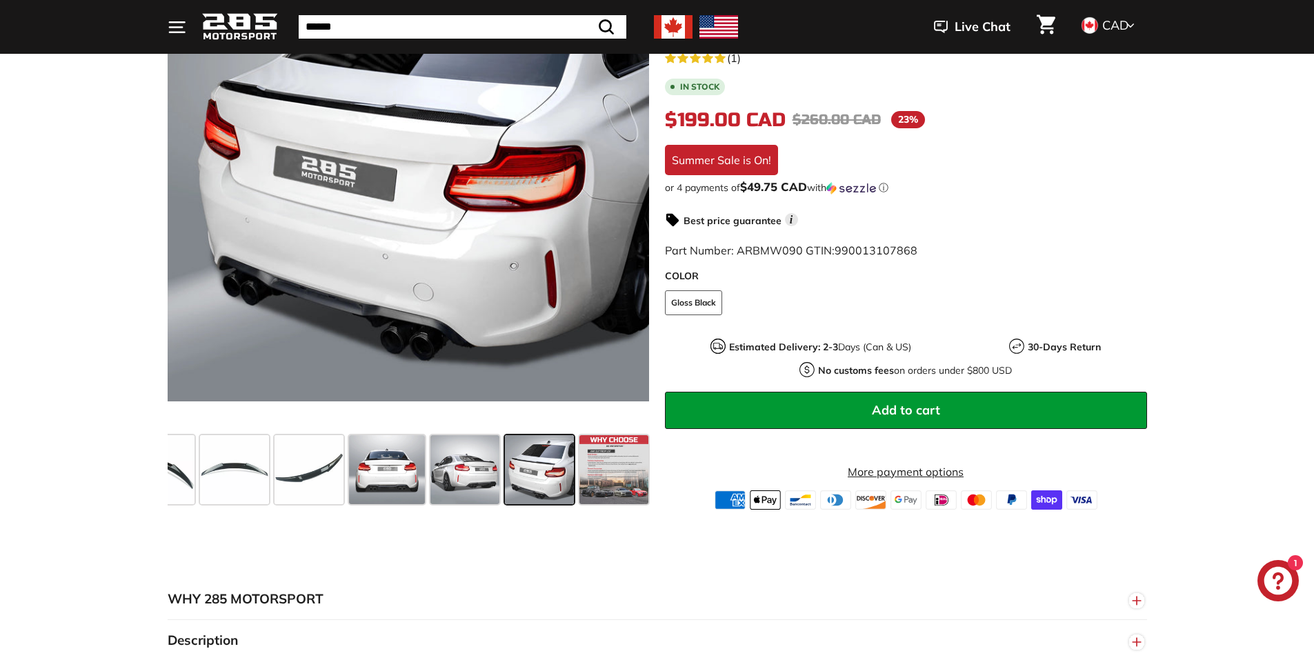
scroll to position [0, 112]
click at [608, 475] on span at bounding box center [612, 469] width 69 height 69
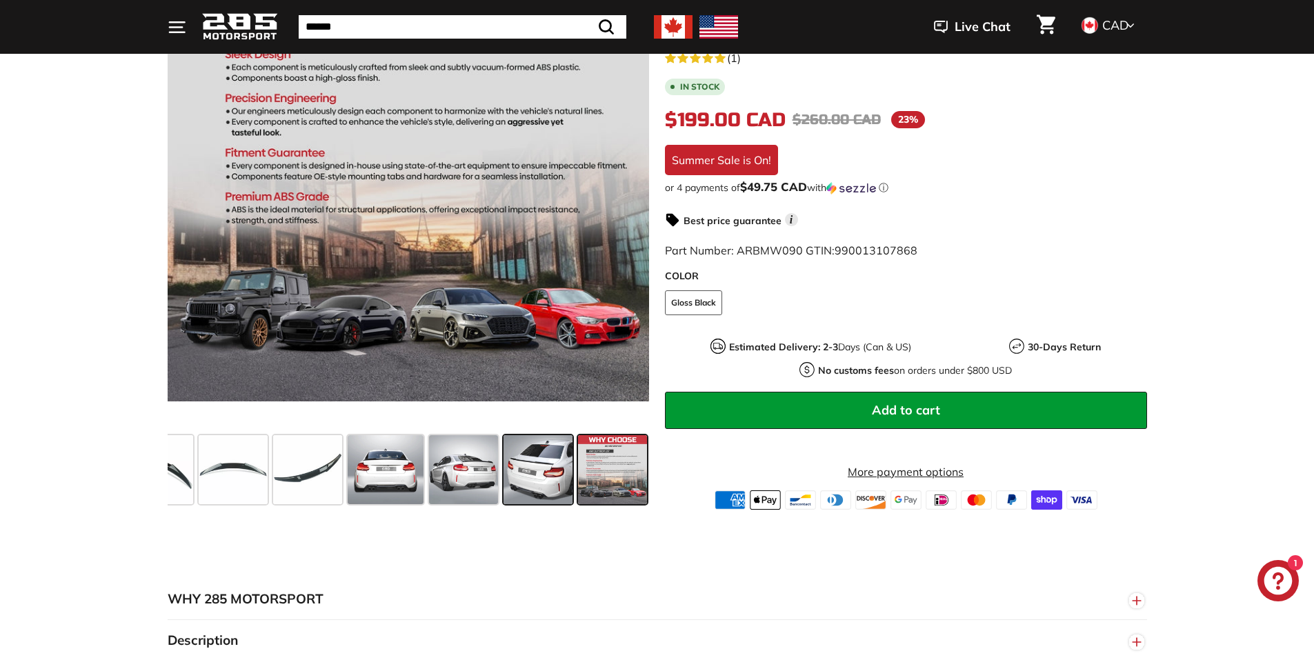
click at [558, 475] on span at bounding box center [538, 469] width 69 height 69
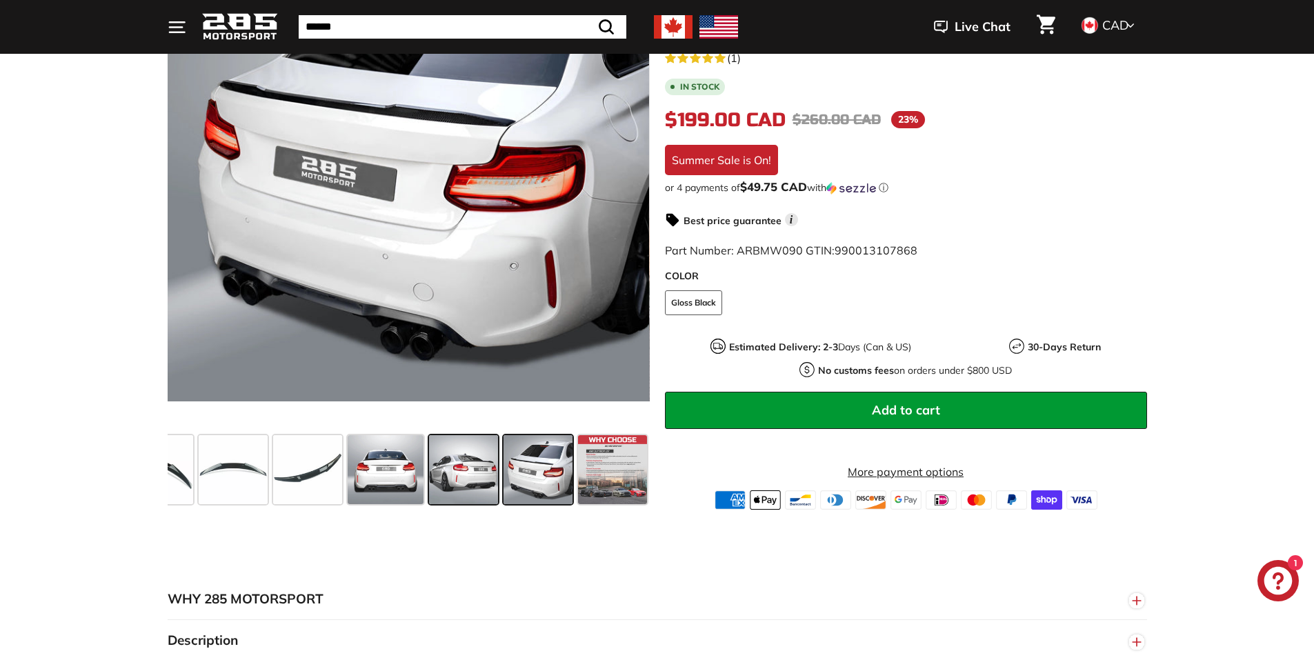
click at [475, 480] on span at bounding box center [463, 469] width 69 height 69
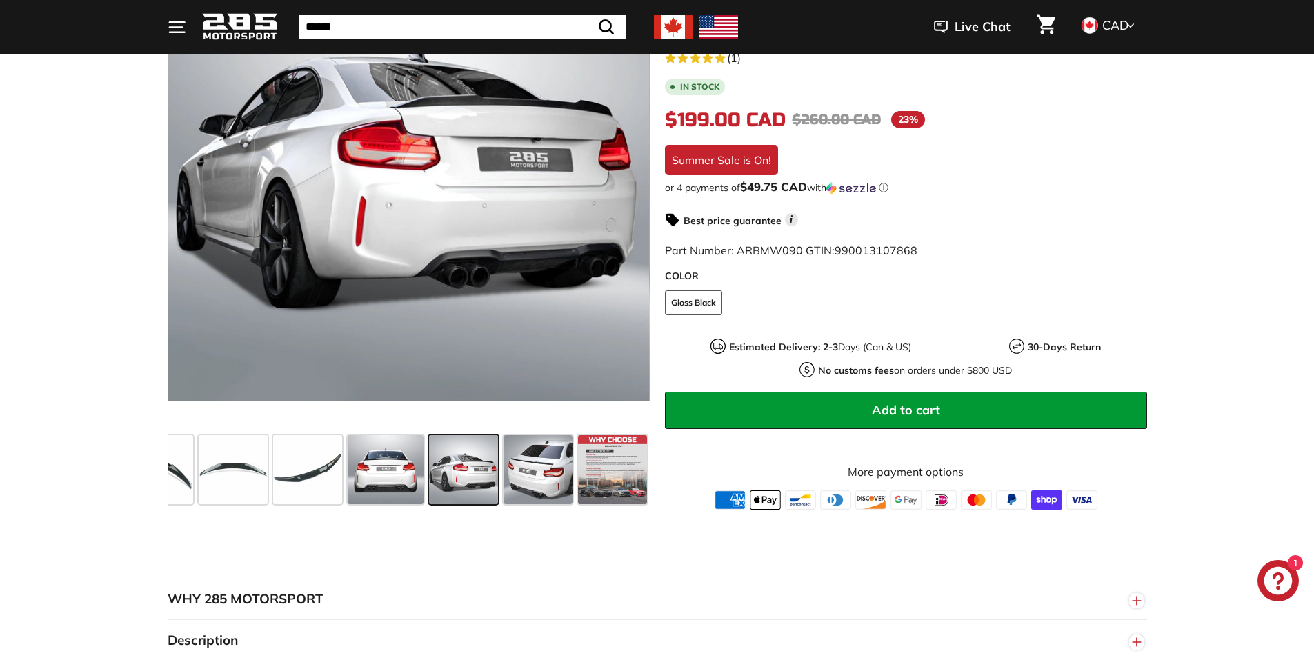
click at [431, 481] on span at bounding box center [463, 469] width 69 height 69
click at [397, 497] on span at bounding box center [386, 469] width 76 height 69
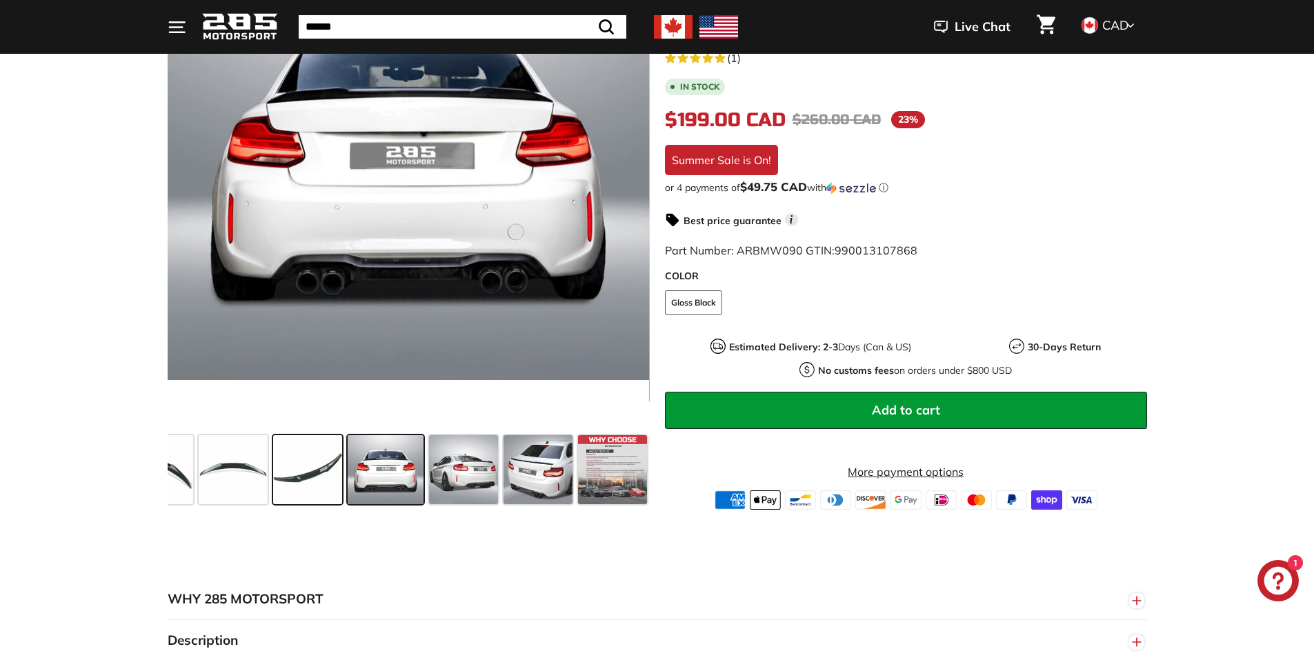
click at [311, 481] on span at bounding box center [307, 469] width 69 height 69
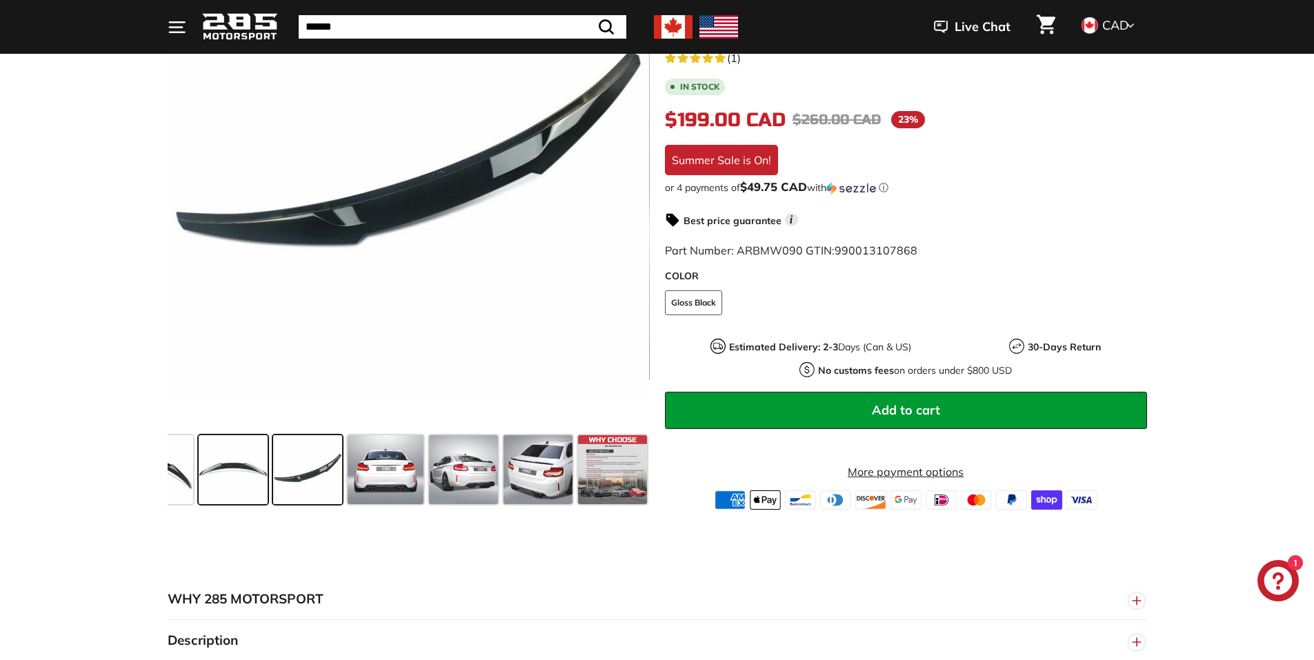
click at [217, 480] on span at bounding box center [233, 469] width 69 height 69
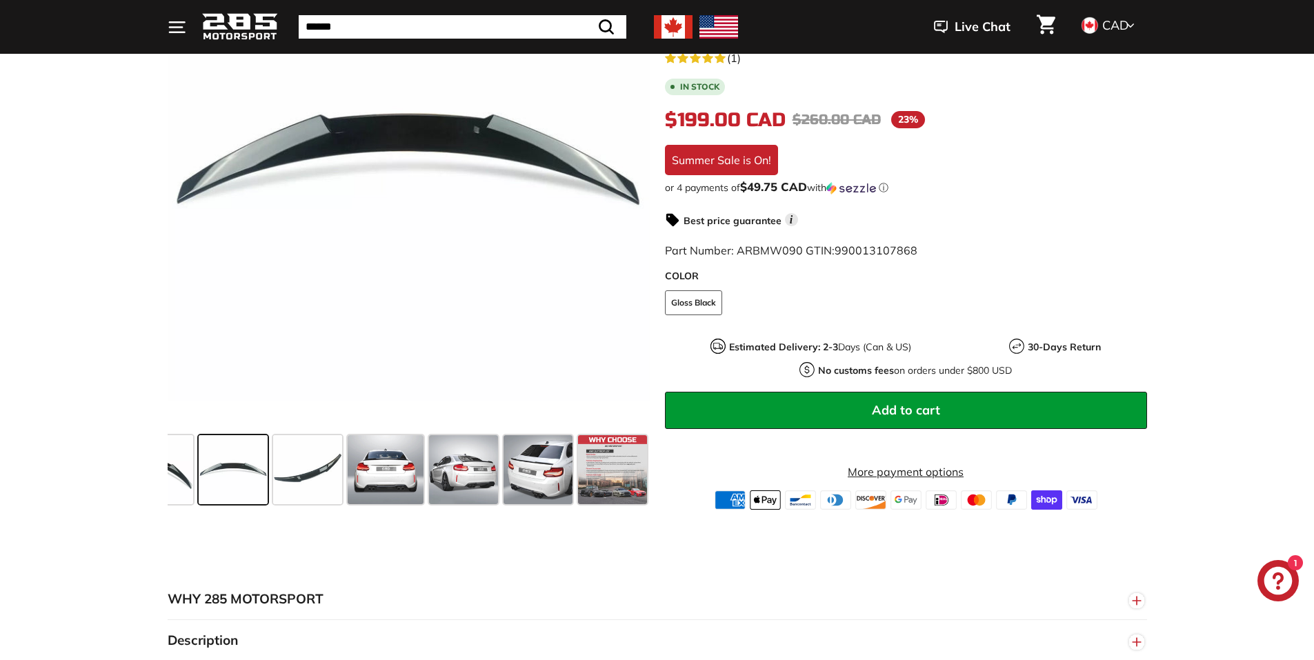
click at [147, 463] on div ".cls-1{fill:none;stroke:#000;stroke-miterlimit:10;stroke-width:2px} .cls-1{fill…" at bounding box center [657, 200] width 1035 height 619
click at [185, 477] on span at bounding box center [158, 469] width 69 height 69
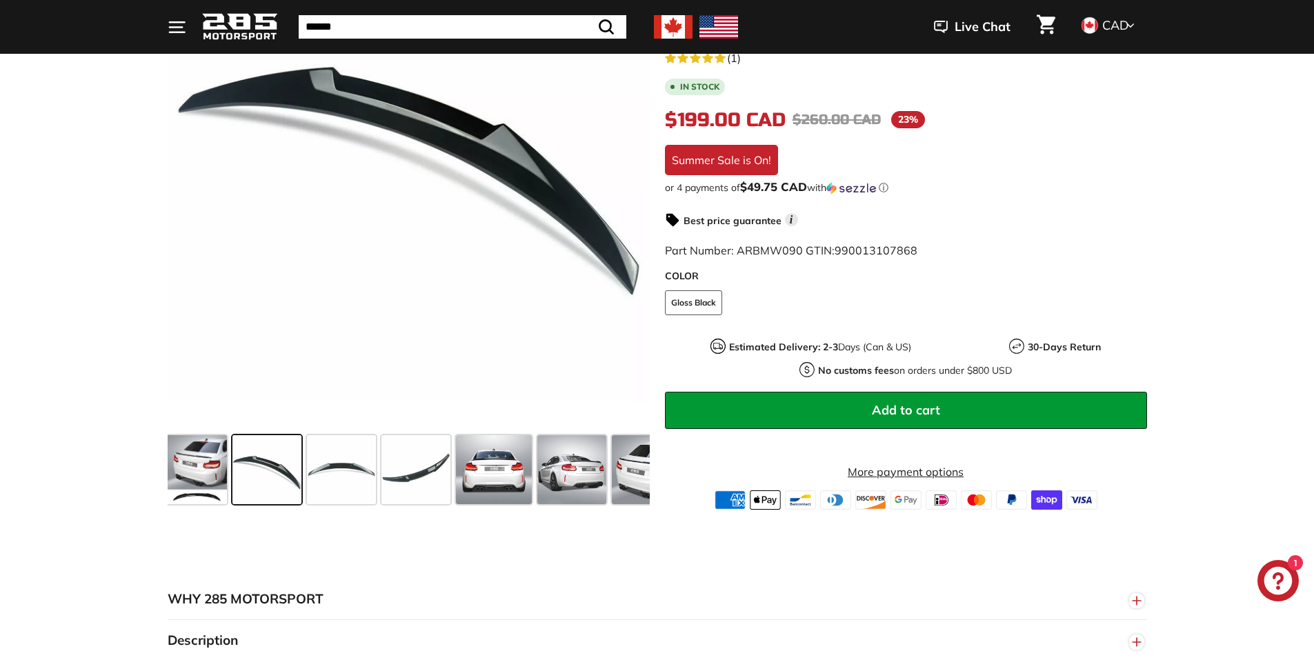
scroll to position [0, 0]
click at [193, 478] on span at bounding box center [200, 469] width 62 height 69
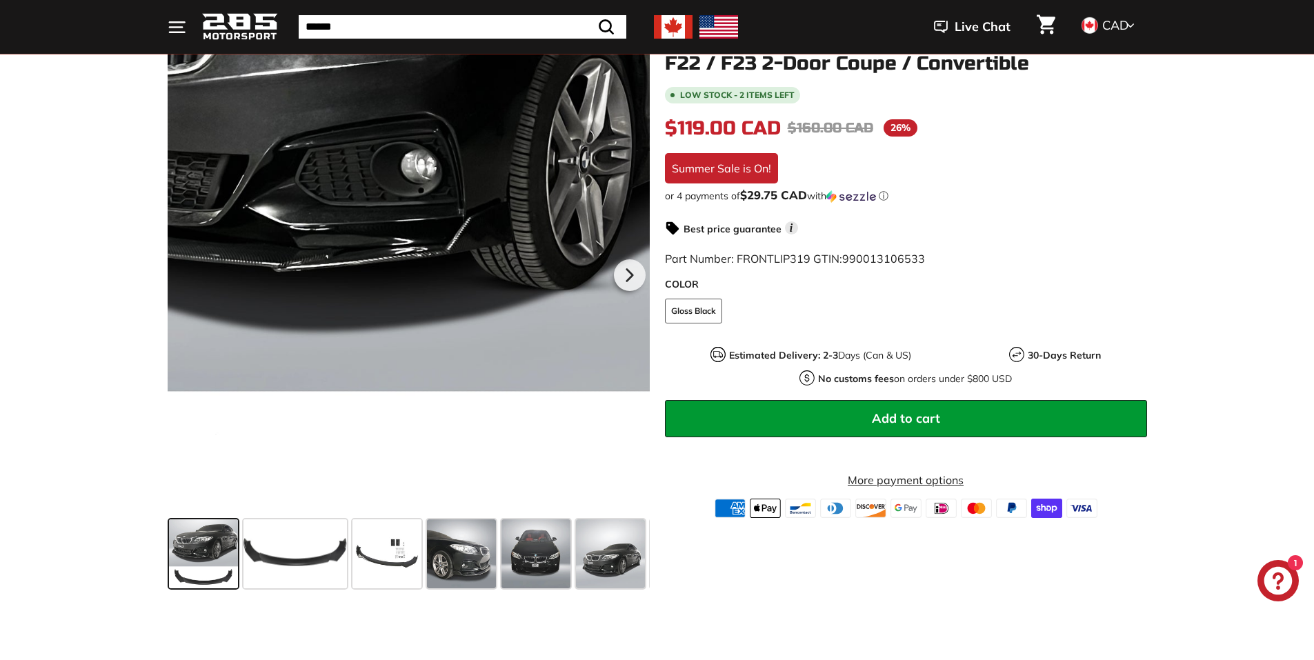
scroll to position [207, 0]
